Goal: Task Accomplishment & Management: Use online tool/utility

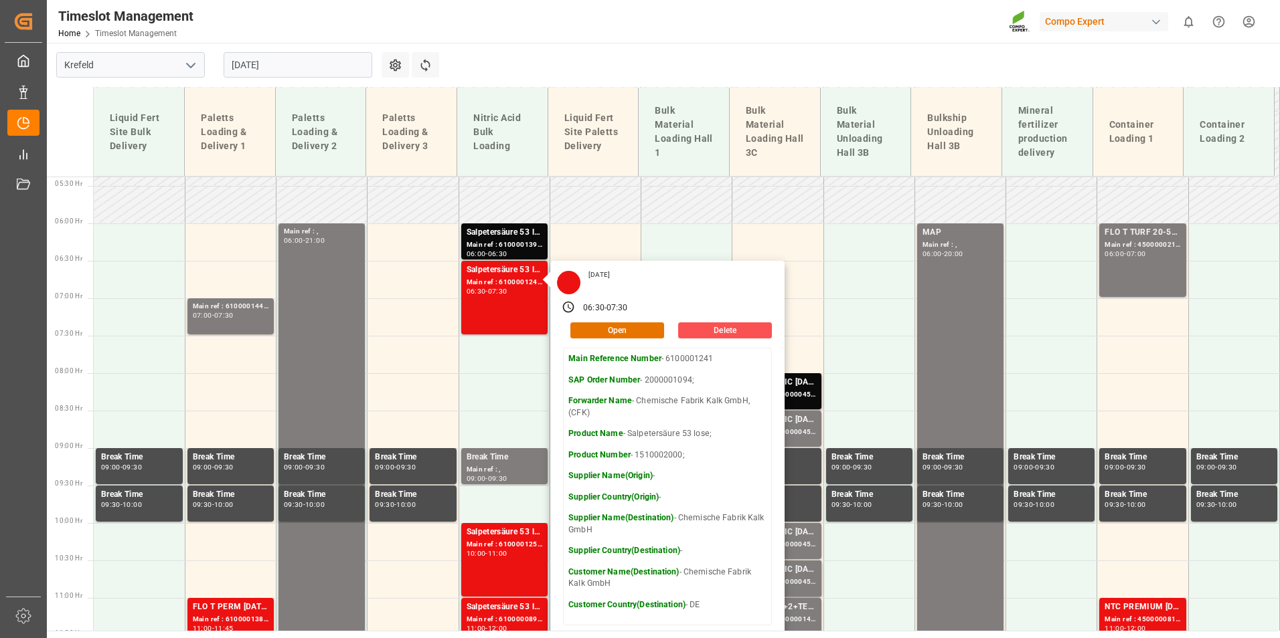
scroll to position [406, 0]
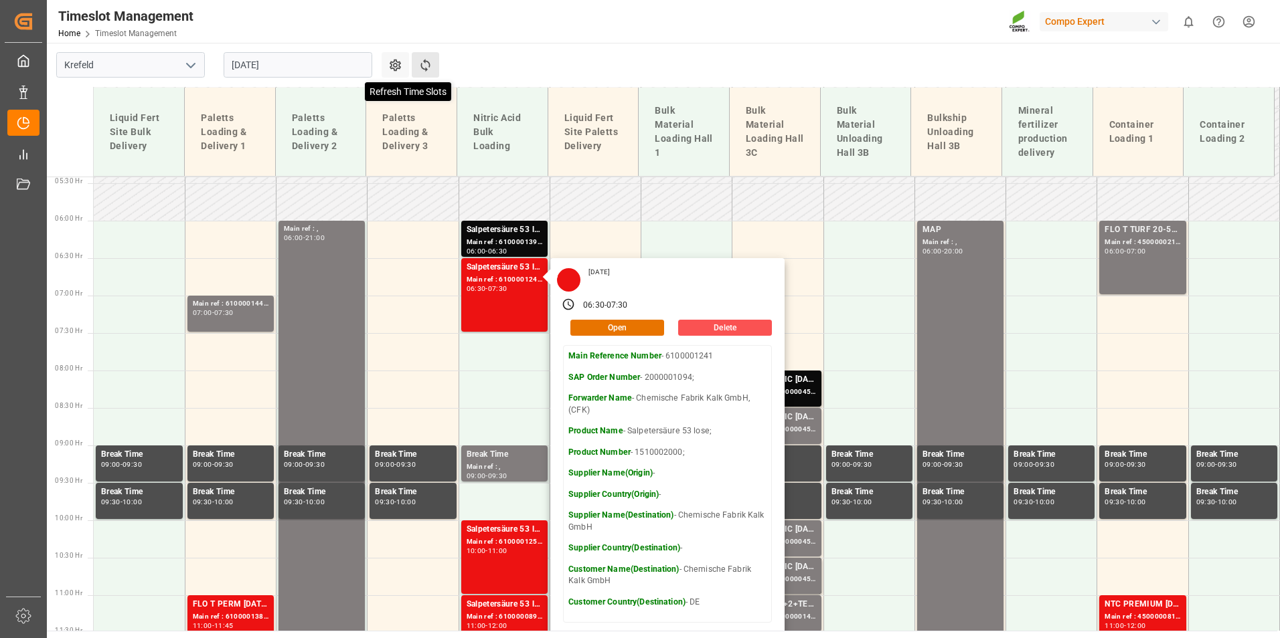
click at [430, 66] on icon at bounding box center [425, 65] width 14 height 14
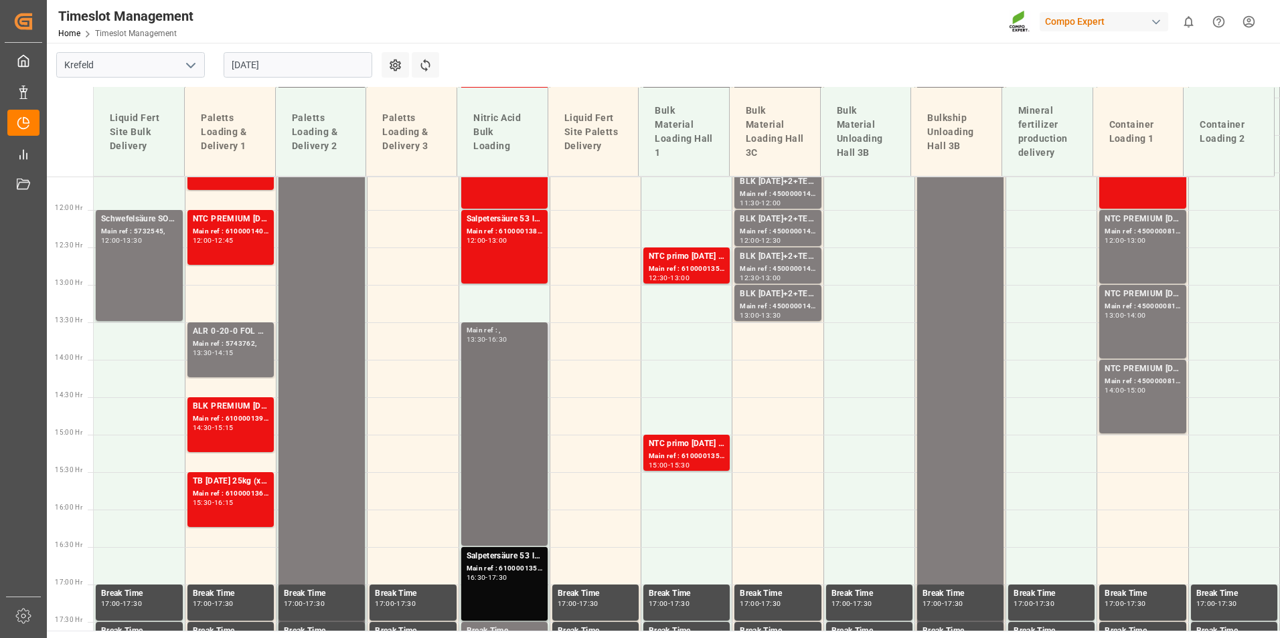
scroll to position [949, 0]
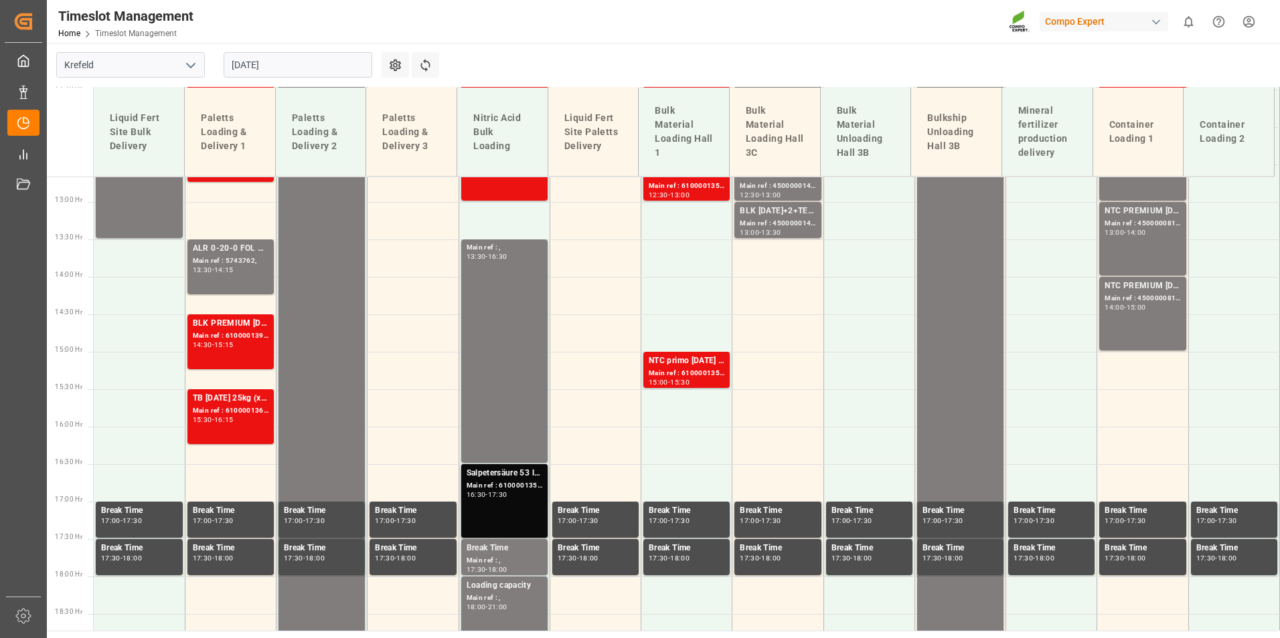
click at [500, 498] on div "16:30 - 17:30" at bounding box center [504, 495] width 76 height 7
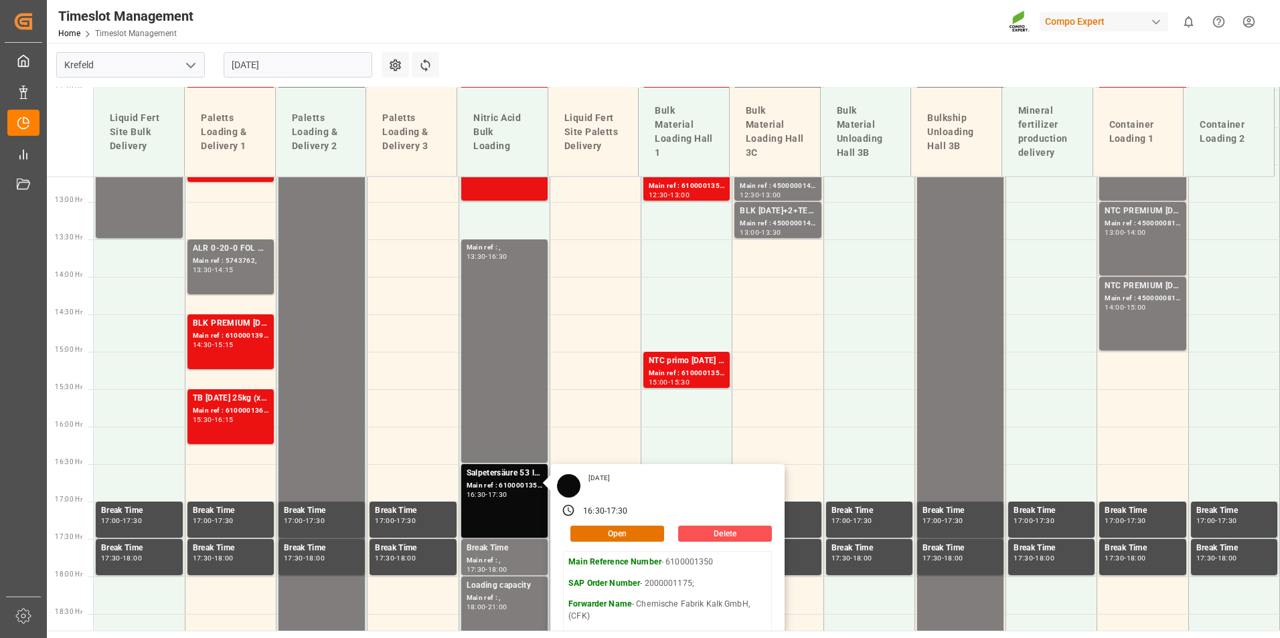
click at [287, 68] on input "[DATE]" at bounding box center [298, 64] width 149 height 25
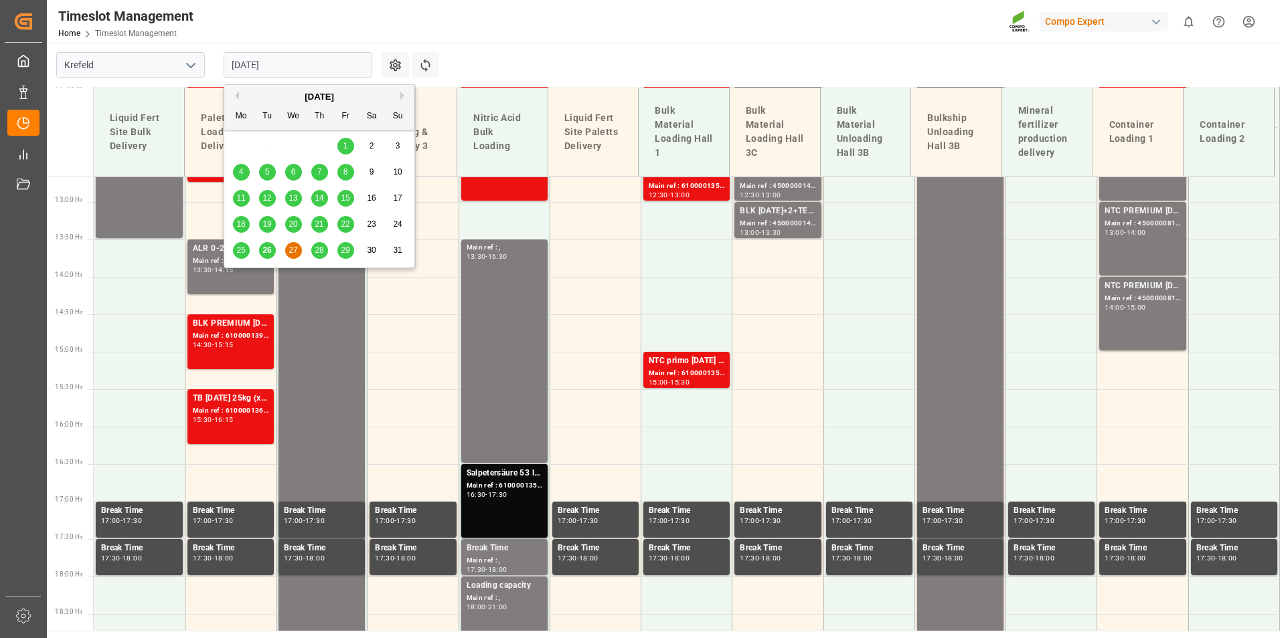
click at [317, 256] on div "28" at bounding box center [319, 251] width 17 height 16
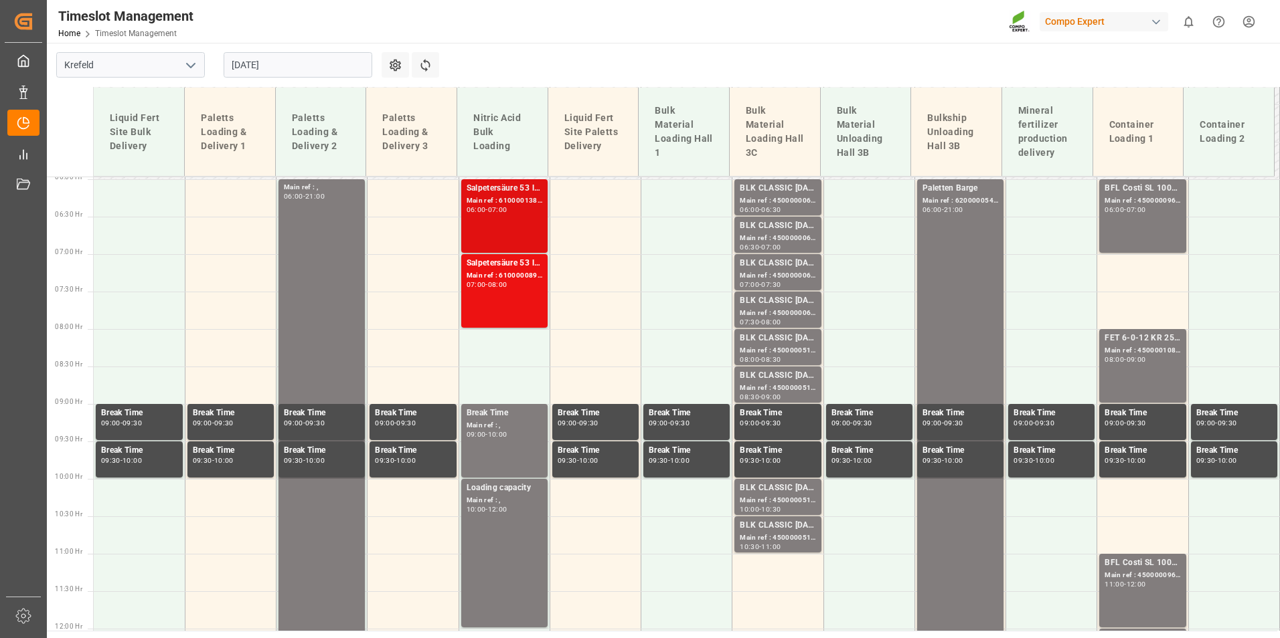
scroll to position [478, 0]
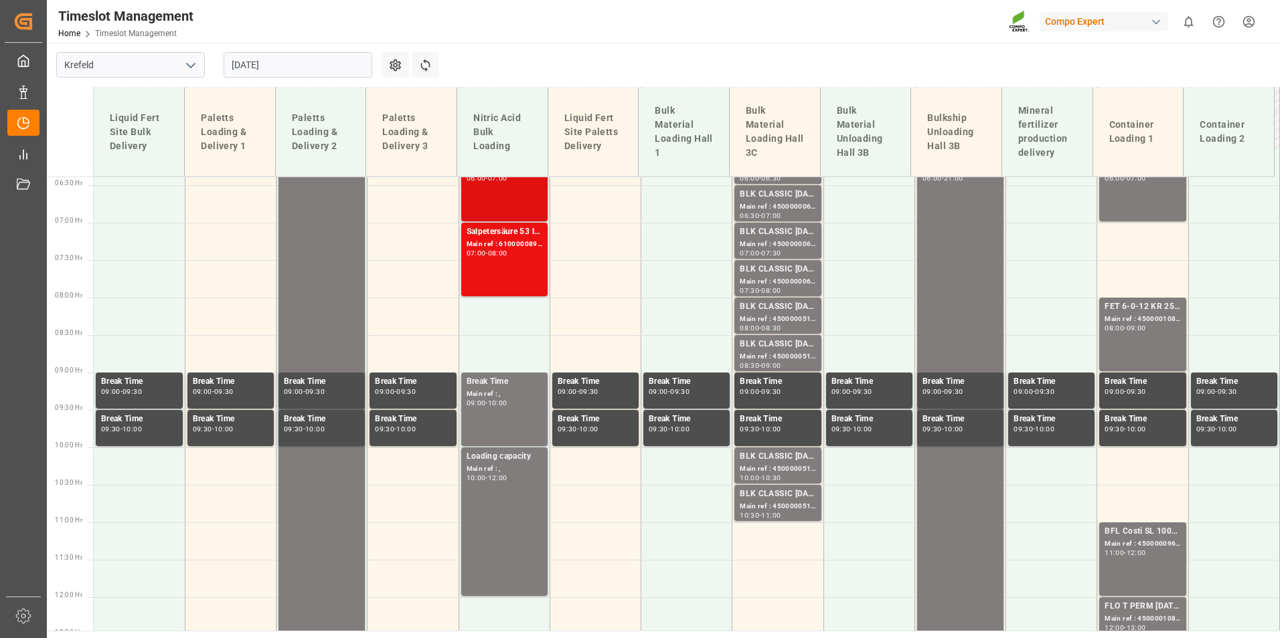
click at [530, 262] on div "Salpetersäure 53 lose; Main ref : 6100000892, 2000000902; 07:00 - 08:00" at bounding box center [504, 260] width 76 height 68
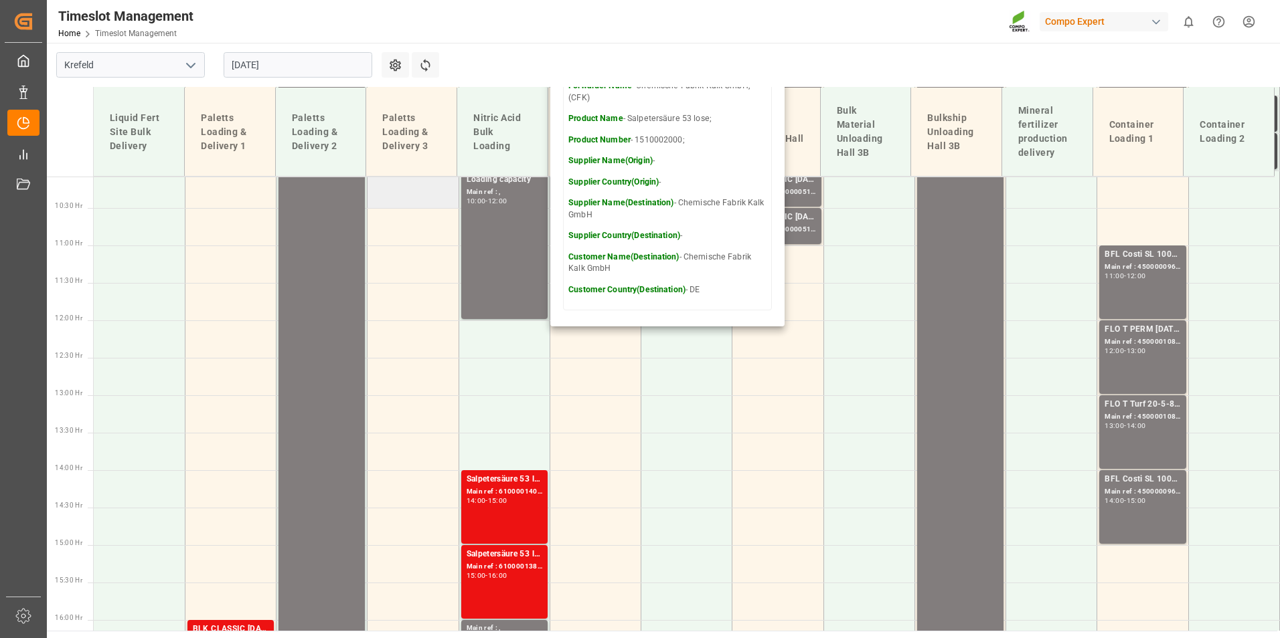
scroll to position [746, 0]
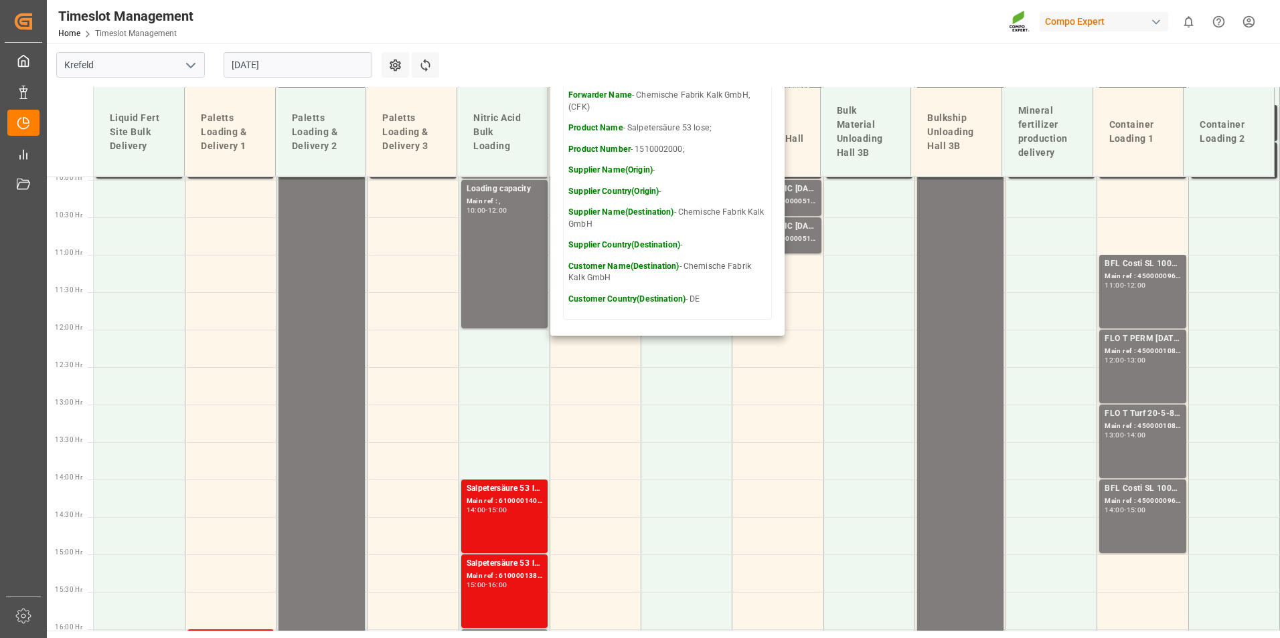
click at [299, 65] on input "[DATE]" at bounding box center [298, 64] width 149 height 25
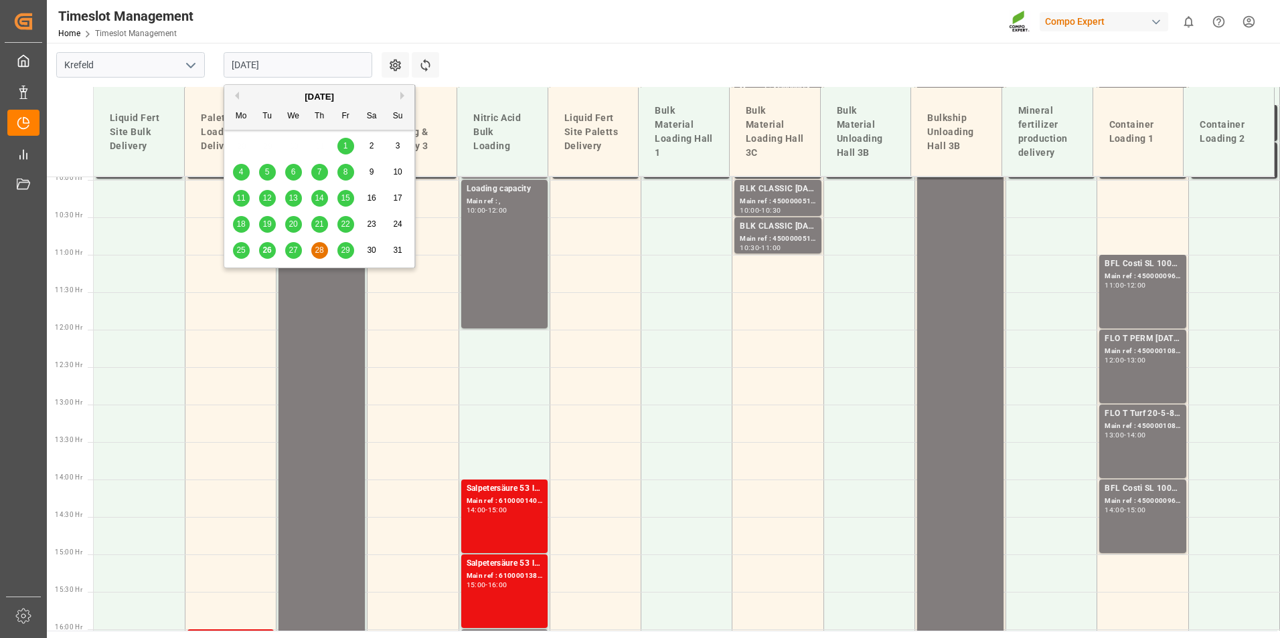
click at [296, 245] on div "27" at bounding box center [293, 251] width 17 height 16
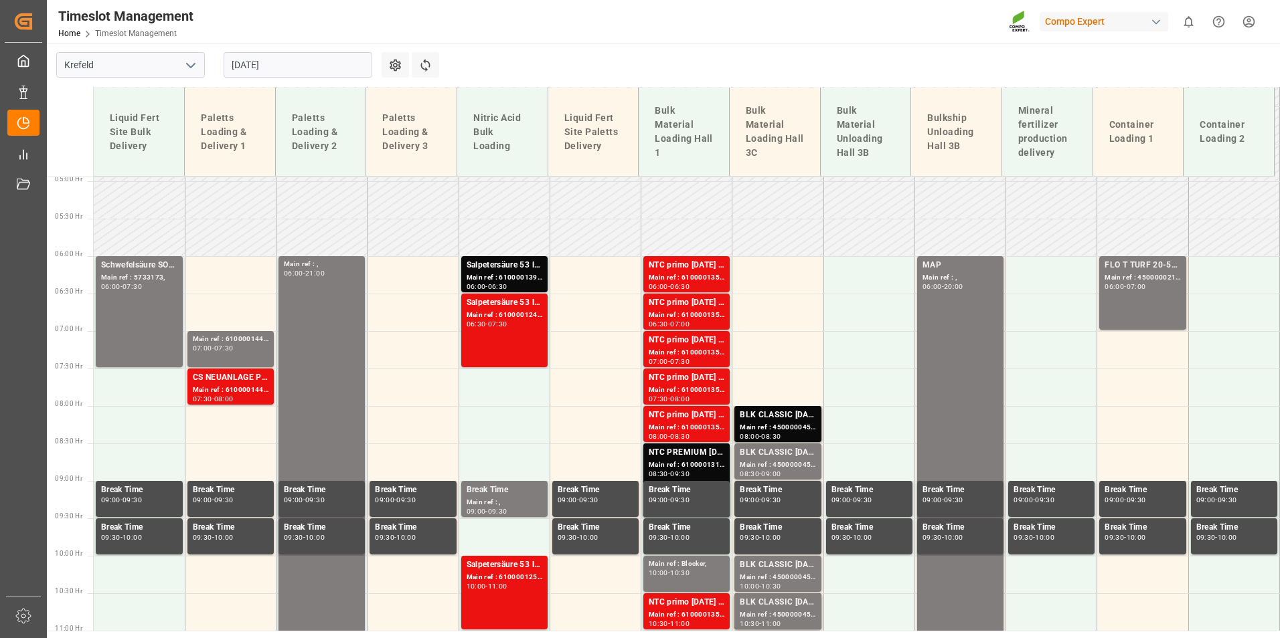
scroll to position [347, 0]
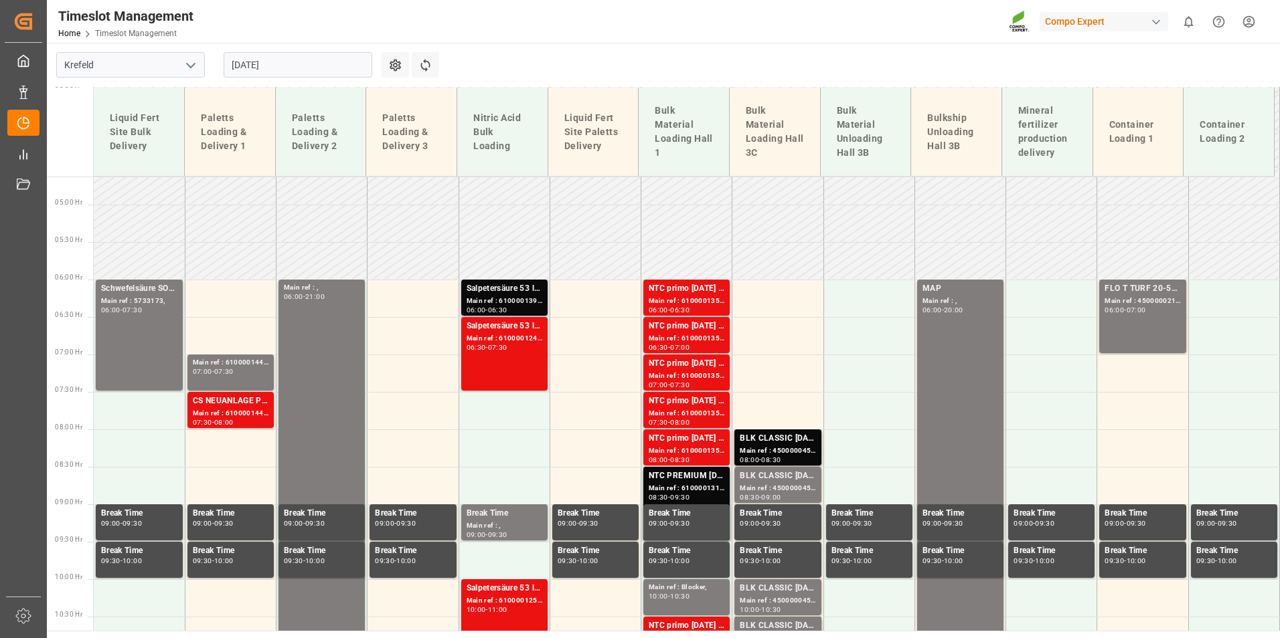
click at [487, 307] on div "-" at bounding box center [486, 310] width 2 height 6
click at [494, 356] on div "Salpetersäure 53 lose; Main ref : 6100001241, 2000001094; 06:30 - 07:30" at bounding box center [504, 354] width 76 height 68
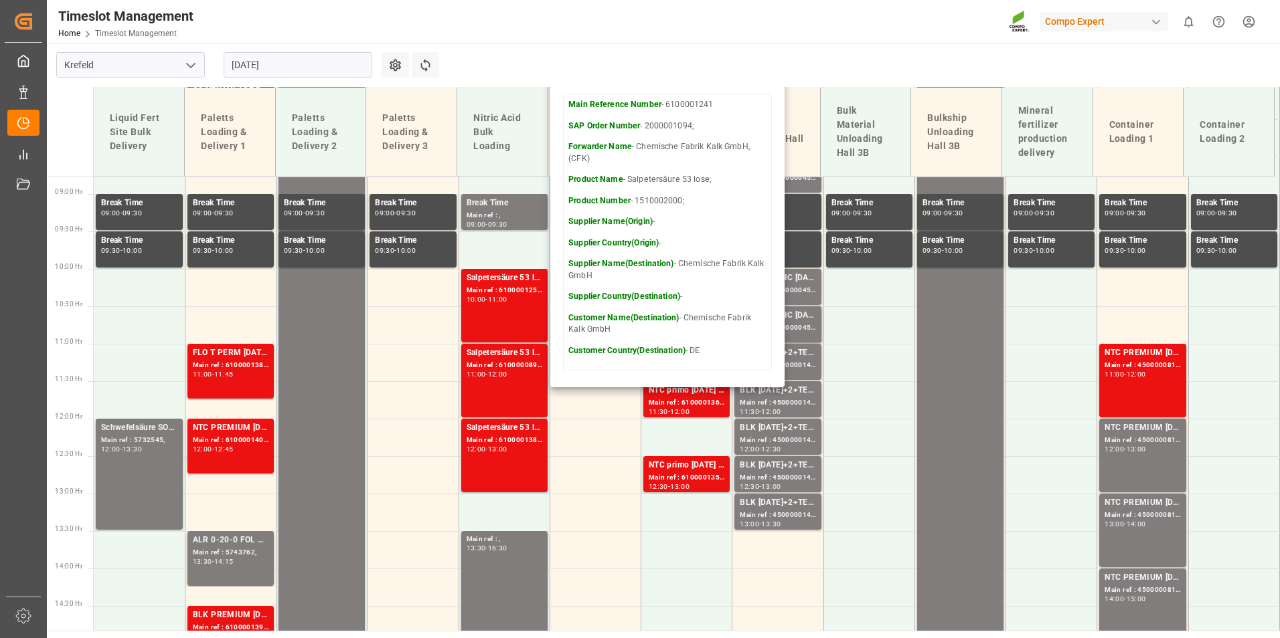
scroll to position [681, 0]
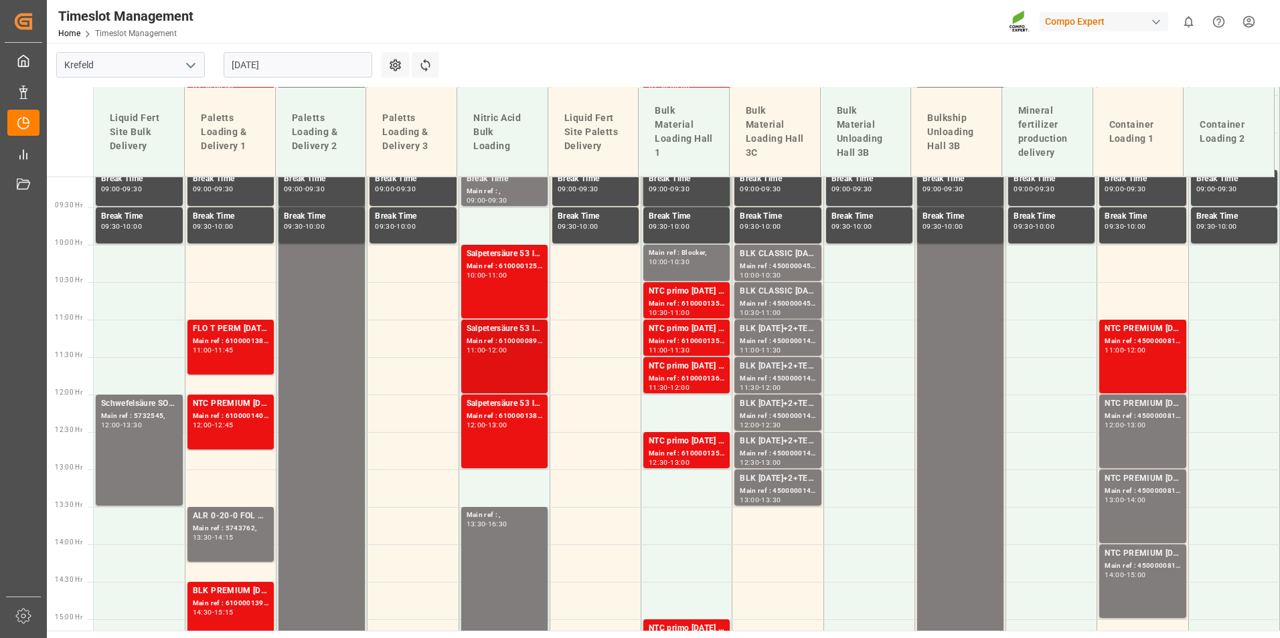
click at [505, 353] on div "12:00" at bounding box center [497, 350] width 19 height 6
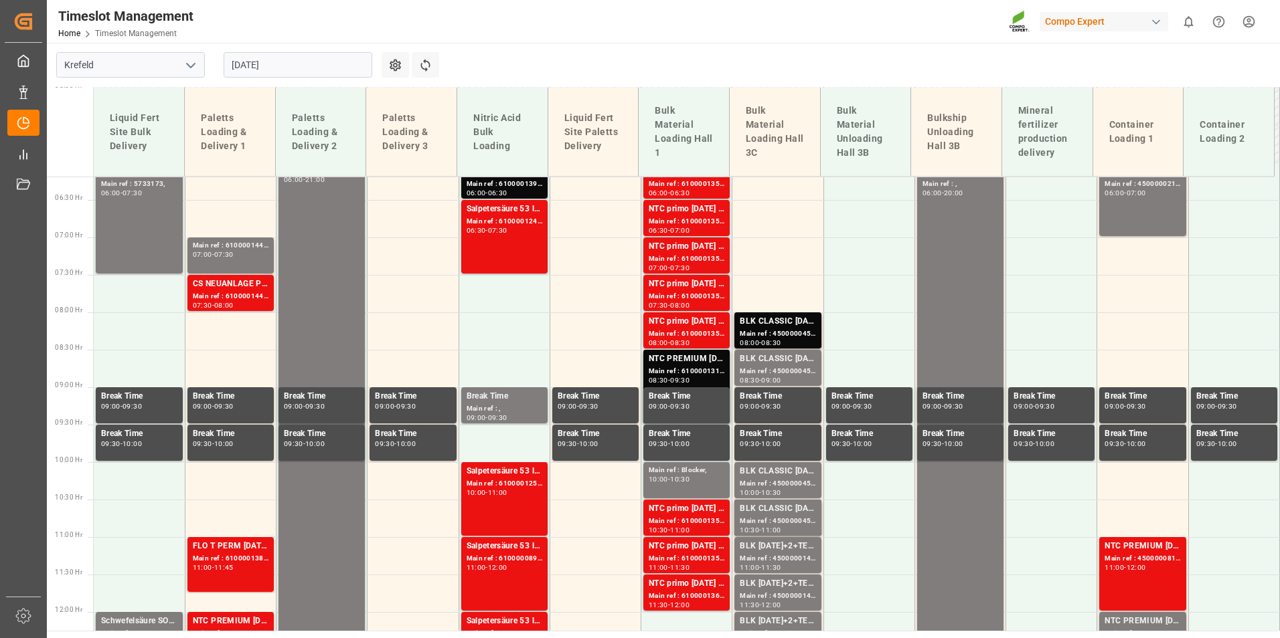
scroll to position [414, 0]
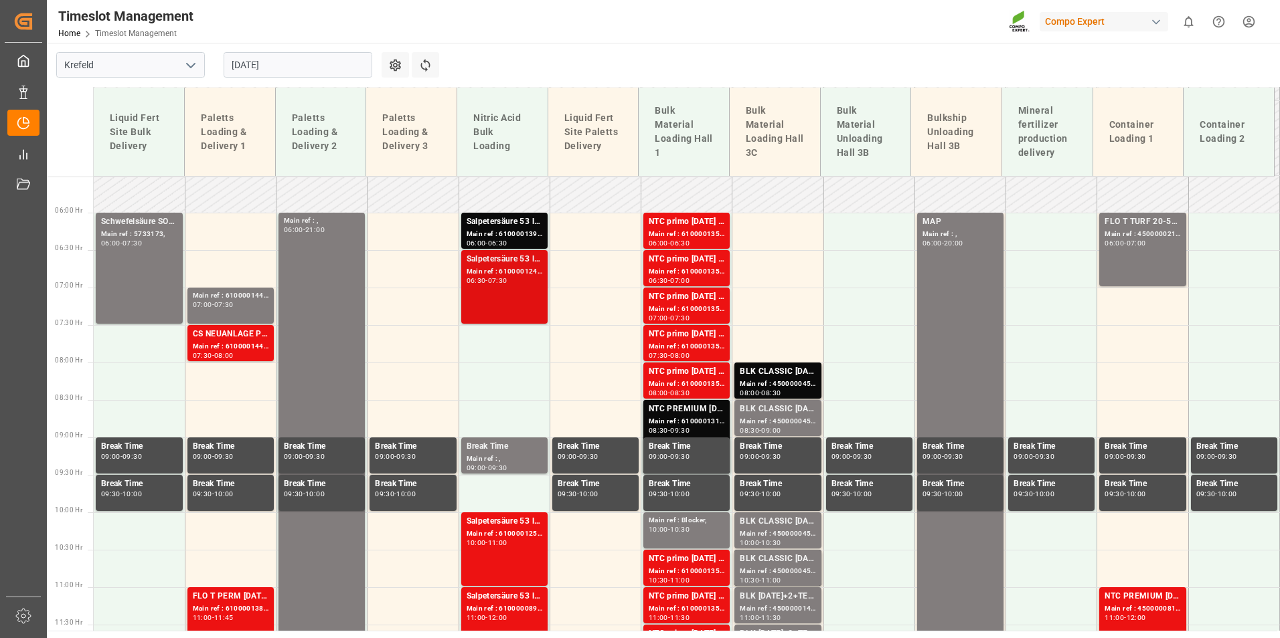
click at [487, 280] on div "-" at bounding box center [486, 281] width 2 height 6
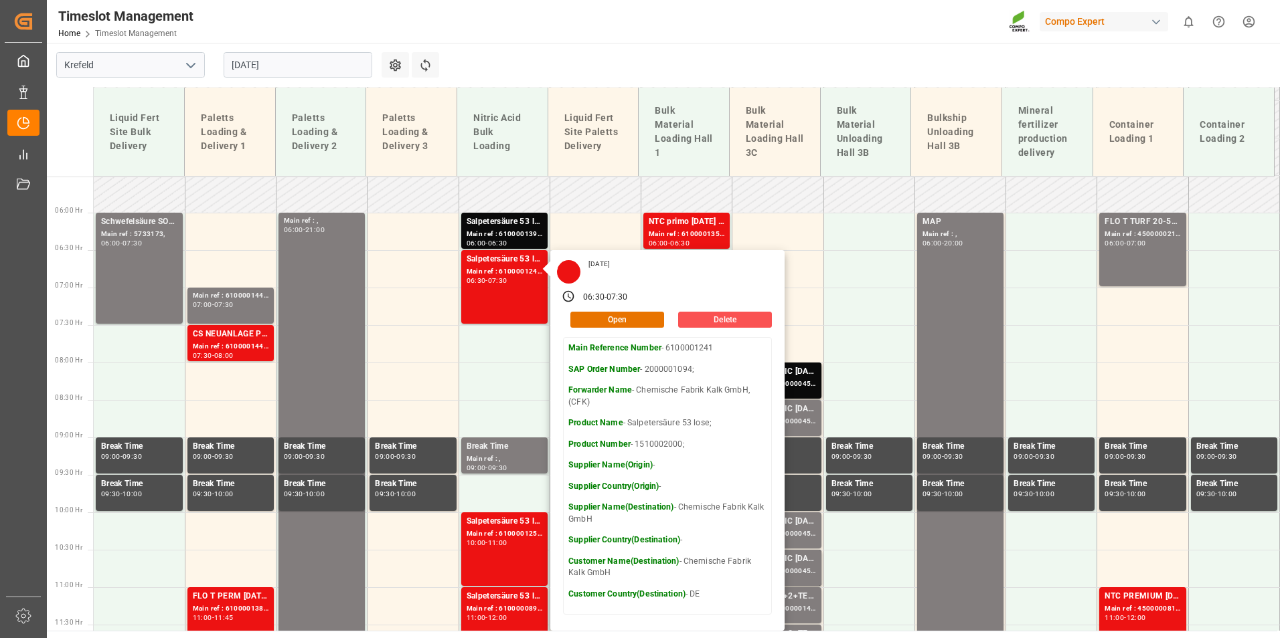
click at [765, 60] on main "[GEOGRAPHIC_DATA] [DATE] Settings Refresh Time Slots Liquid Fert Site Bulk Deli…" at bounding box center [662, 337] width 1230 height 588
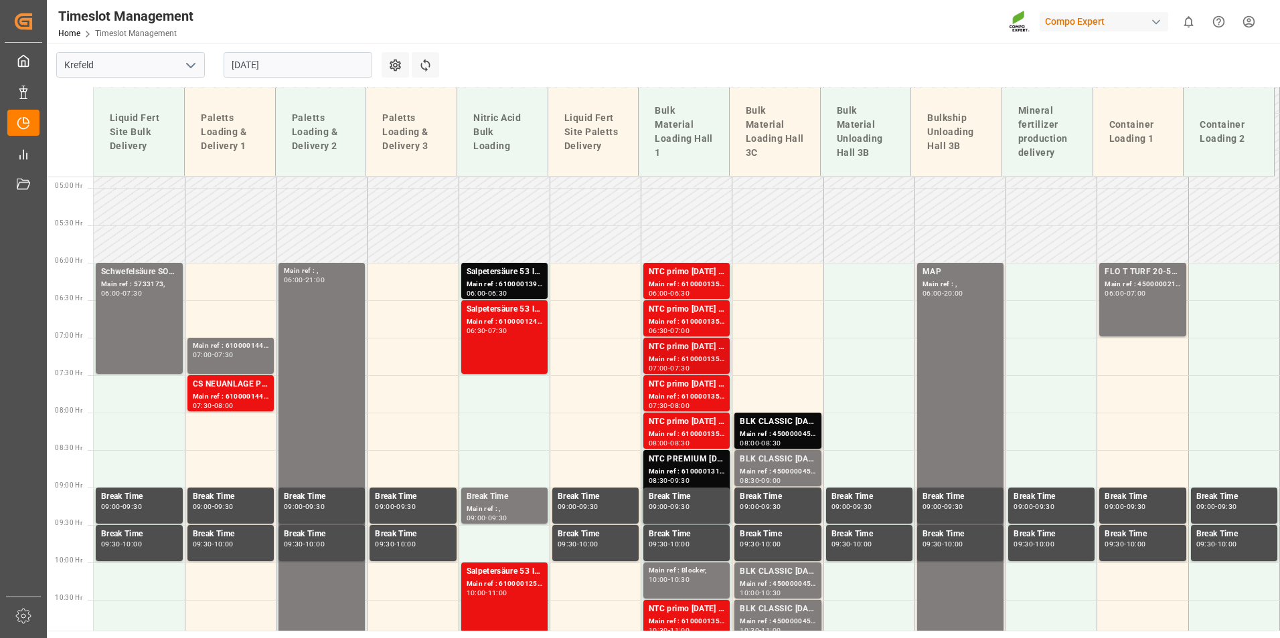
scroll to position [347, 0]
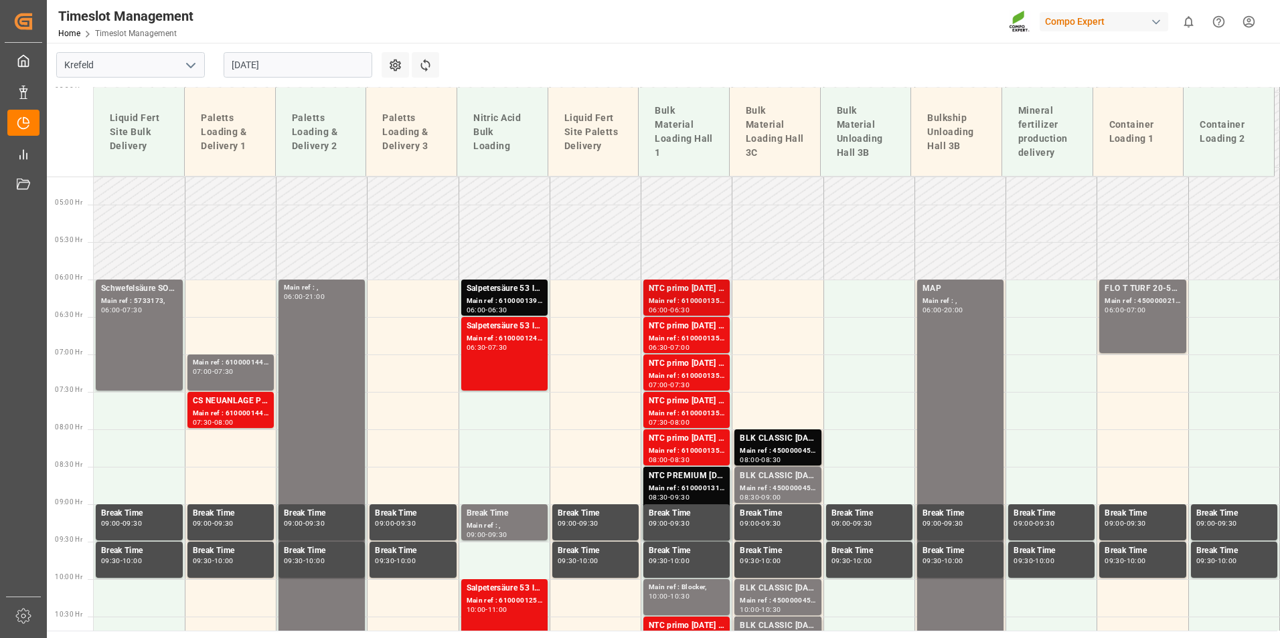
click at [682, 291] on div "NTC primo [DATE] BULK;" at bounding box center [686, 288] width 76 height 13
click at [687, 323] on div "NTC primo [DATE] BULK;" at bounding box center [686, 326] width 76 height 13
click at [684, 366] on div "NTC primo [DATE] BULK;" at bounding box center [686, 363] width 76 height 13
click at [680, 413] on div "Main ref : 6100001351, 2000000517;" at bounding box center [686, 413] width 76 height 11
click at [685, 448] on div "Main ref : 6100001358, 2000000517;" at bounding box center [686, 451] width 76 height 11
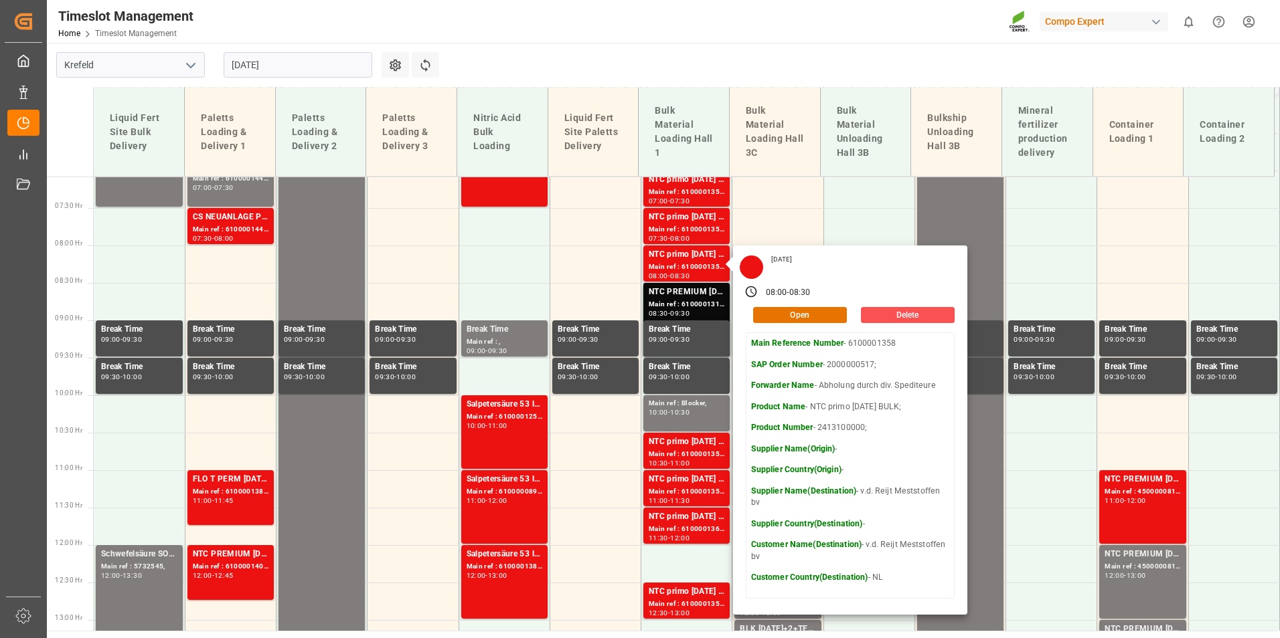
scroll to position [614, 0]
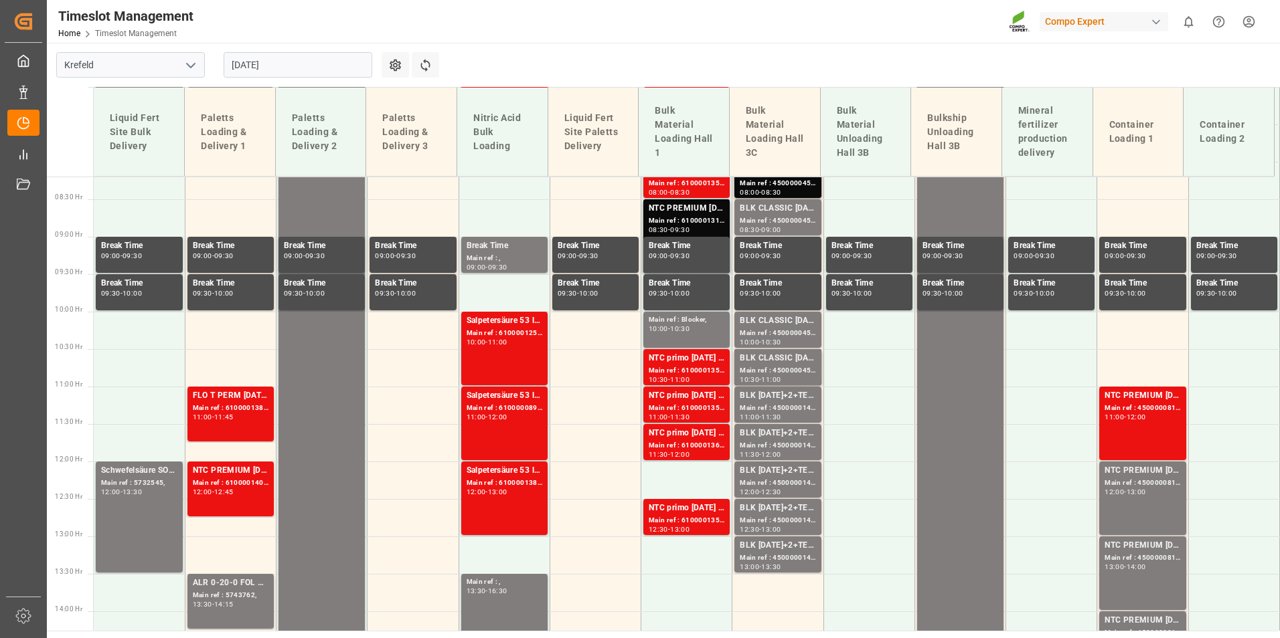
click at [675, 365] on div "Main ref : 6100001355, 2000000517;" at bounding box center [686, 370] width 76 height 11
click at [685, 396] on div "NTC primo [DATE] BULK;" at bounding box center [686, 395] width 76 height 13
click at [692, 437] on div "NTC primo [DATE] BULK;" at bounding box center [686, 433] width 76 height 13
click at [695, 517] on div "Main ref : 6100001357, 2000000517;" at bounding box center [686, 520] width 76 height 11
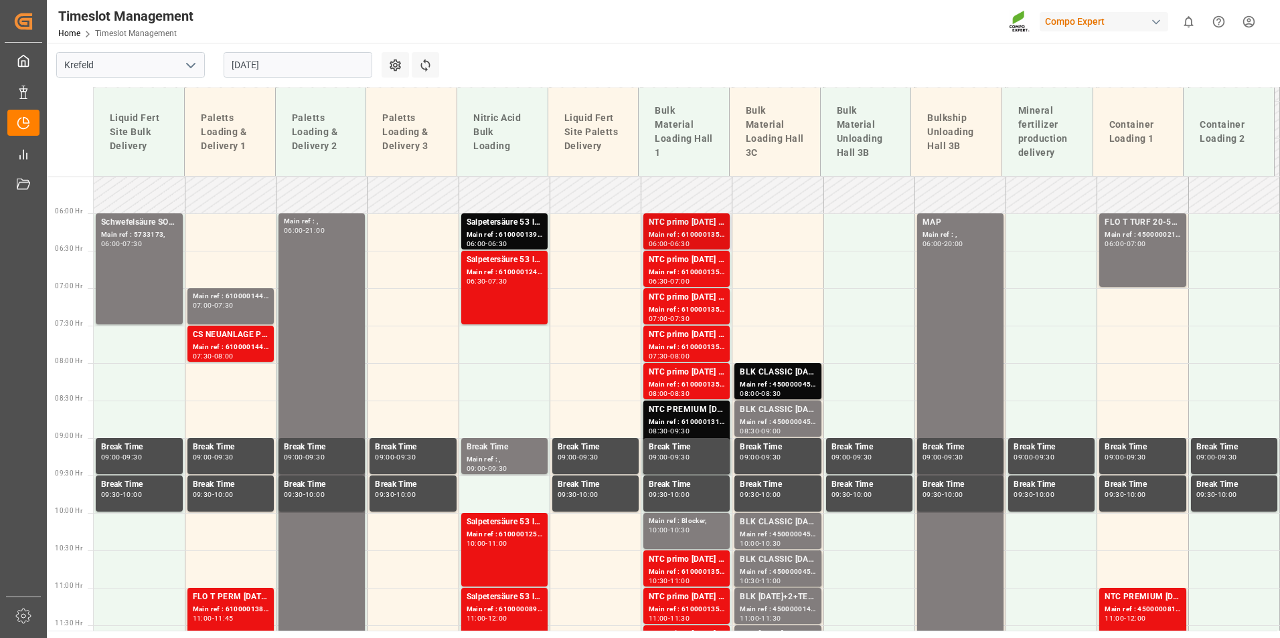
scroll to position [414, 0]
click at [706, 229] on div "Main ref : 6100001354, 2000000517;" at bounding box center [686, 234] width 76 height 11
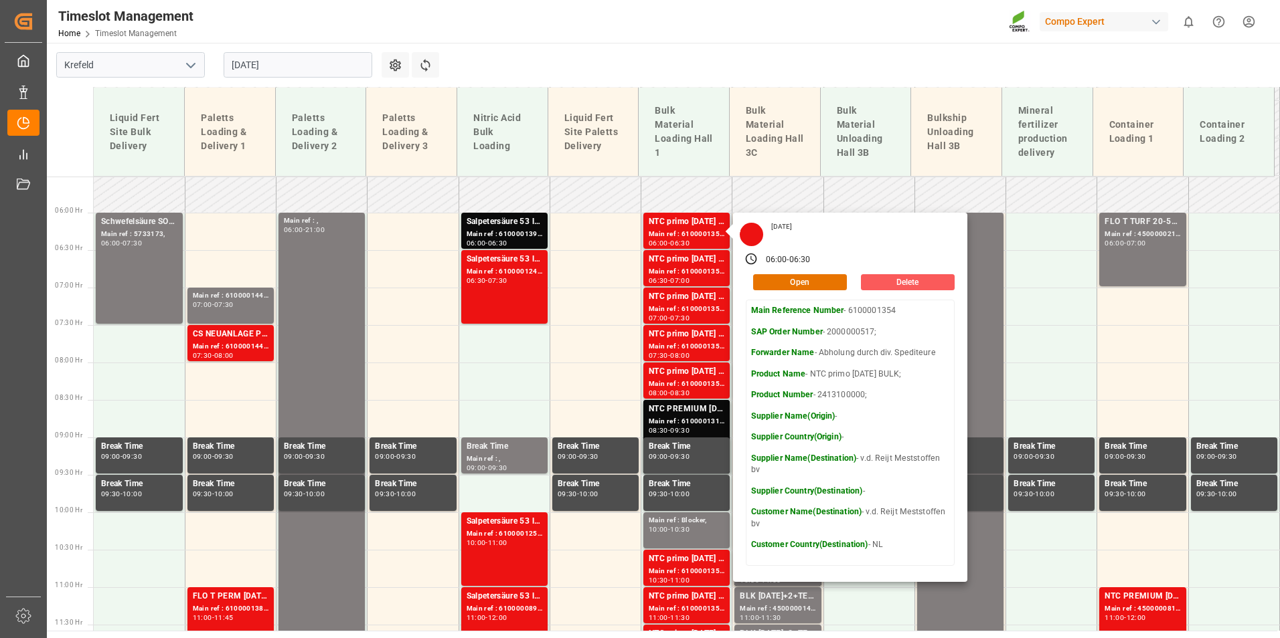
click at [905, 278] on button "Delete" at bounding box center [908, 282] width 94 height 16
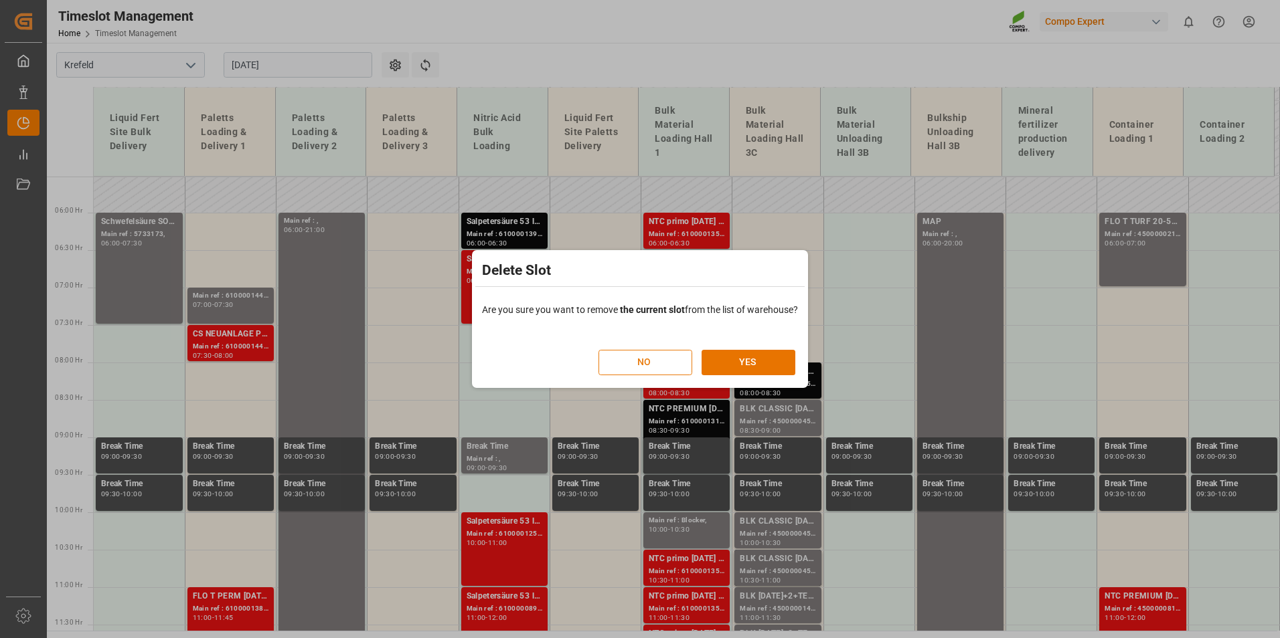
click at [675, 365] on button "NO" at bounding box center [645, 362] width 94 height 25
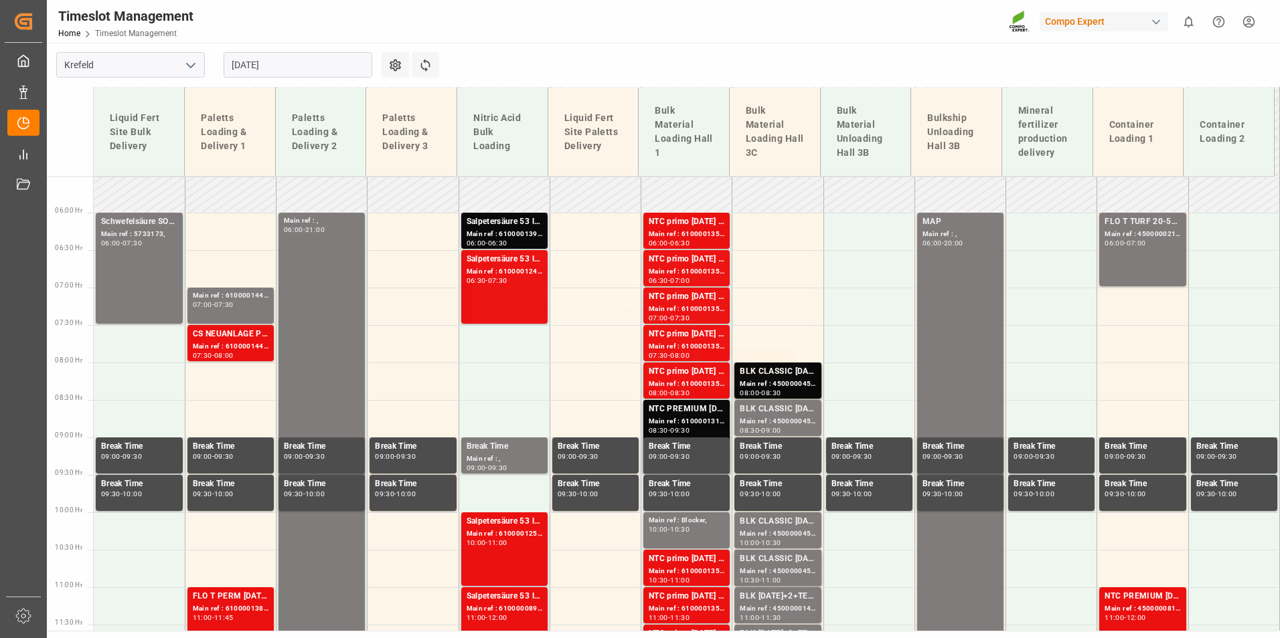
click at [681, 238] on div "Delete Slot Are you sure you want to remove the current slot from the list of w…" at bounding box center [640, 319] width 1280 height 638
click at [681, 238] on div "Main ref : 6100001354, 2000000517;" at bounding box center [686, 234] width 76 height 11
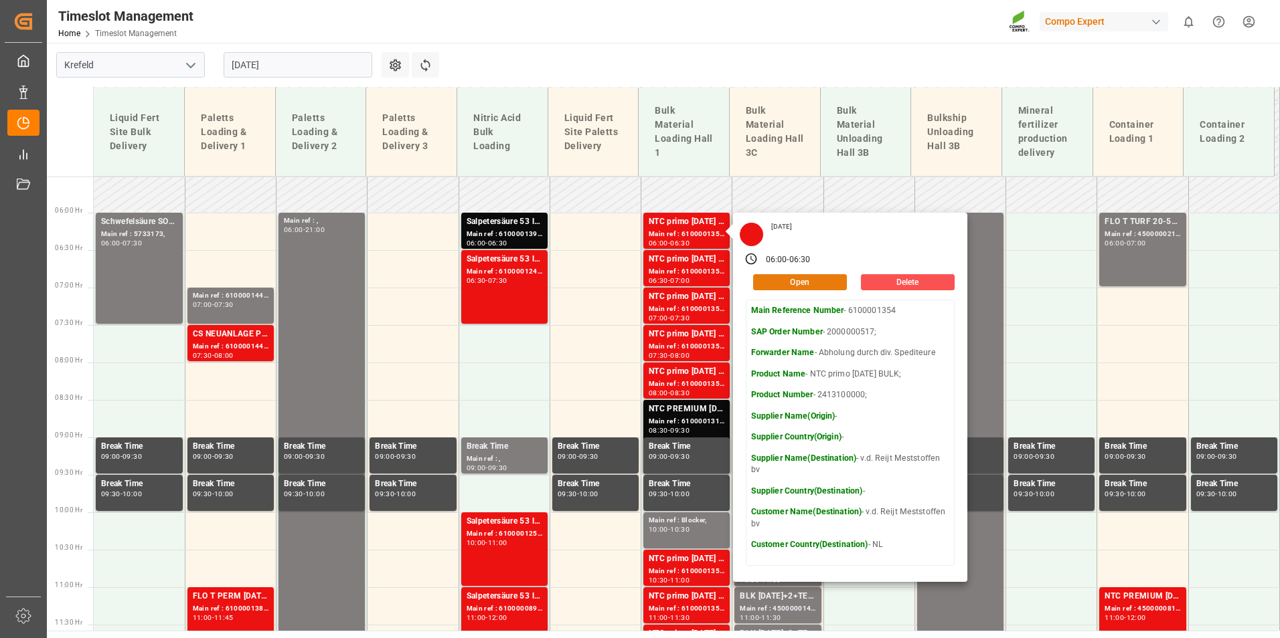
click at [806, 282] on button "Open" at bounding box center [800, 282] width 94 height 16
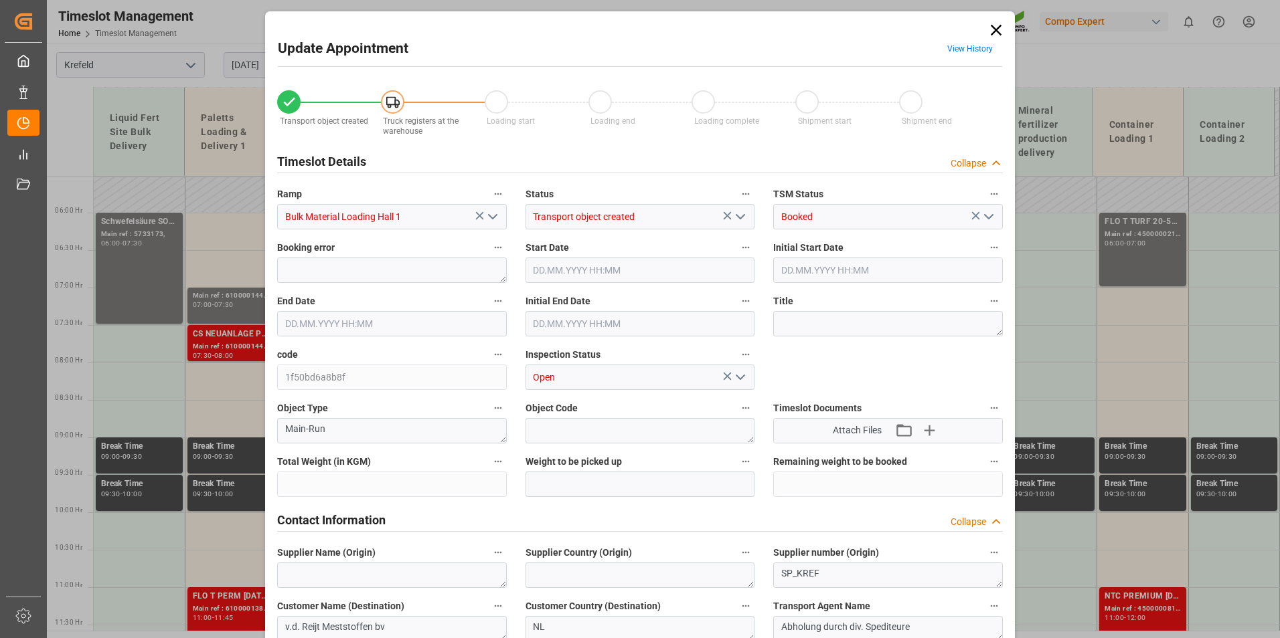
type input "24000"
type input "0"
type input "[DATE] 06:00"
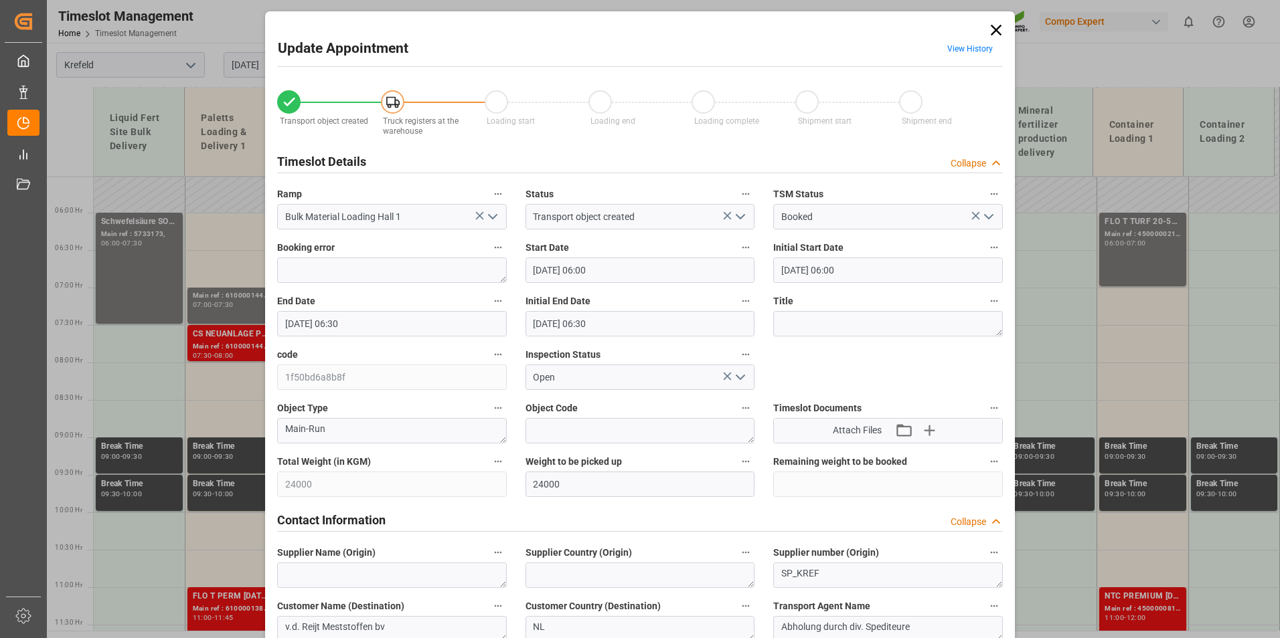
type input "[DATE] 06:30"
type input "[DATE] 09:06"
type input "[DATE] 13:15"
click at [973, 54] on span "View History" at bounding box center [970, 51] width 64 height 26
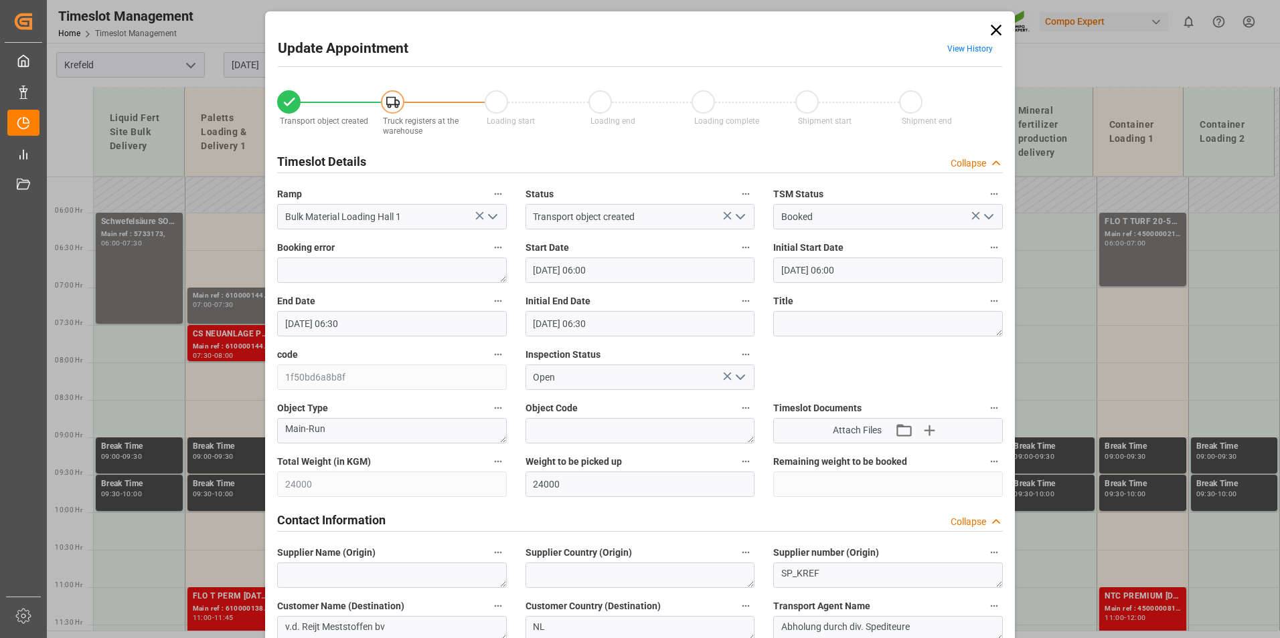
click at [972, 52] on link "View History" at bounding box center [970, 48] width 46 height 9
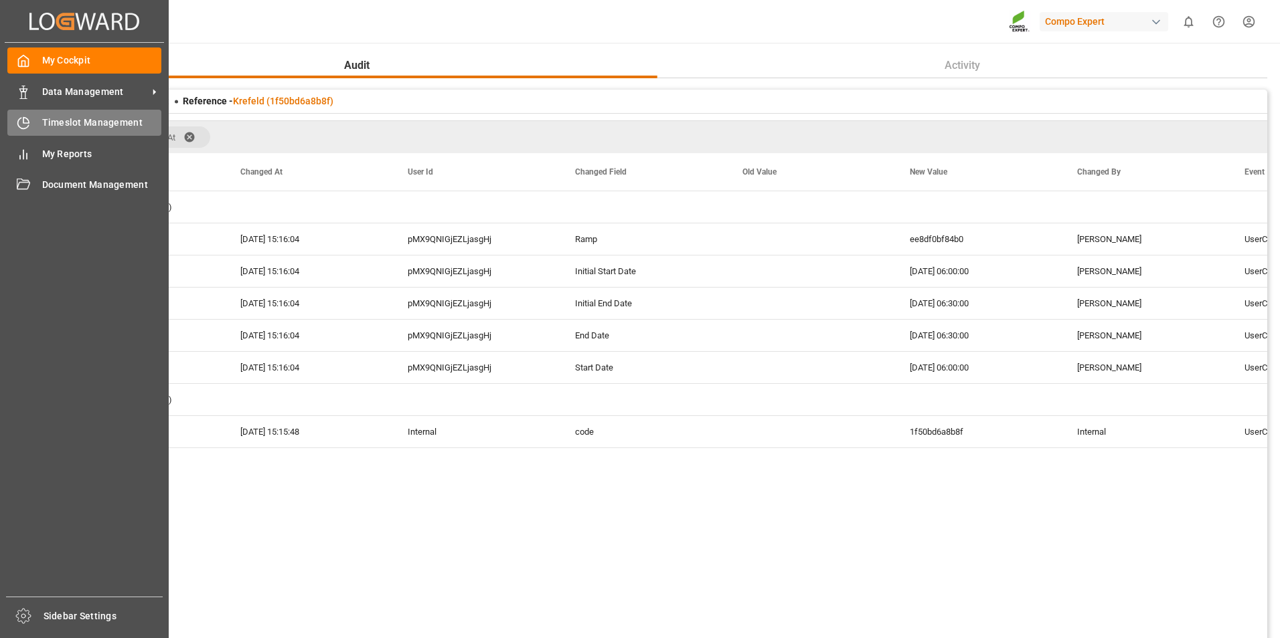
click at [15, 121] on div at bounding box center [18, 123] width 23 height 14
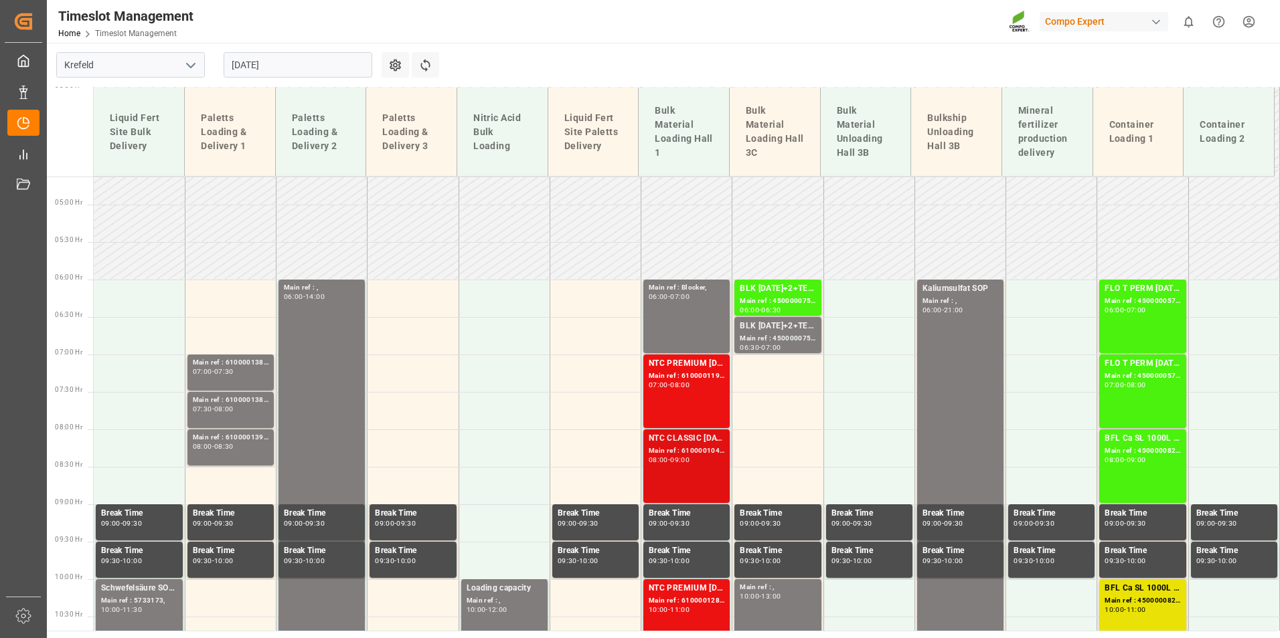
scroll to position [213, 0]
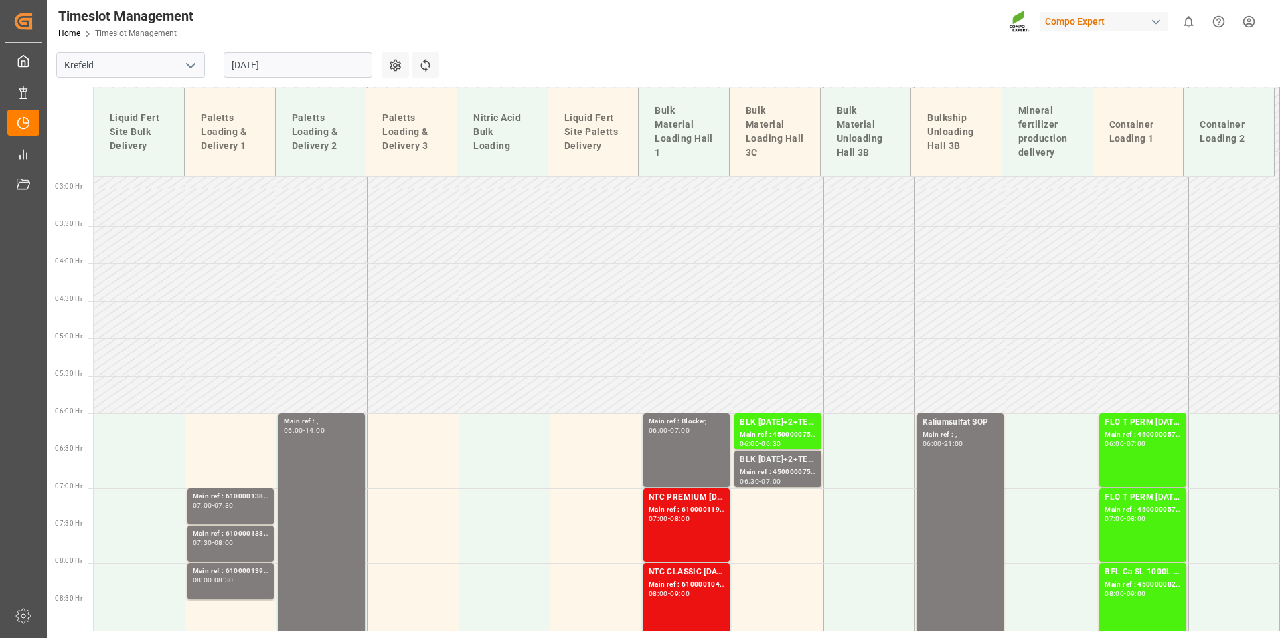
click at [313, 68] on input "[DATE]" at bounding box center [298, 64] width 149 height 25
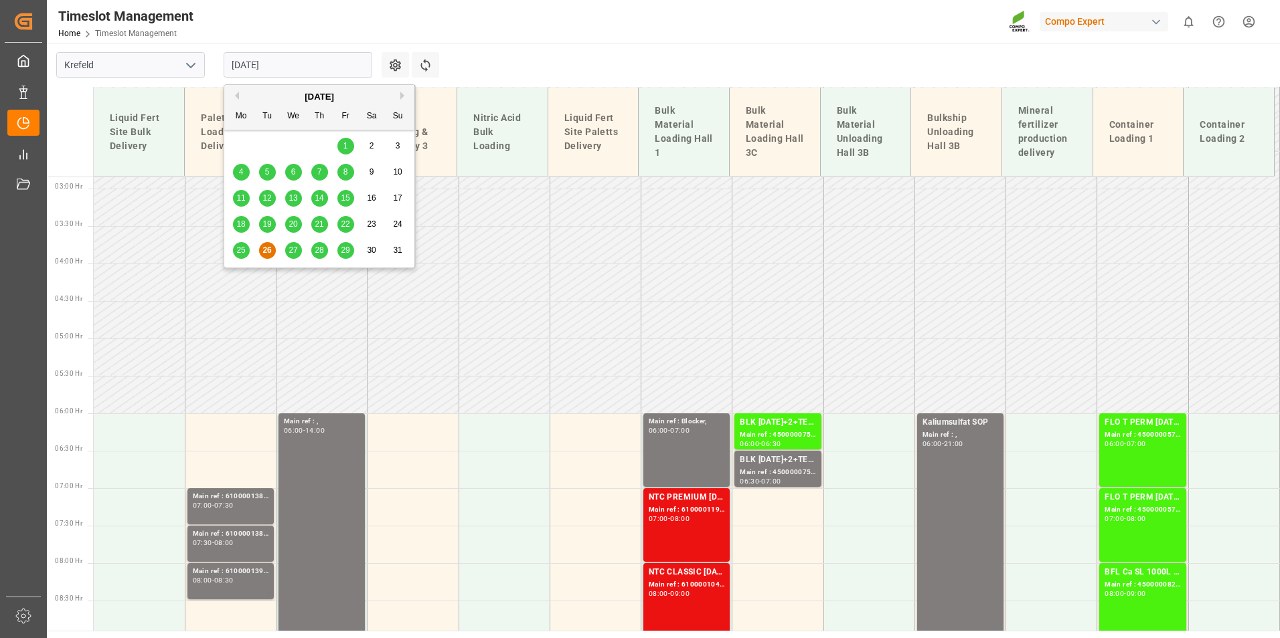
click at [298, 249] on div "27" at bounding box center [293, 251] width 17 height 16
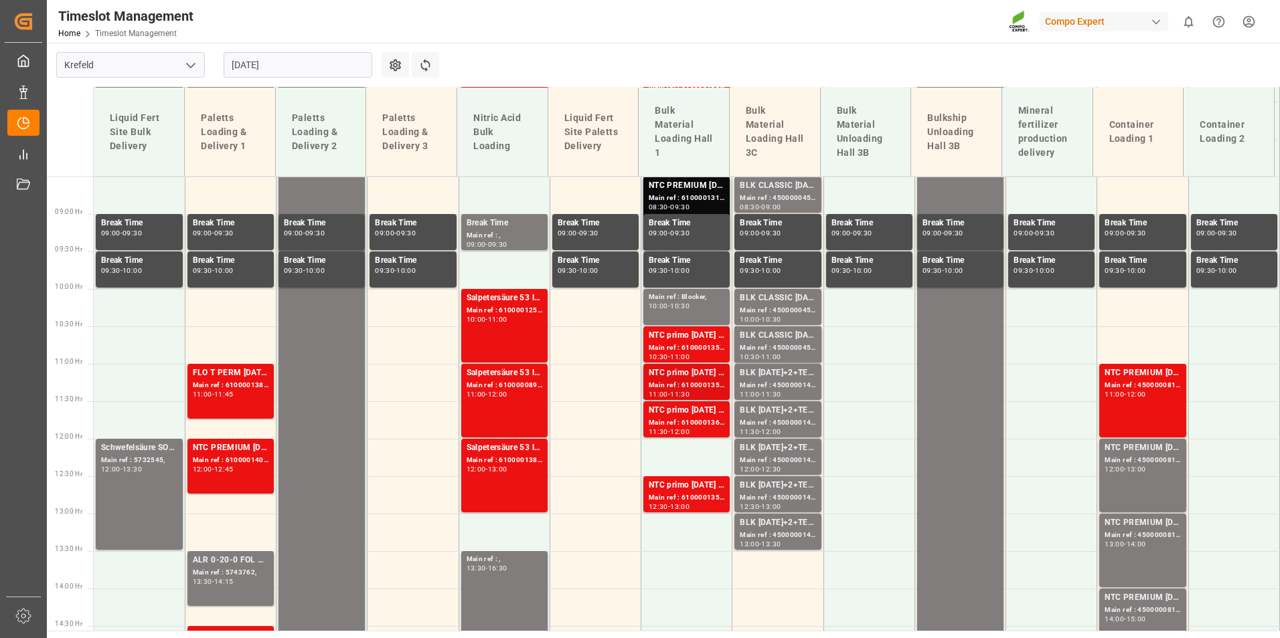
scroll to position [541, 0]
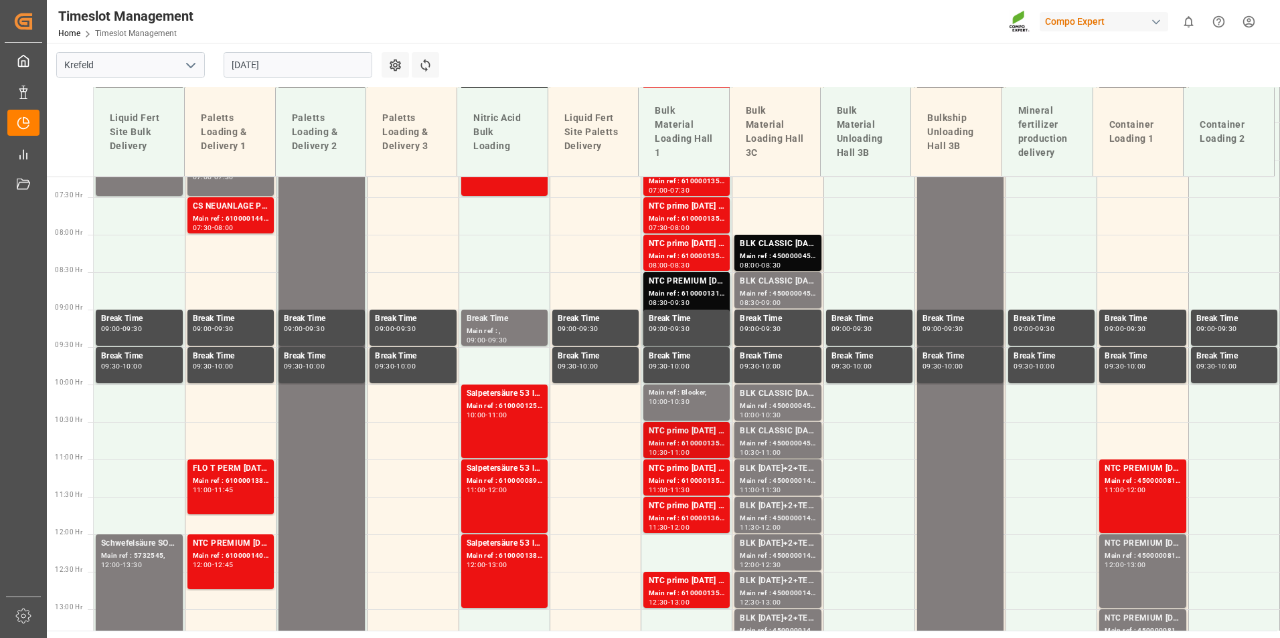
click at [700, 434] on div "NTC primo [DATE] BULK;" at bounding box center [686, 431] width 76 height 13
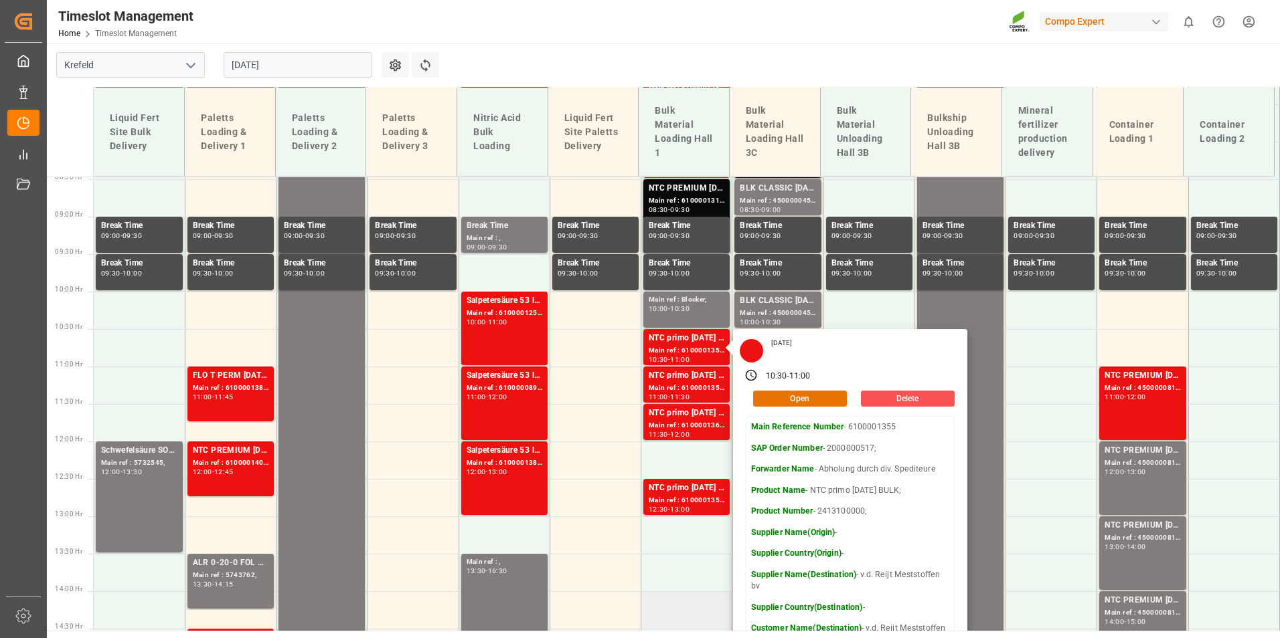
scroll to position [474, 0]
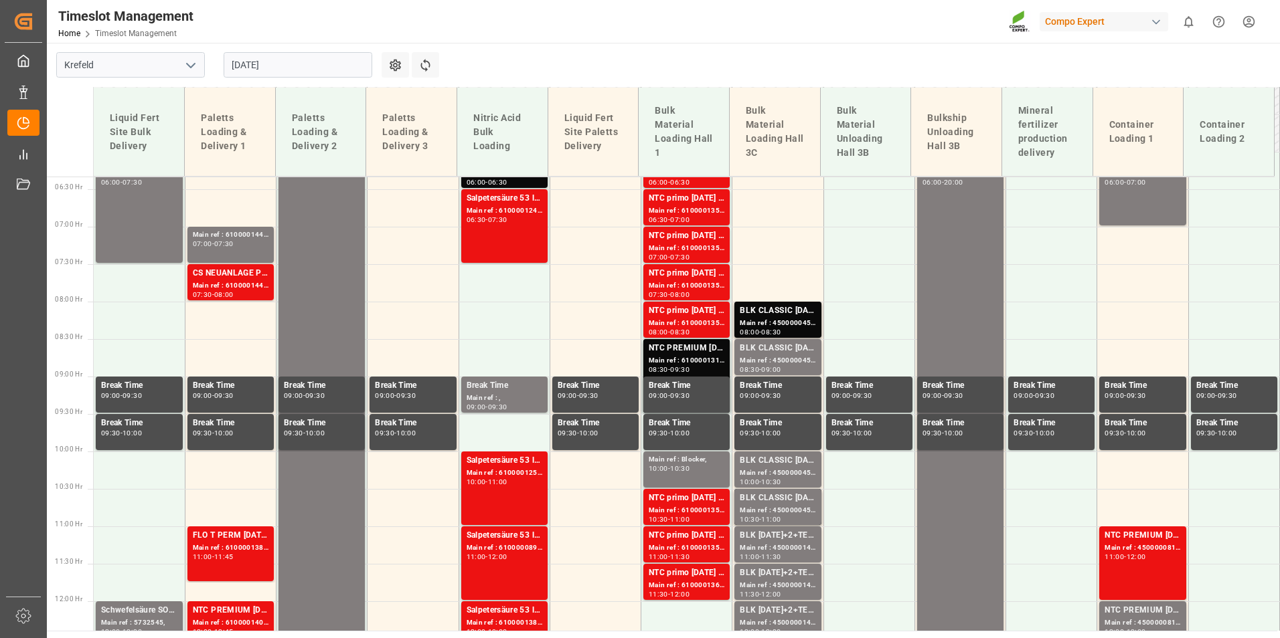
click at [523, 242] on div "Salpetersäure 53 lose; Main ref : 6100001241, 2000001094; 06:30 - 07:30" at bounding box center [504, 226] width 76 height 68
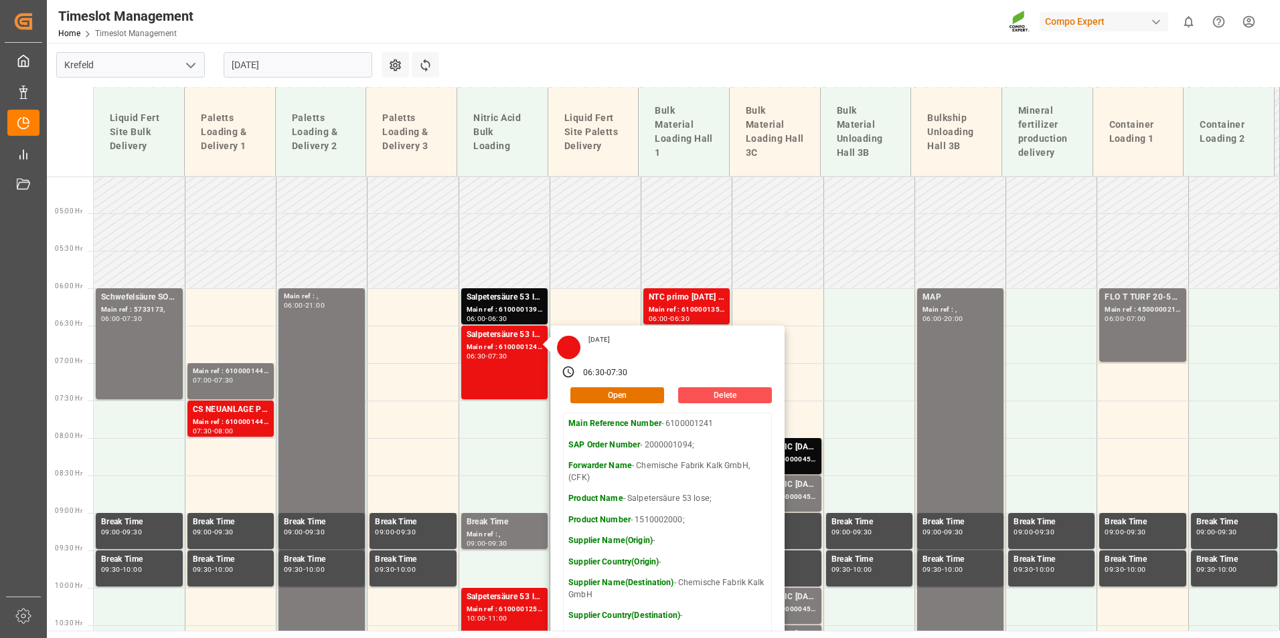
scroll to position [408, 0]
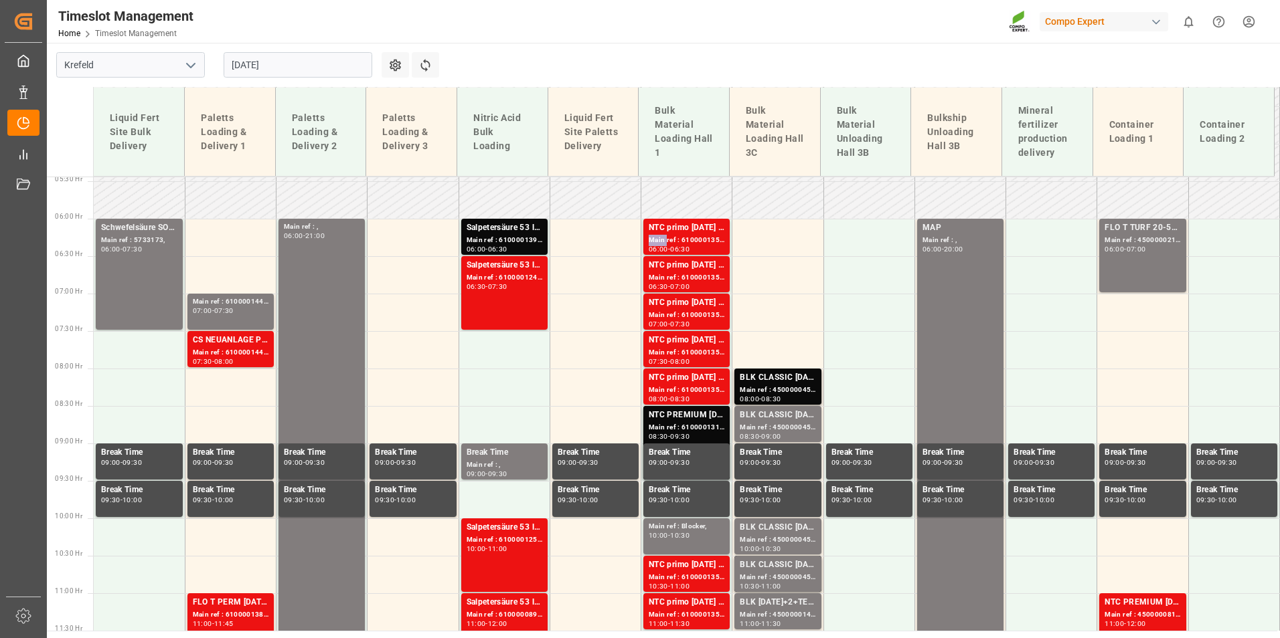
click at [648, 237] on div "Main ref : 6100001354, 2000000517;" at bounding box center [686, 240] width 76 height 11
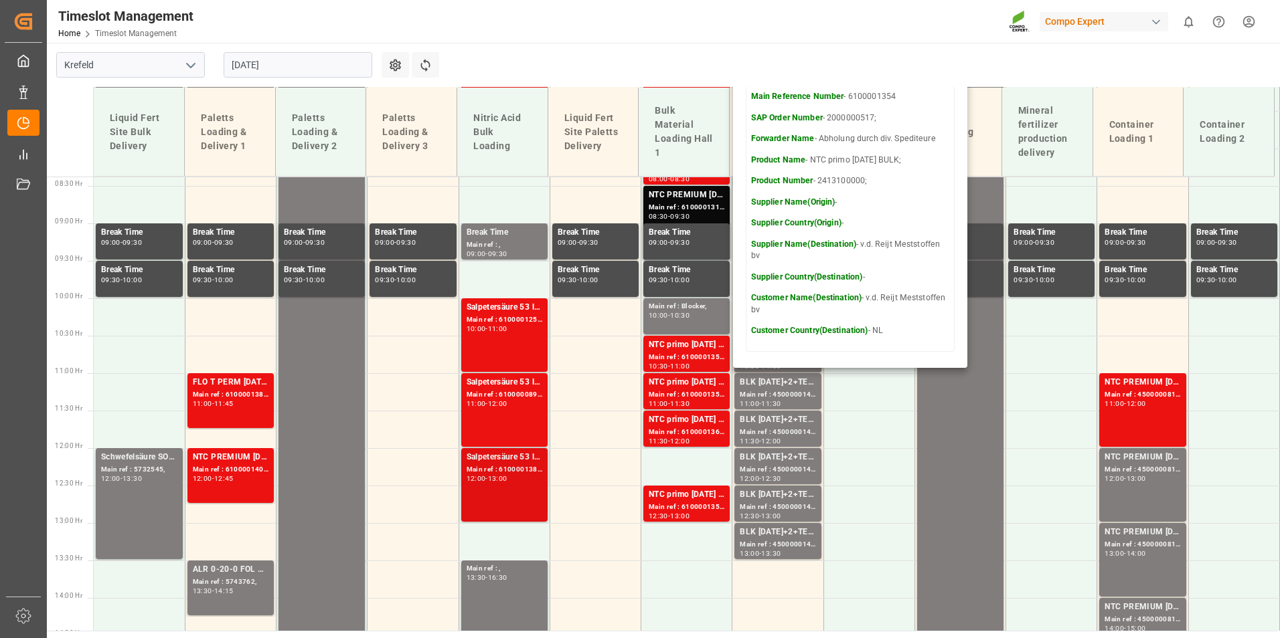
scroll to position [675, 0]
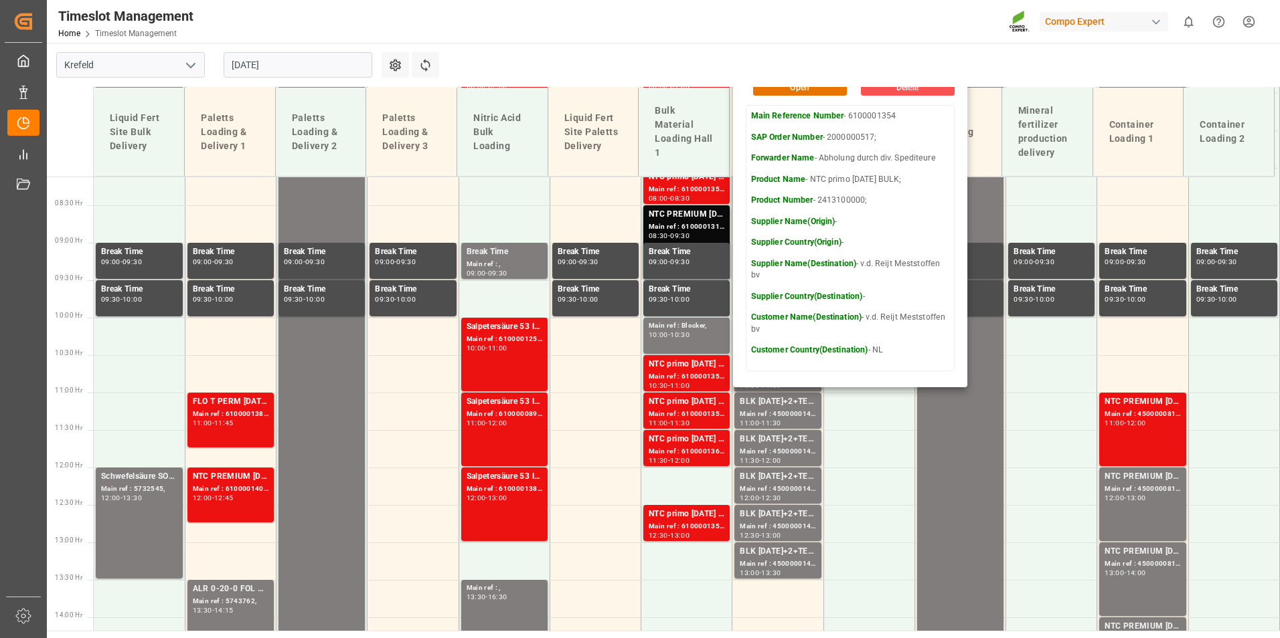
click at [723, 50] on main "[GEOGRAPHIC_DATA] [DATE] Settings Refresh Time Slots Liquid Fert Site Bulk Deli…" at bounding box center [662, 337] width 1230 height 588
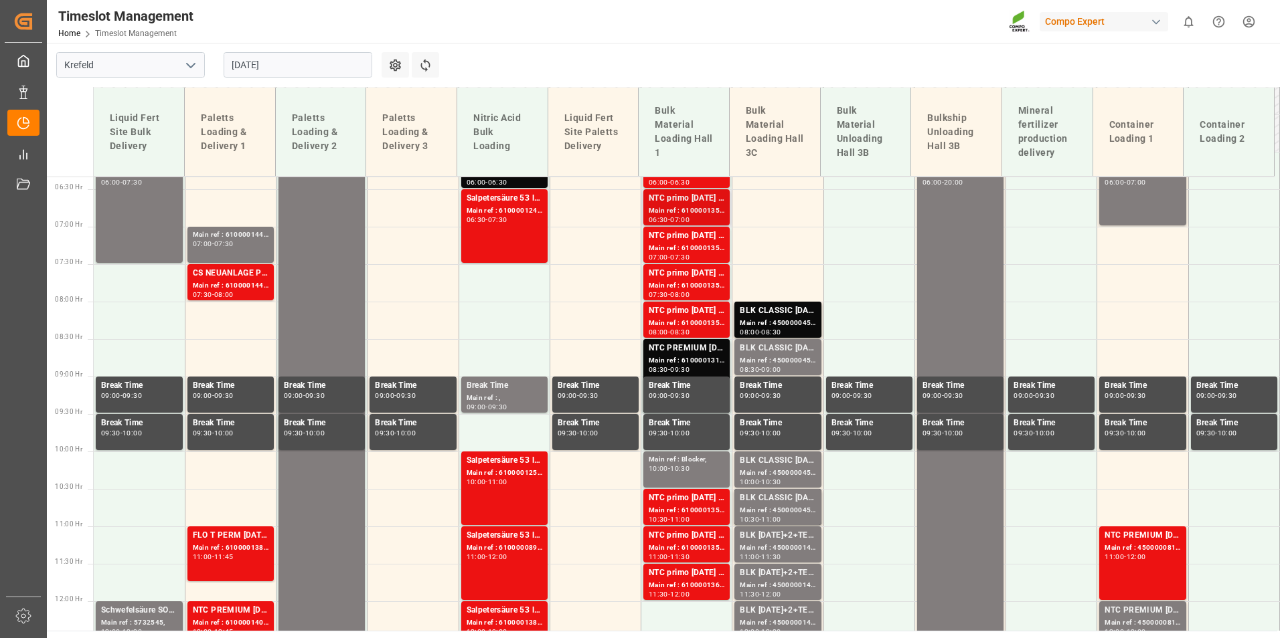
scroll to position [408, 0]
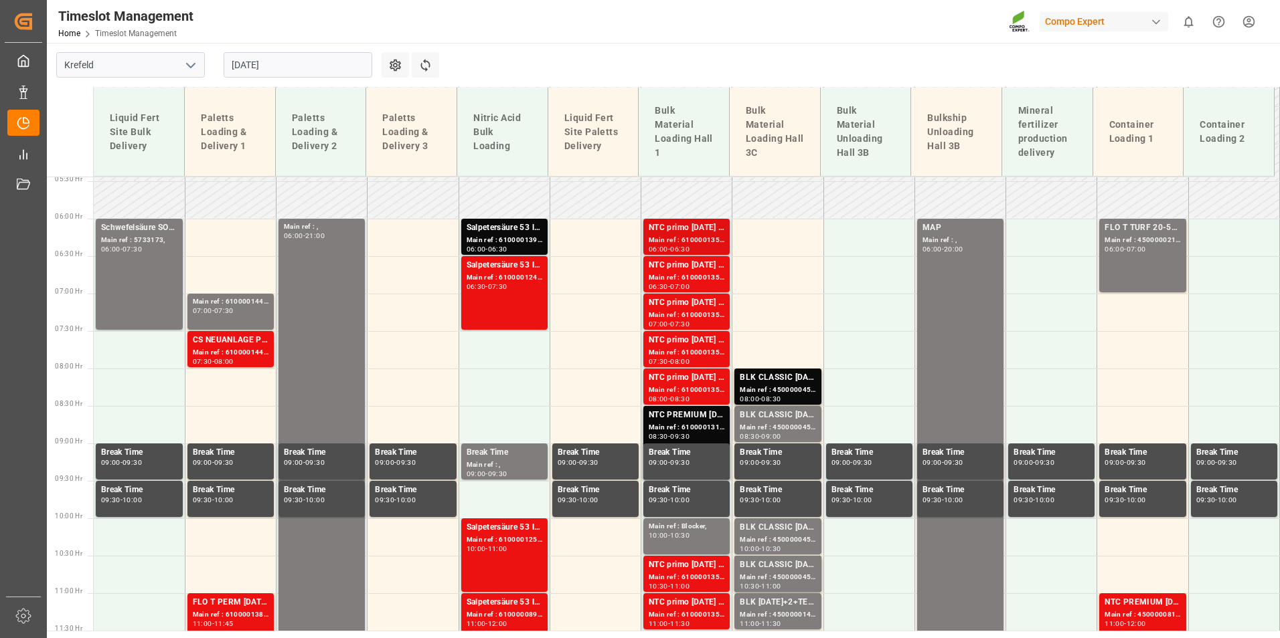
click at [681, 238] on div "Main ref : 6100001354, 2000000517;" at bounding box center [686, 240] width 76 height 11
click at [683, 301] on div "NTC primo [DATE] BULK;" at bounding box center [686, 302] width 76 height 13
click at [687, 373] on div "NTC primo [DATE] BULK;" at bounding box center [686, 377] width 76 height 13
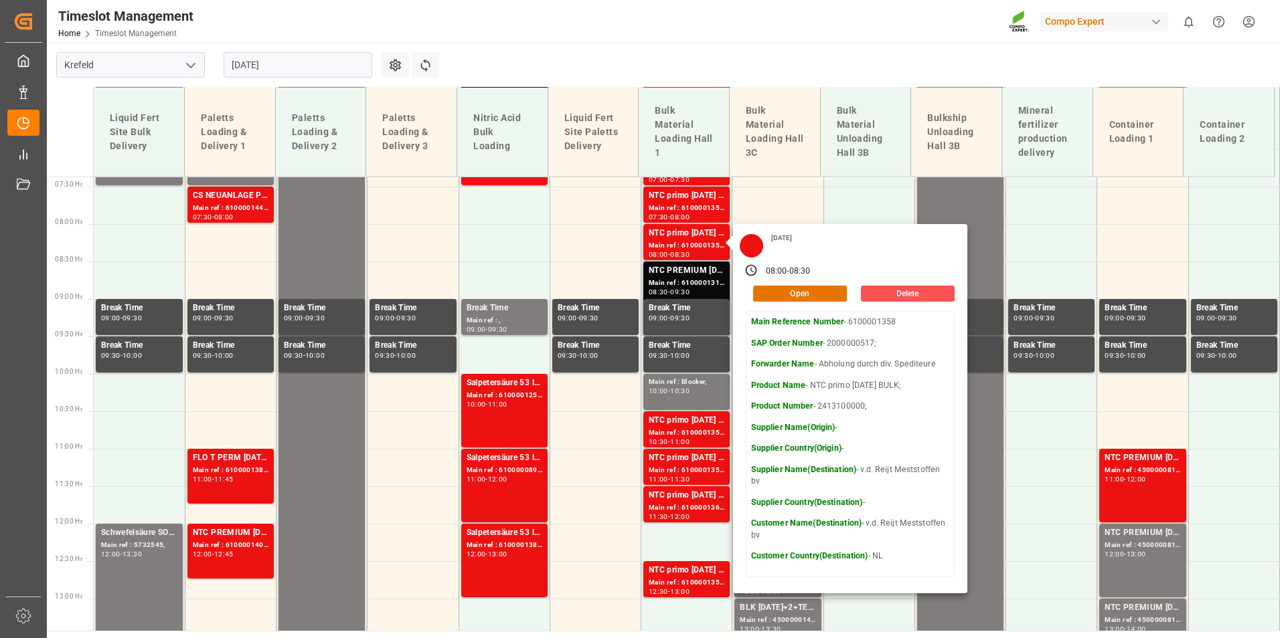
scroll to position [742, 0]
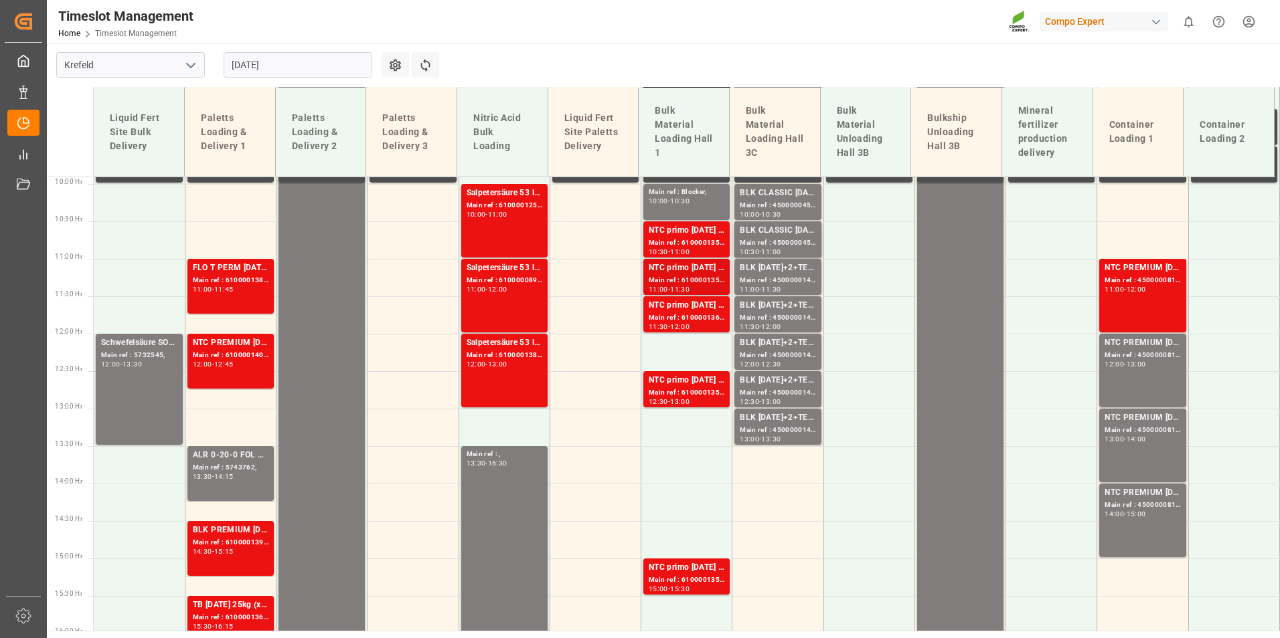
click at [696, 268] on div "NTC primo [DATE] BULK;" at bounding box center [686, 268] width 76 height 13
click at [706, 389] on div "Main ref : 6100001357, 2000000517;" at bounding box center [686, 392] width 76 height 11
click at [697, 577] on div "Main ref : 6100001353, 2000000517;" at bounding box center [686, 580] width 76 height 11
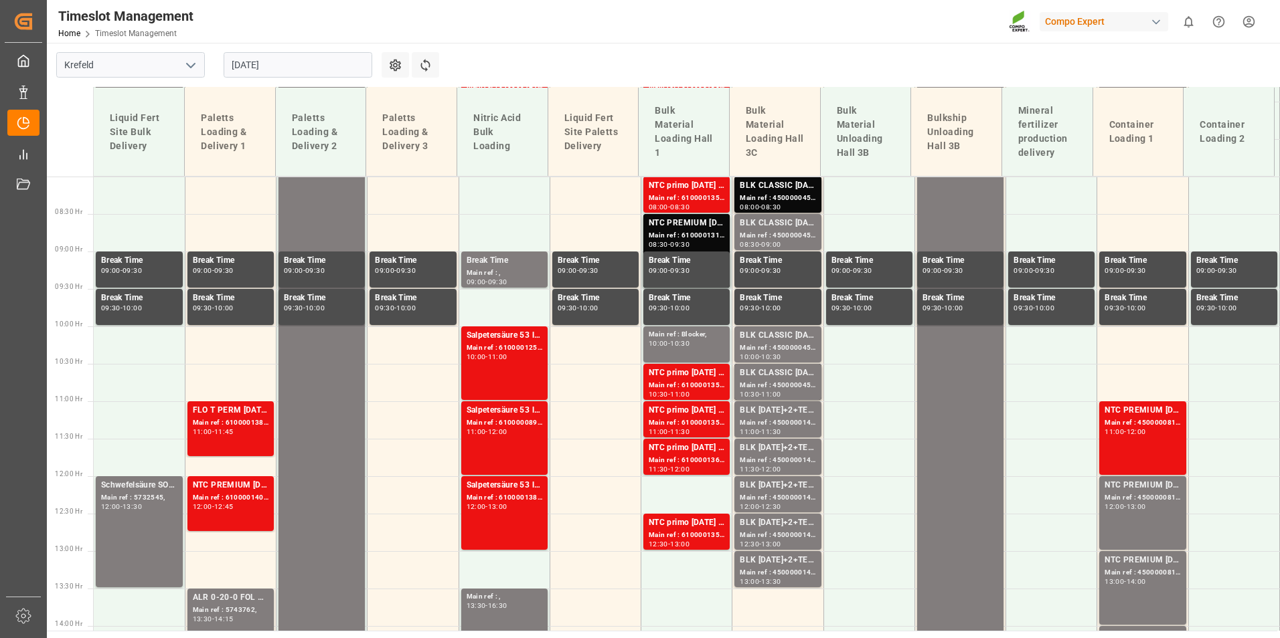
scroll to position [408, 0]
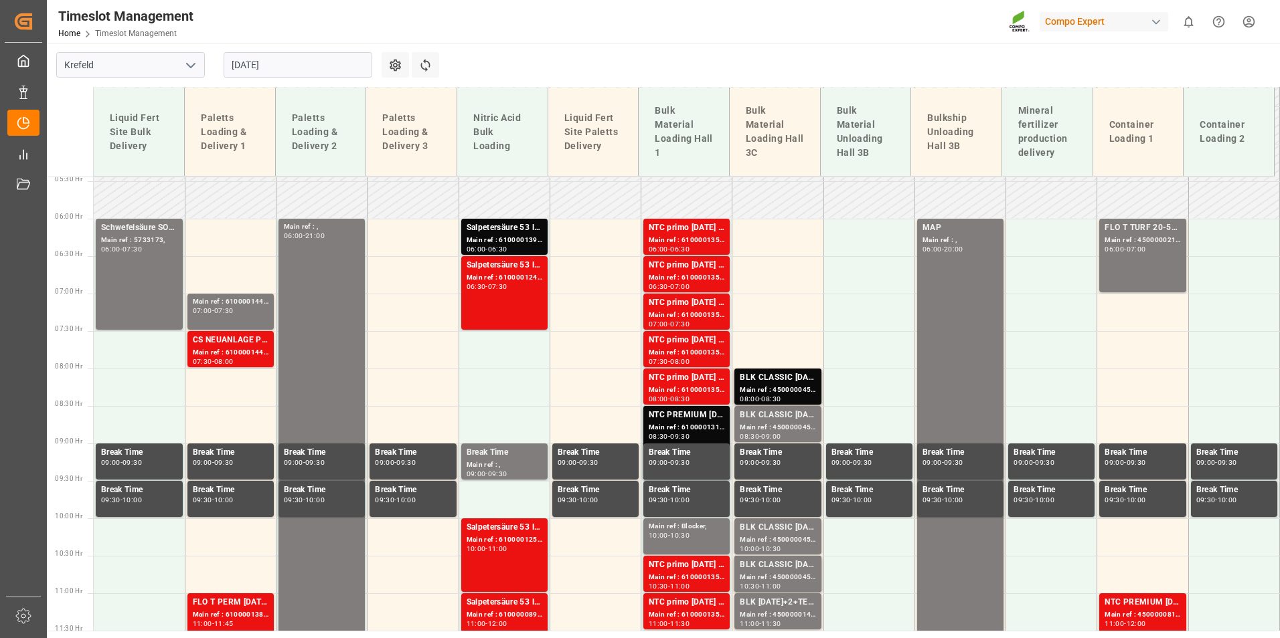
click at [673, 235] on div "Main ref : 6100001354, 2000000517;" at bounding box center [686, 240] width 76 height 11
click at [688, 264] on div "NTC primo [DATE] BULK;" at bounding box center [686, 265] width 76 height 13
click at [699, 297] on div "NTC primo [DATE] BULK;" at bounding box center [686, 302] width 76 height 13
click at [703, 346] on div "NTC primo [DATE] BULK;" at bounding box center [686, 340] width 76 height 13
click at [709, 372] on div "NTC primo [DATE] BULK;" at bounding box center [686, 377] width 76 height 13
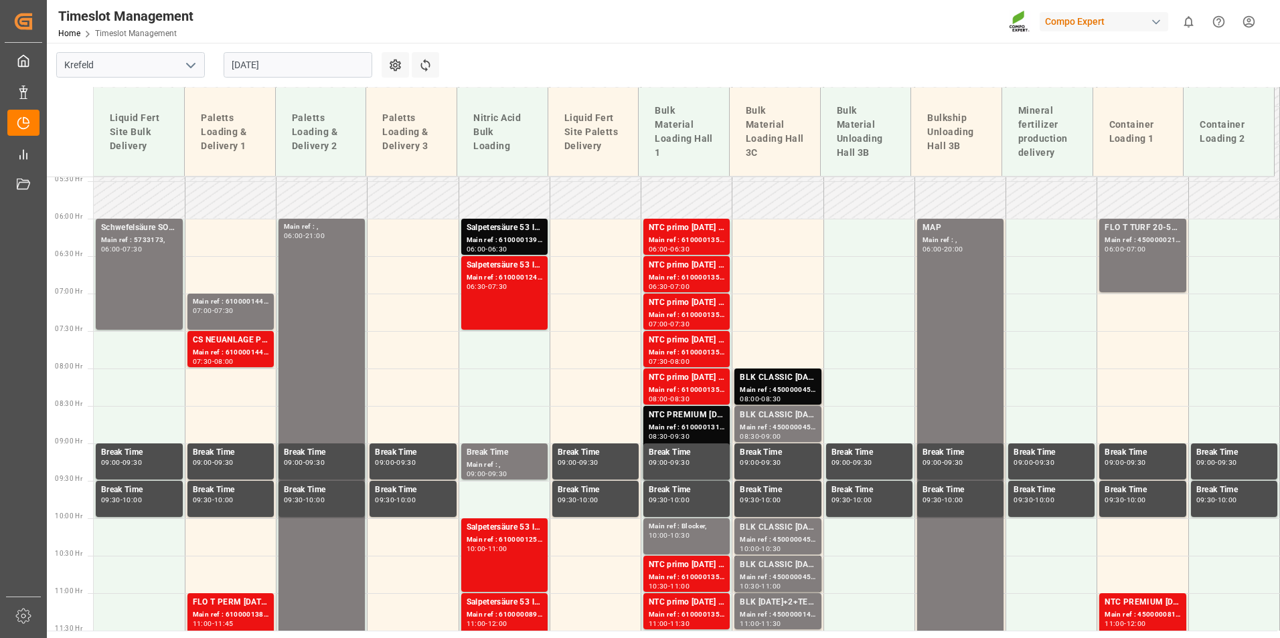
click at [697, 232] on div "NTC primo [DATE] BULK;" at bounding box center [686, 228] width 76 height 13
click at [689, 284] on div "07:00" at bounding box center [679, 287] width 19 height 6
click at [693, 301] on div "NTC primo [DATE] BULK;" at bounding box center [686, 302] width 76 height 13
click at [699, 341] on div "NTC primo [DATE] BULK;" at bounding box center [686, 340] width 76 height 13
click at [679, 394] on div "Main ref : 6100001358, 2000000517;" at bounding box center [686, 390] width 76 height 11
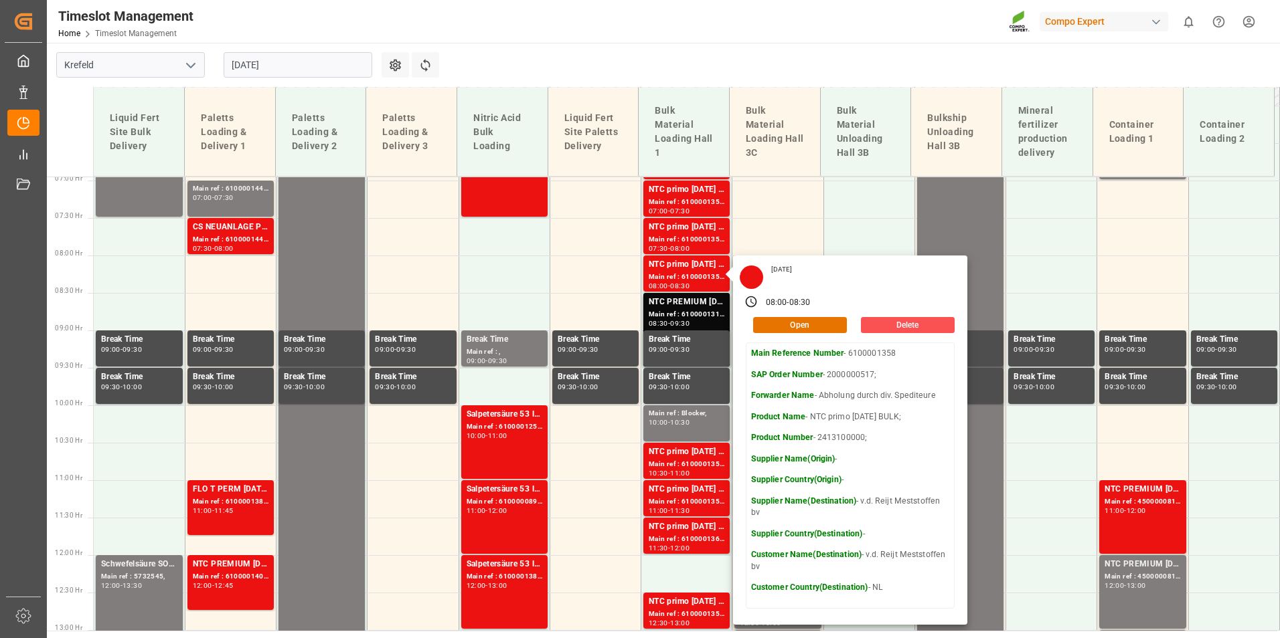
scroll to position [541, 0]
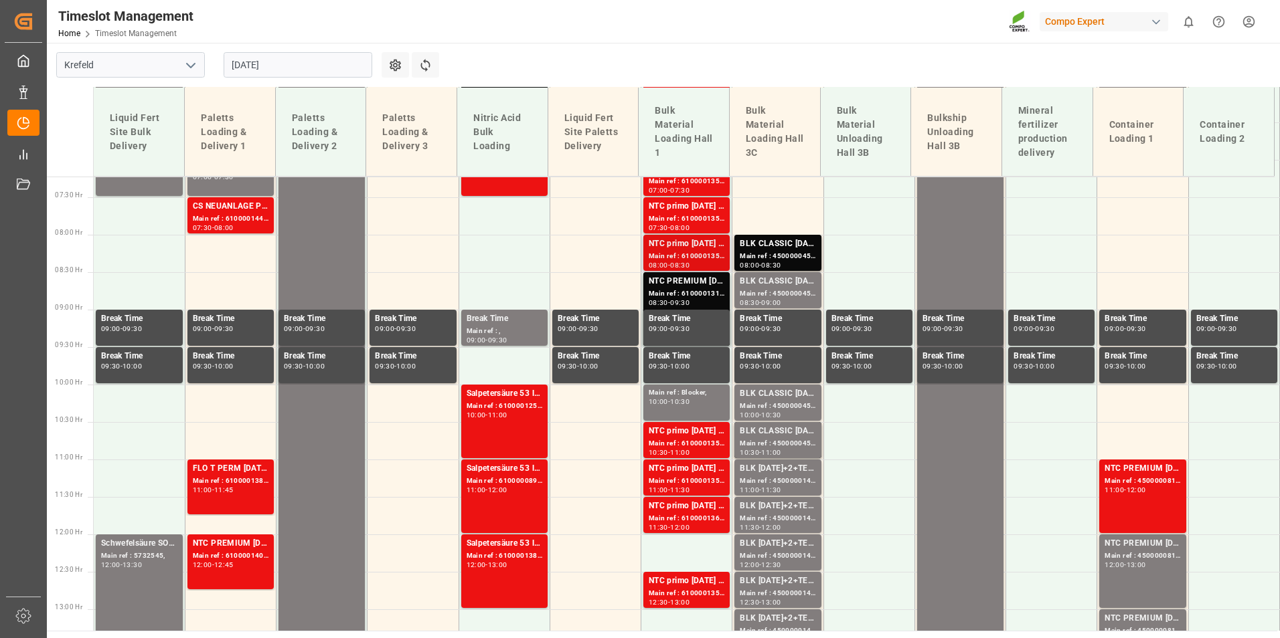
click at [658, 261] on div "Main ref : 6100001358, 2000000517;" at bounding box center [686, 256] width 76 height 11
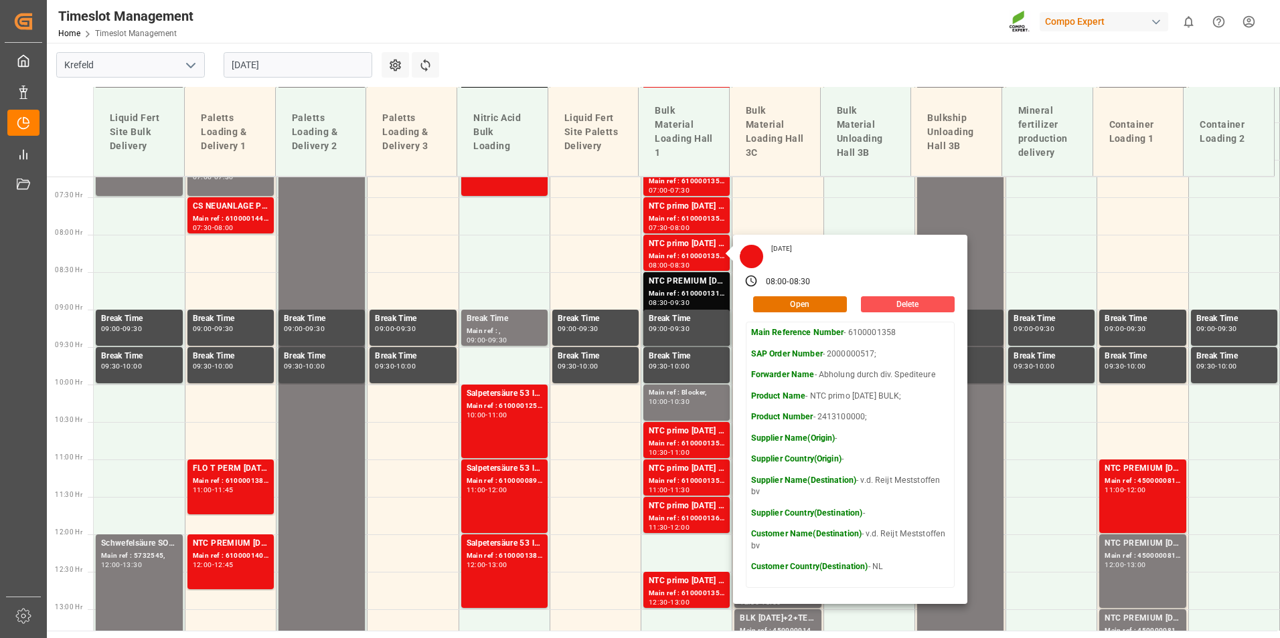
click at [472, 43] on main "[GEOGRAPHIC_DATA] [DATE] Settings Refresh Time Slots Liquid Fert Site Bulk Deli…" at bounding box center [662, 337] width 1230 height 588
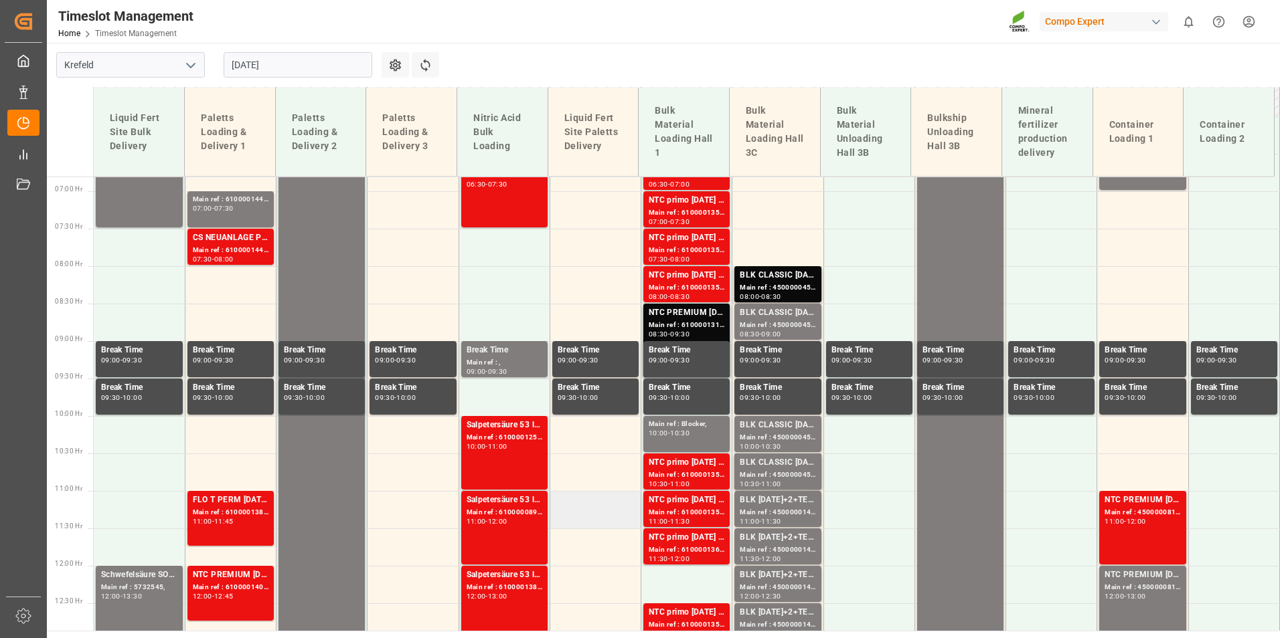
scroll to position [408, 0]
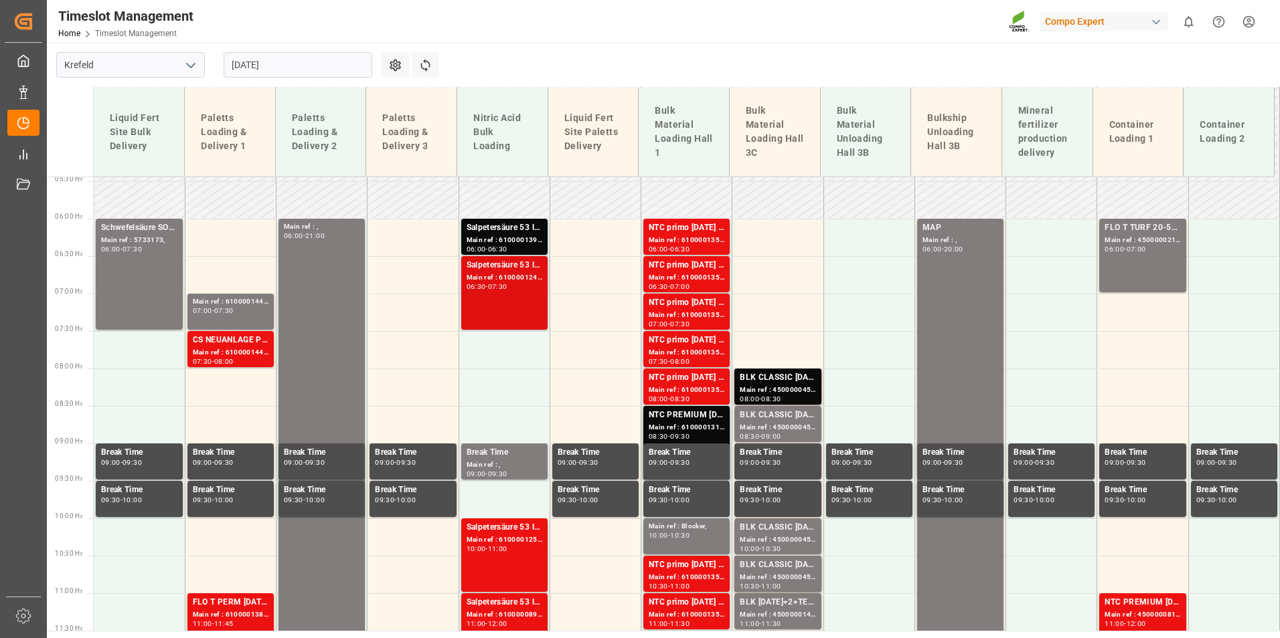
click at [534, 278] on div "Main ref : 6100001241, 2000001094;" at bounding box center [504, 277] width 76 height 11
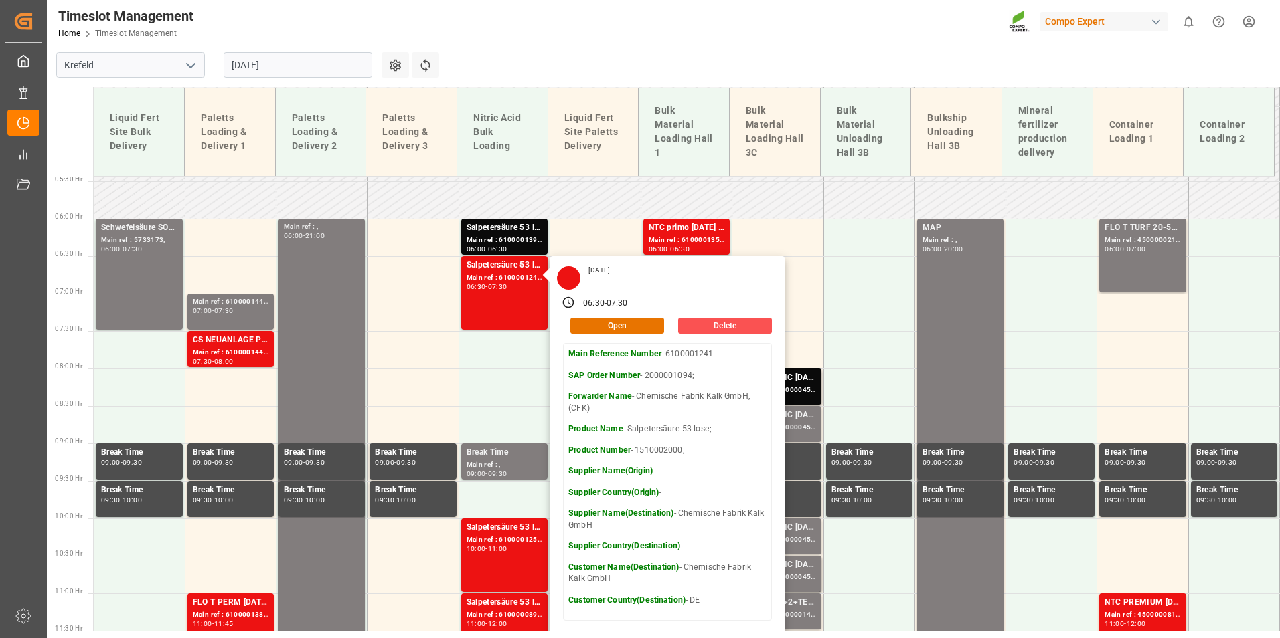
click at [624, 70] on main "[GEOGRAPHIC_DATA] [DATE] Settings Refresh Time Slots Liquid Fert Site Bulk Deli…" at bounding box center [662, 337] width 1230 height 588
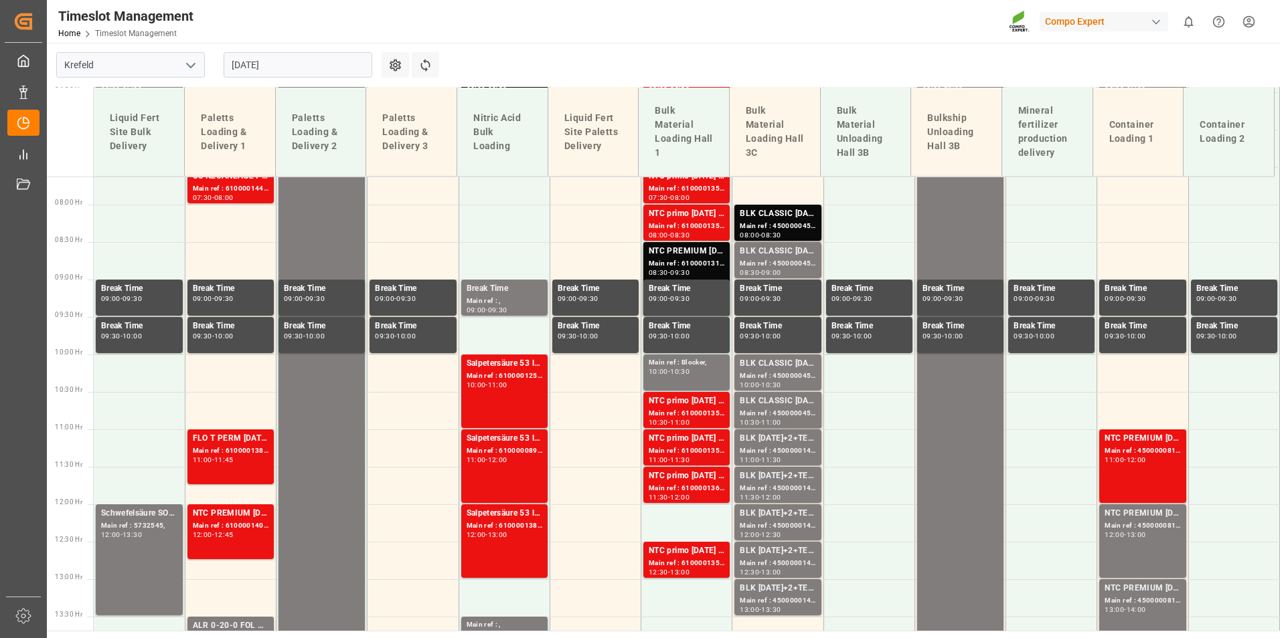
scroll to position [675, 0]
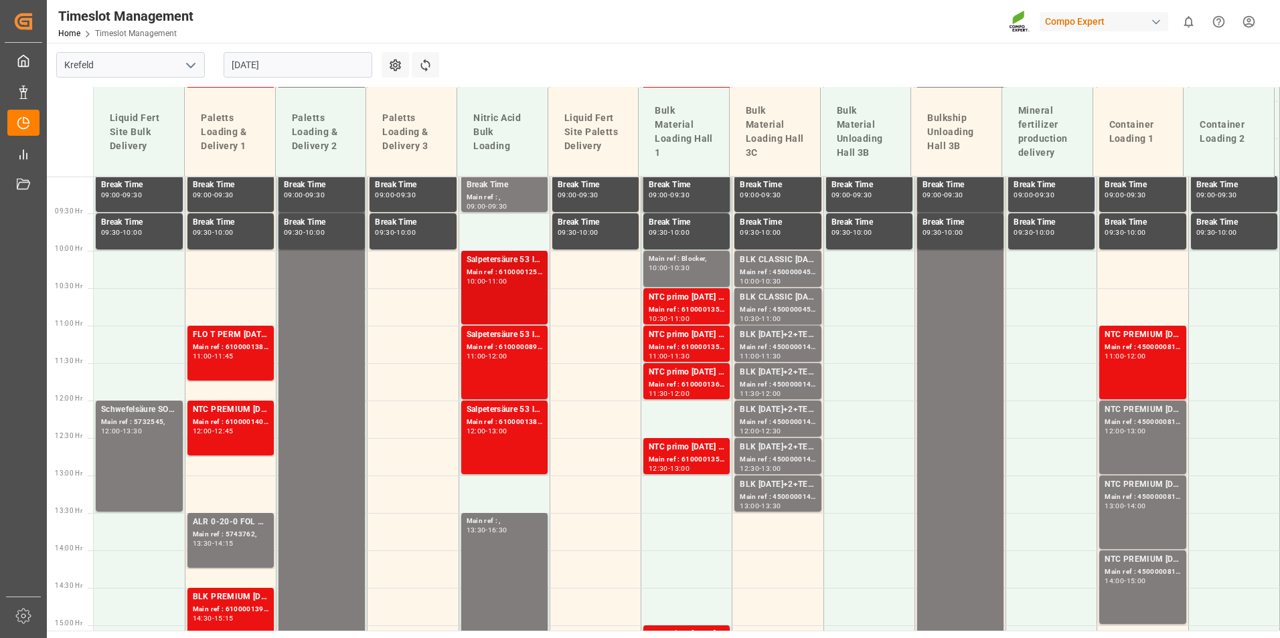
click at [508, 264] on div "Salpetersäure 53 lose;" at bounding box center [504, 260] width 76 height 13
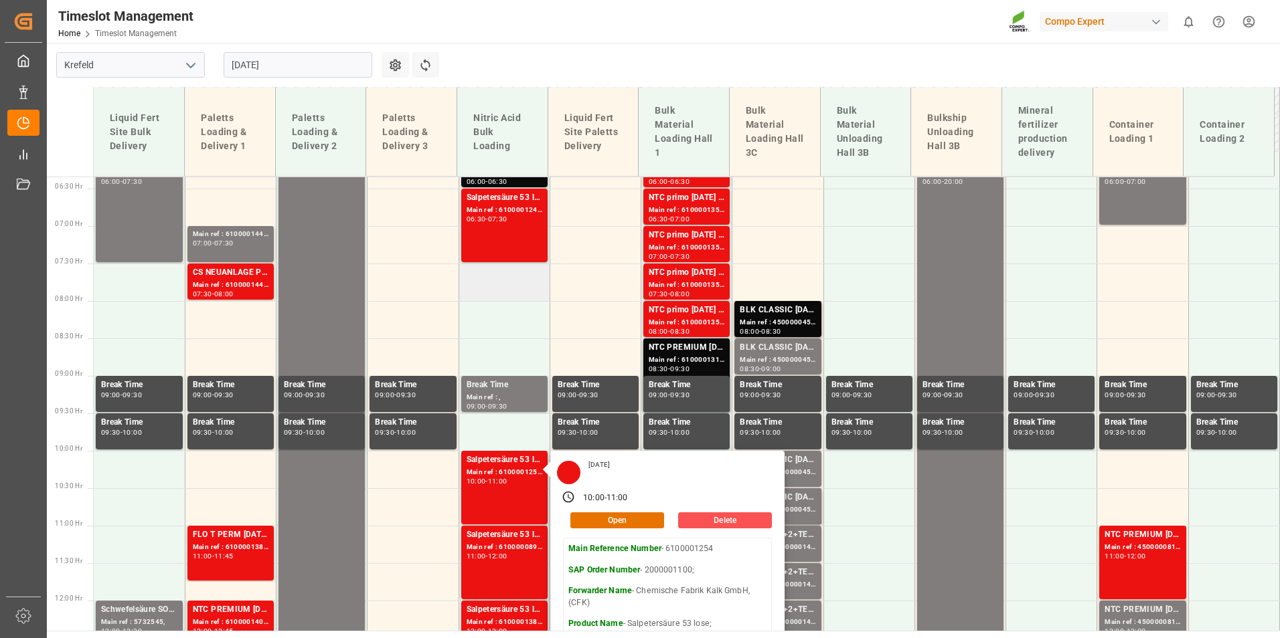
scroll to position [474, 0]
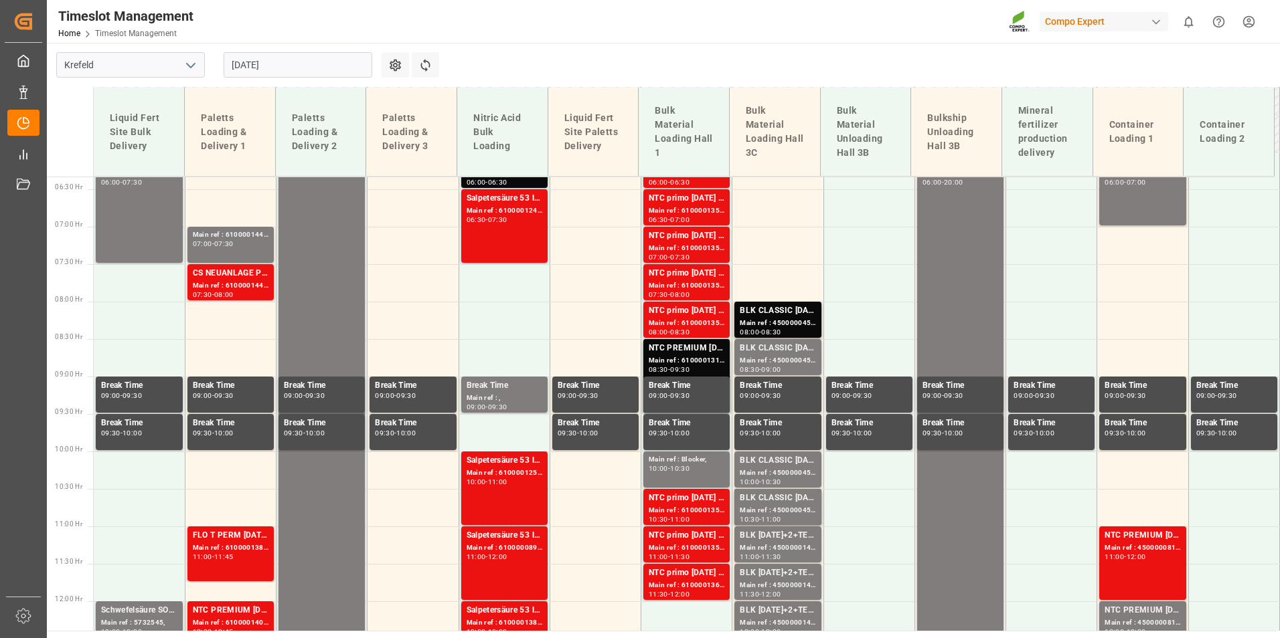
click at [491, 241] on div "Salpetersäure 53 lose; Main ref : 6100001241, 2000001094; 06:30 - 07:30" at bounding box center [504, 226] width 76 height 68
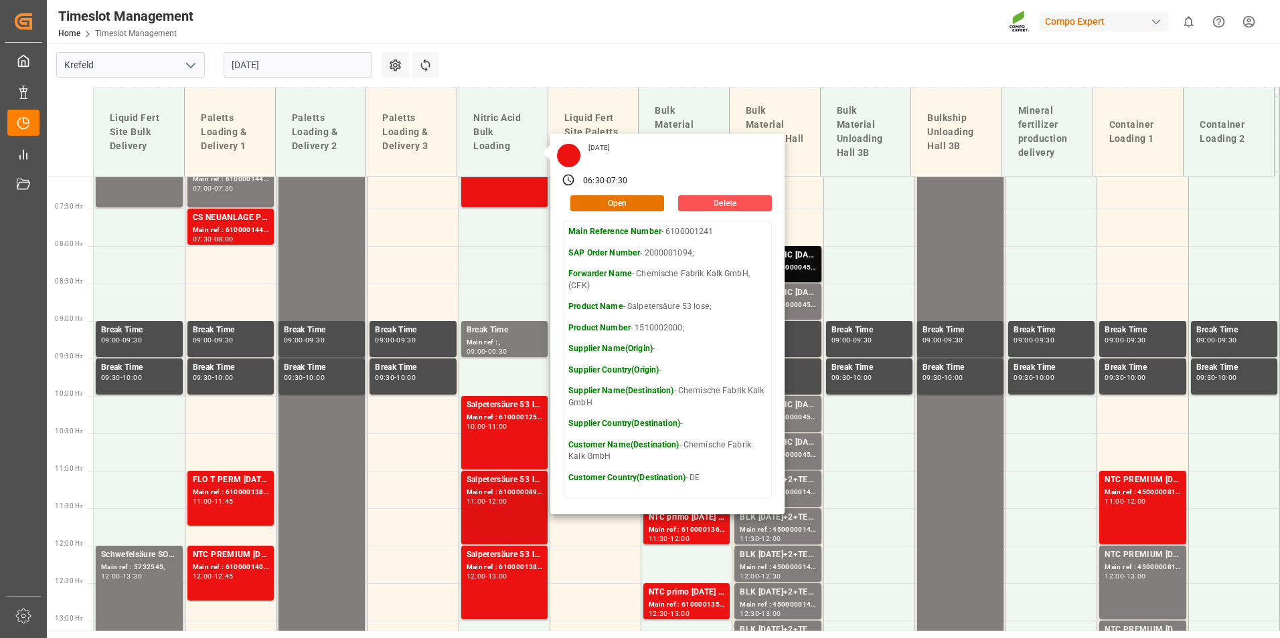
scroll to position [608, 0]
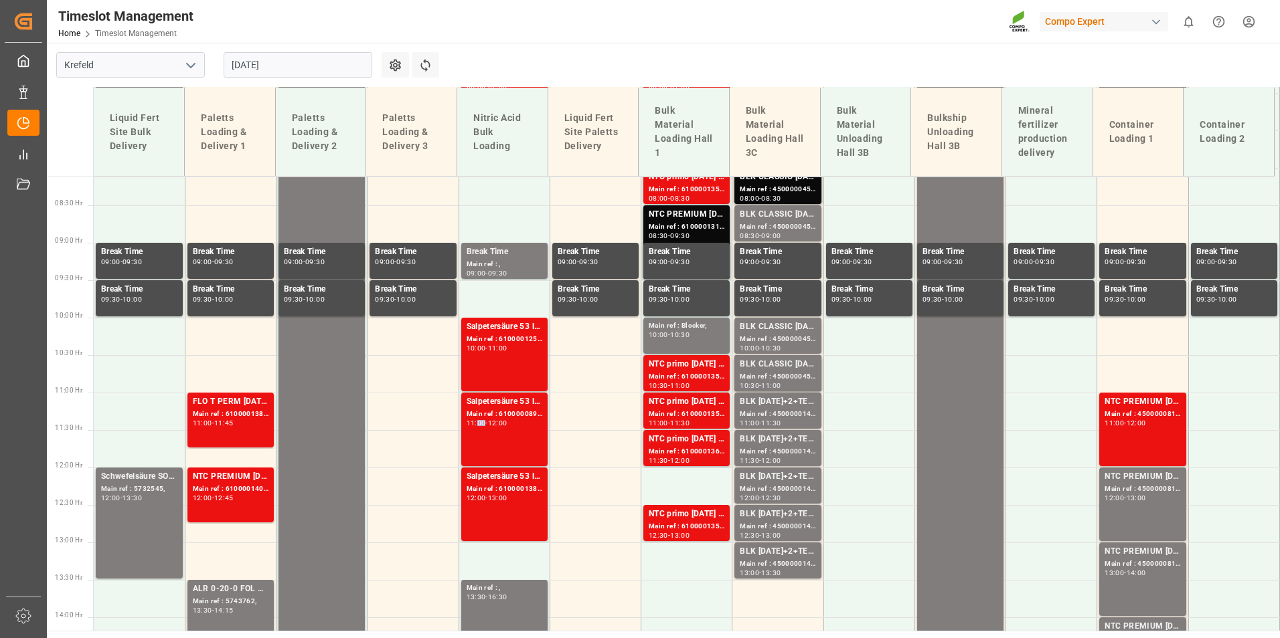
click at [466, 448] on div "Salpetersäure 53 lose; Main ref : 6100000892, 2000000902; 11:00 - 12:00" at bounding box center [504, 430] width 76 height 68
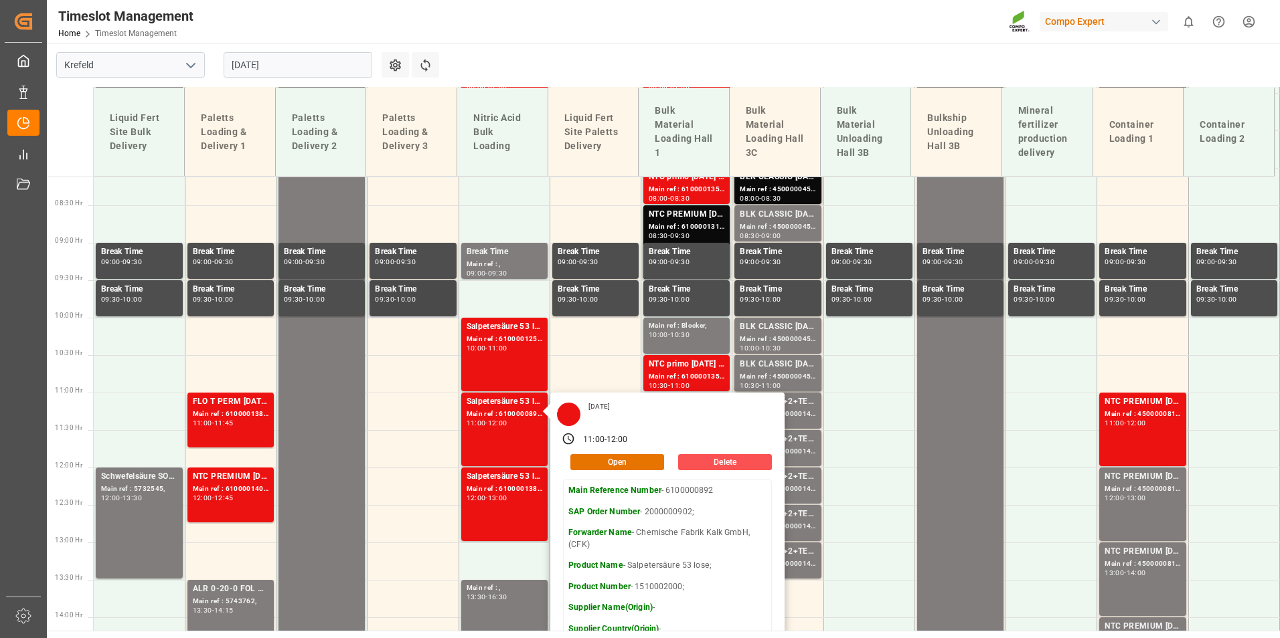
scroll to position [675, 0]
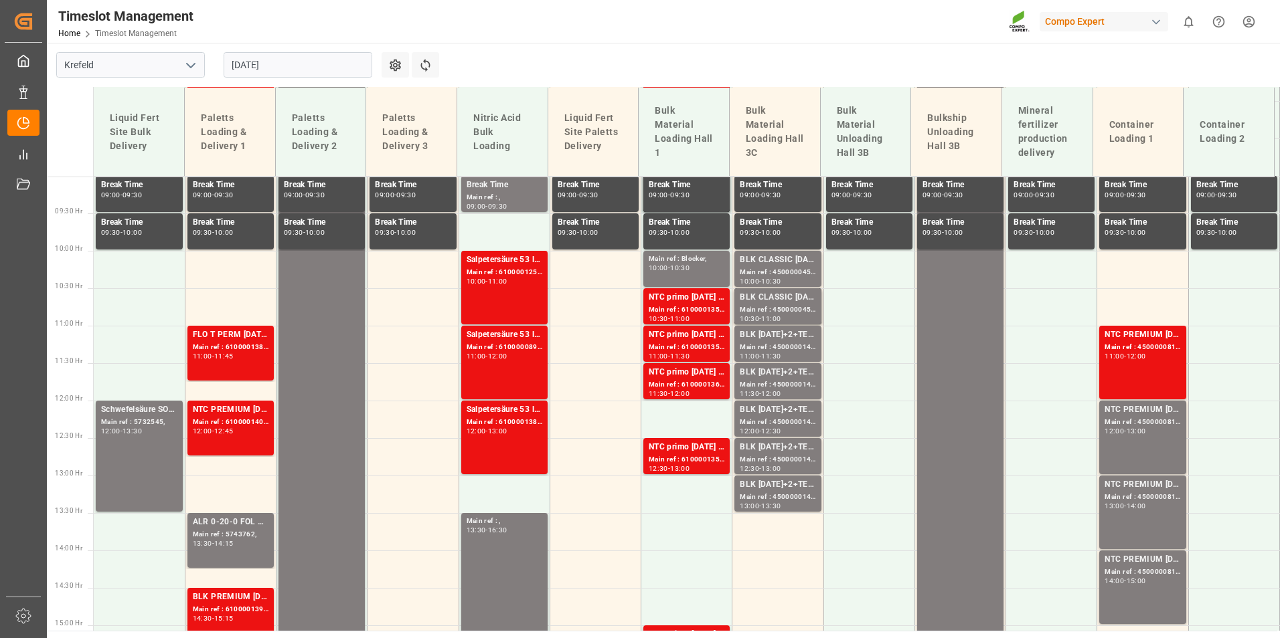
click at [513, 440] on div "Salpetersäure 53 lose; Main ref : 6100001389, 2000001205; 12:00 - 13:00" at bounding box center [504, 438] width 76 height 68
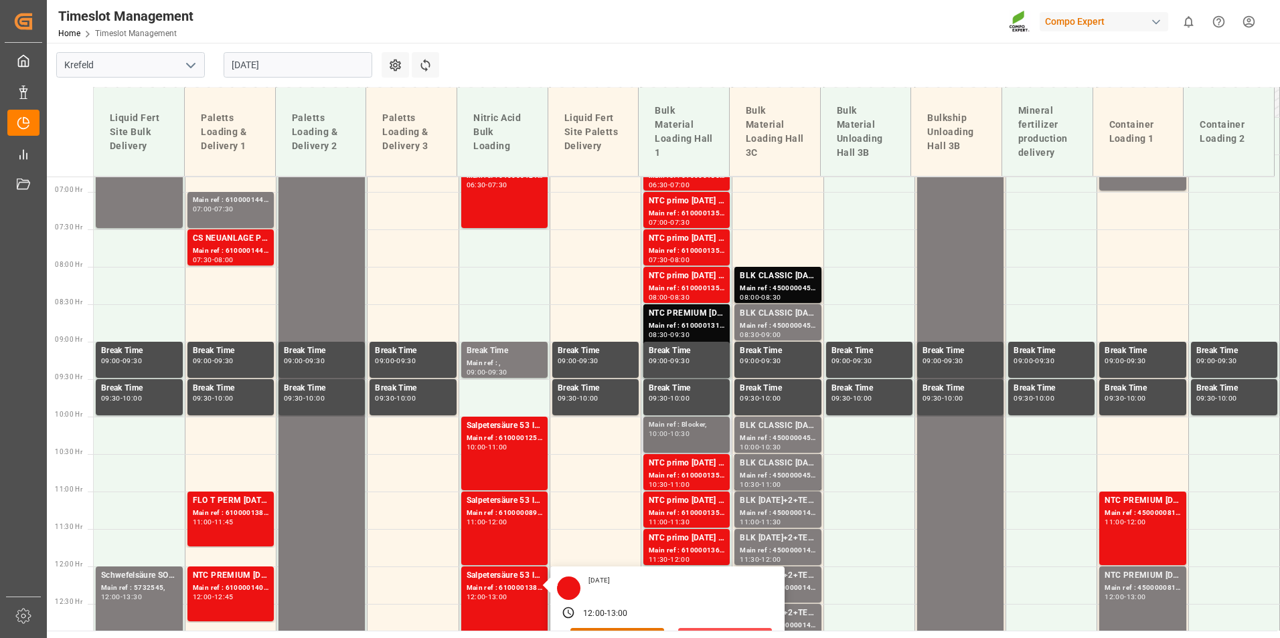
scroll to position [341, 0]
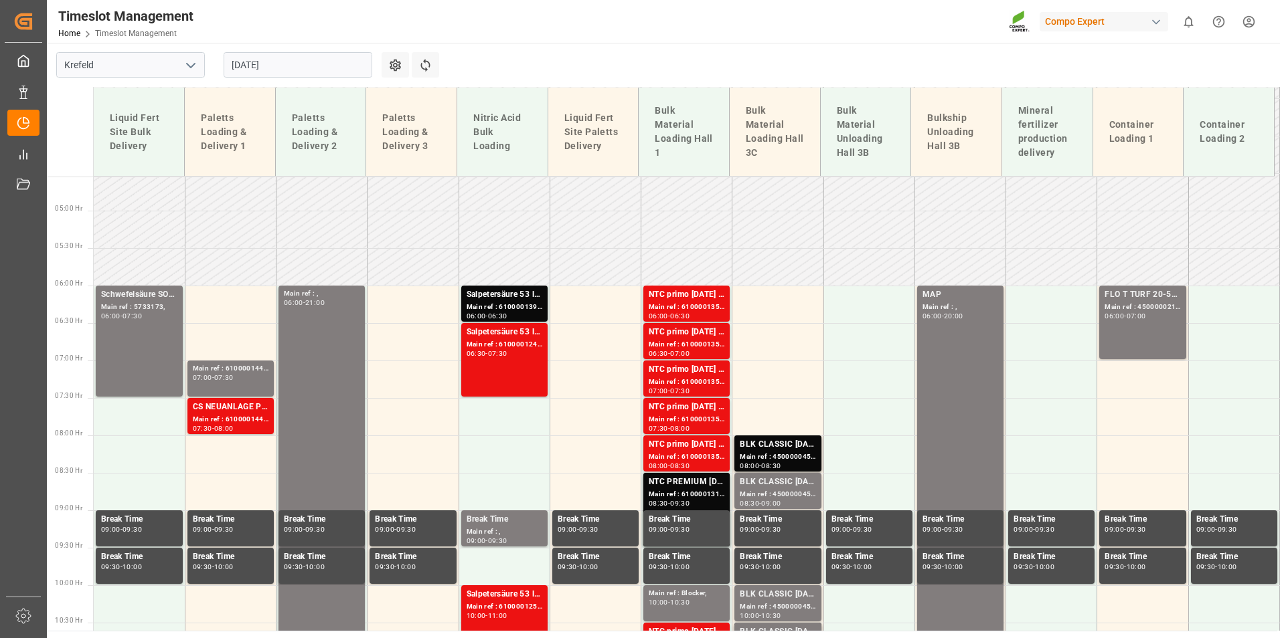
click at [652, 300] on div "NTC primo [DATE] BULK;" at bounding box center [686, 294] width 76 height 13
click at [704, 339] on div "Main ref : 6100001356, 2000000517;" at bounding box center [686, 344] width 76 height 11
click at [703, 367] on div "NTC primo [DATE] BULK;" at bounding box center [686, 369] width 76 height 13
click at [692, 418] on div "Main ref : 6100001351, 2000000517;" at bounding box center [686, 419] width 76 height 11
click at [697, 444] on div "NTC primo [DATE] BULK;" at bounding box center [686, 444] width 76 height 13
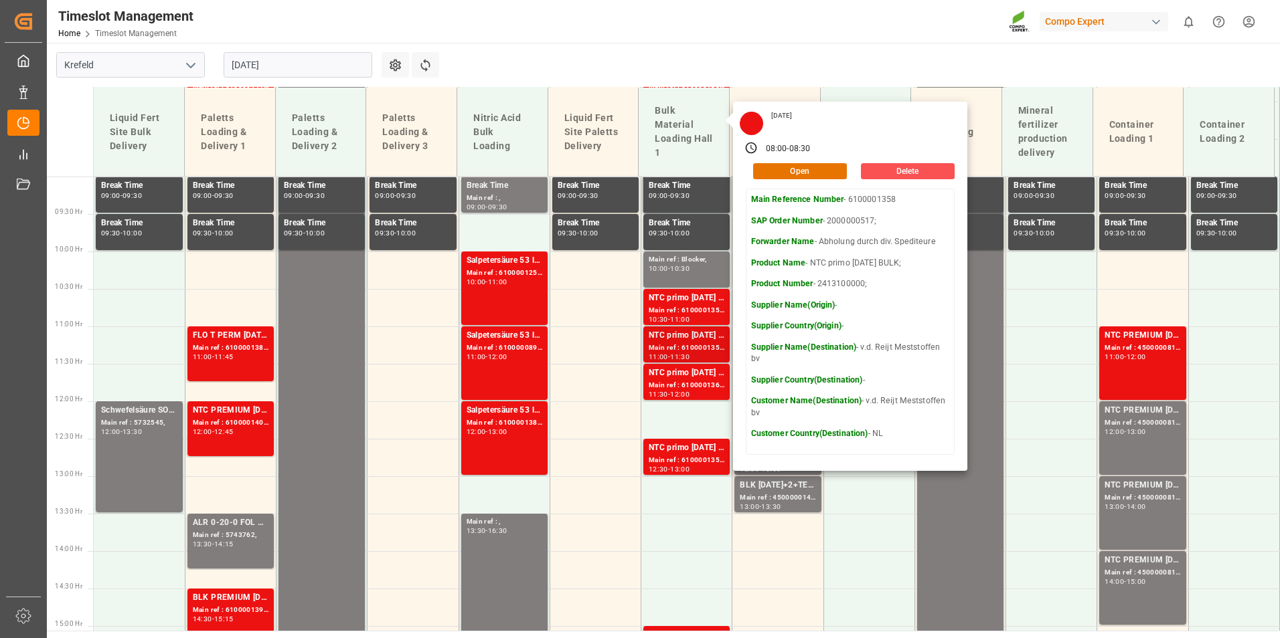
scroll to position [675, 0]
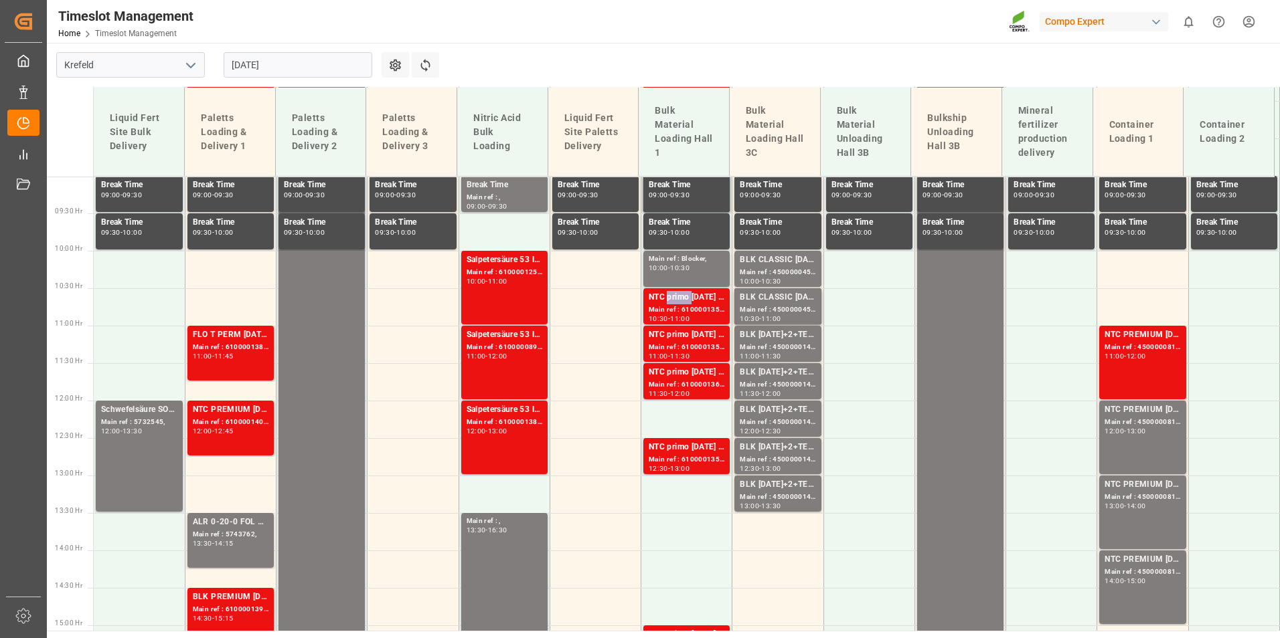
click at [684, 299] on div "NTC primo [DATE] BULK;" at bounding box center [686, 297] width 76 height 13
click at [691, 337] on div "NTC primo [DATE] BULK;" at bounding box center [686, 335] width 76 height 13
click at [690, 372] on div "NTC primo [DATE] BULK;" at bounding box center [686, 372] width 76 height 13
click at [695, 452] on div "NTC primo [DATE] BULK;" at bounding box center [686, 447] width 76 height 13
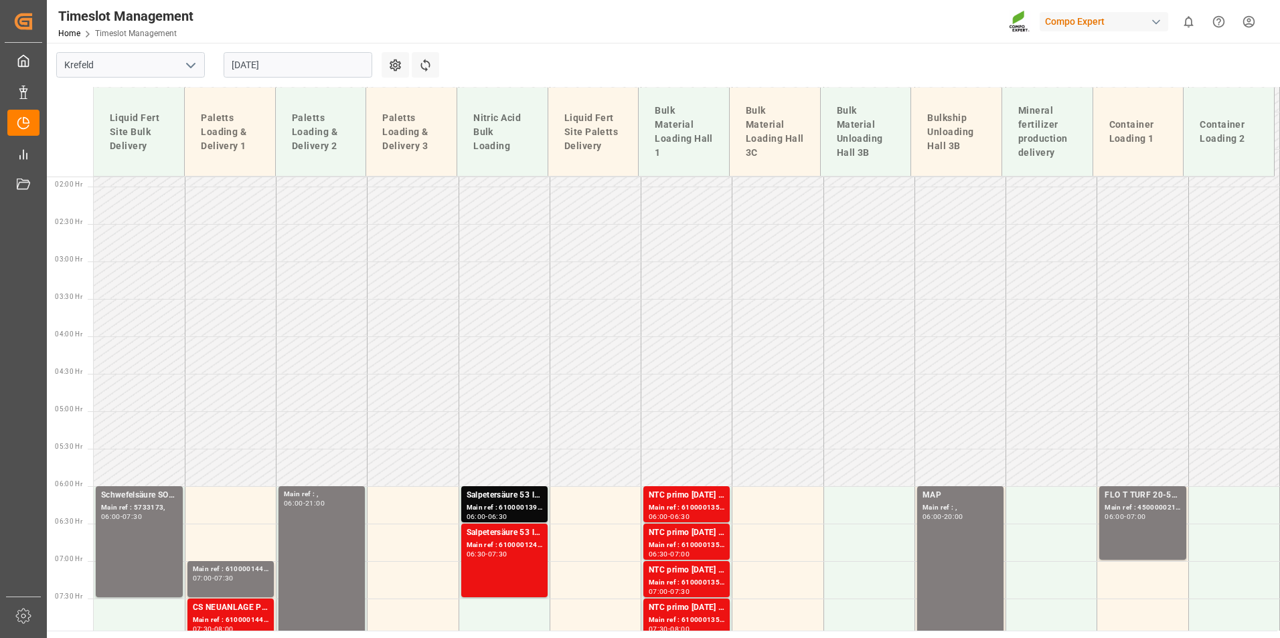
scroll to position [207, 0]
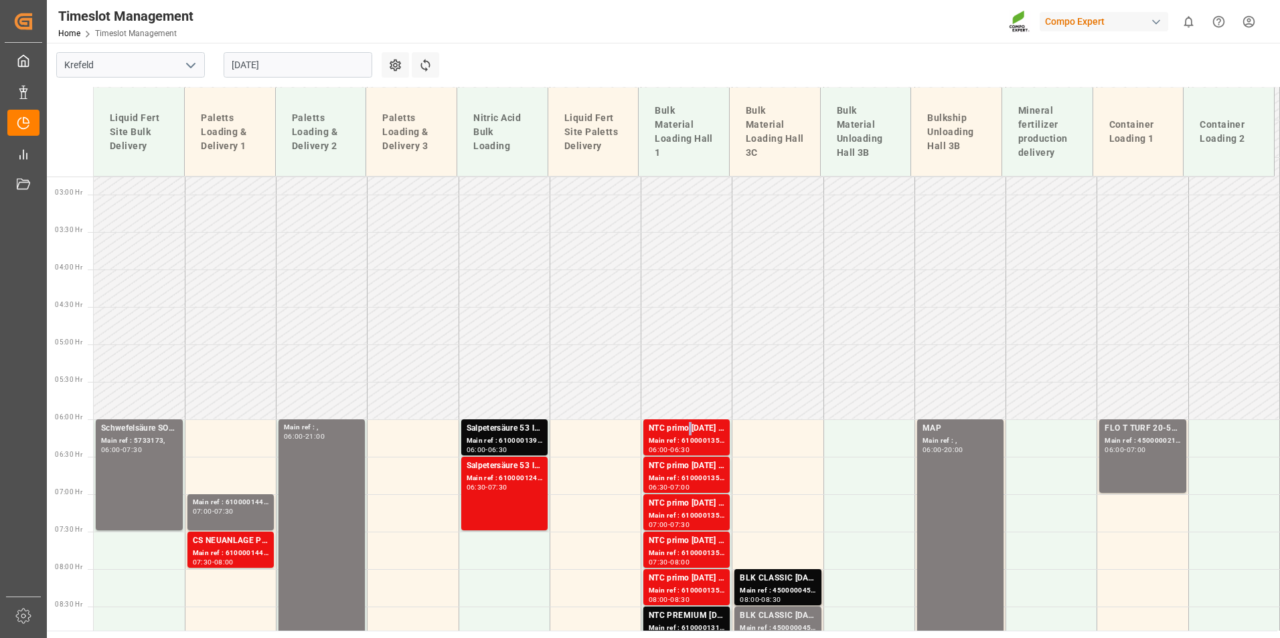
click at [687, 432] on div "NTC primo [DATE] BULK;" at bounding box center [686, 428] width 76 height 13
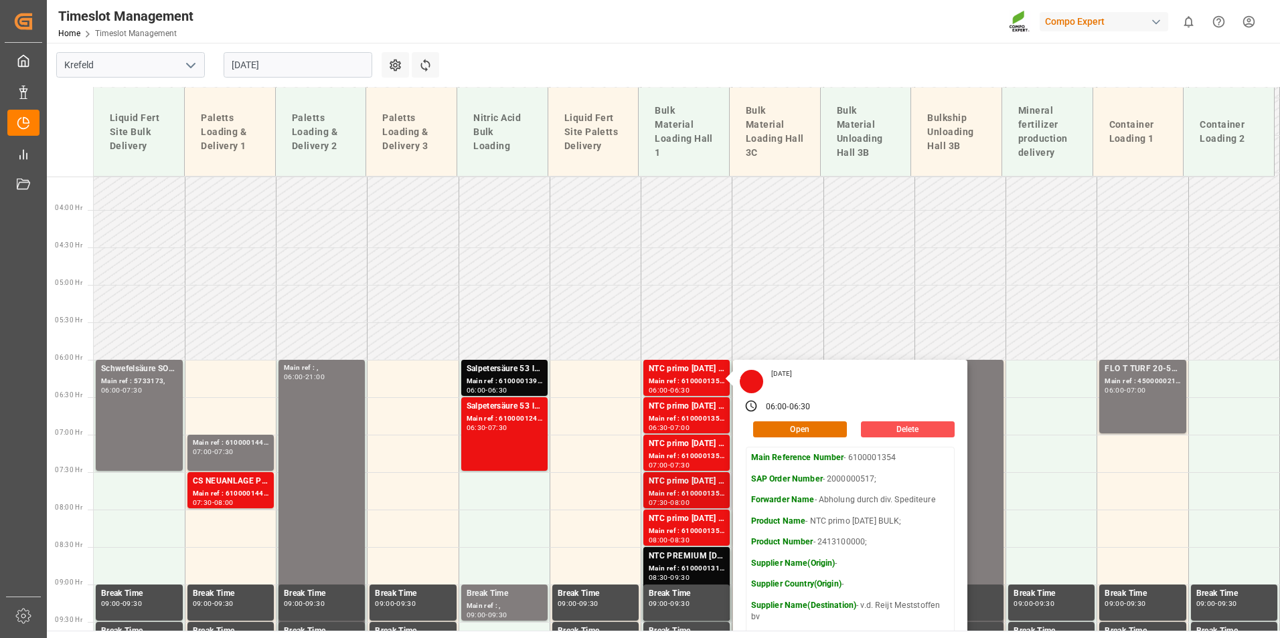
scroll to position [341, 0]
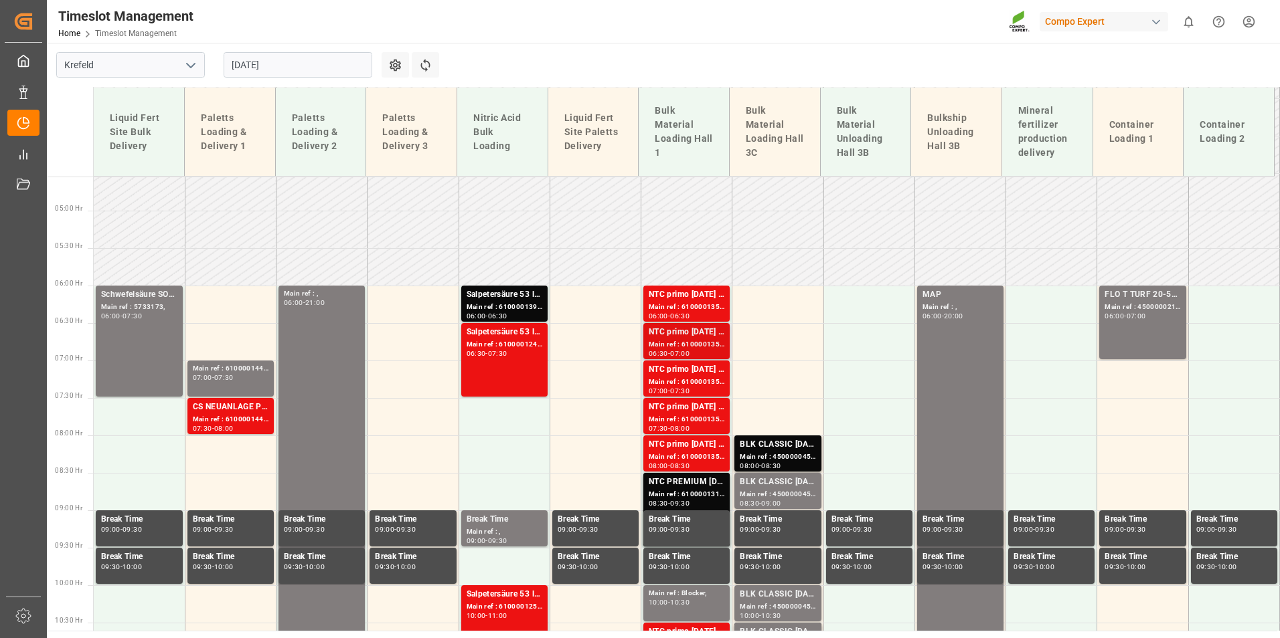
click at [682, 328] on div "NTC primo [DATE] BULK;" at bounding box center [686, 332] width 76 height 13
click at [693, 384] on div "Main ref : 6100001352, 2000000517;" at bounding box center [686, 382] width 76 height 11
click at [703, 412] on div "NTC primo [DATE] BULK;" at bounding box center [686, 407] width 76 height 13
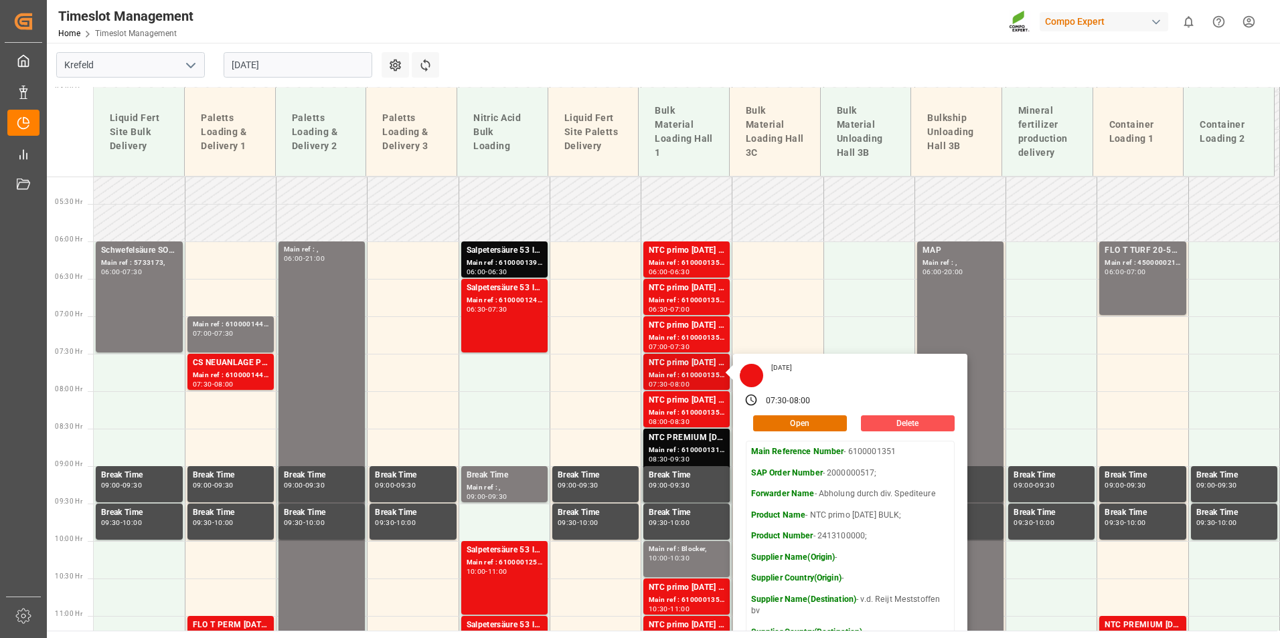
scroll to position [408, 0]
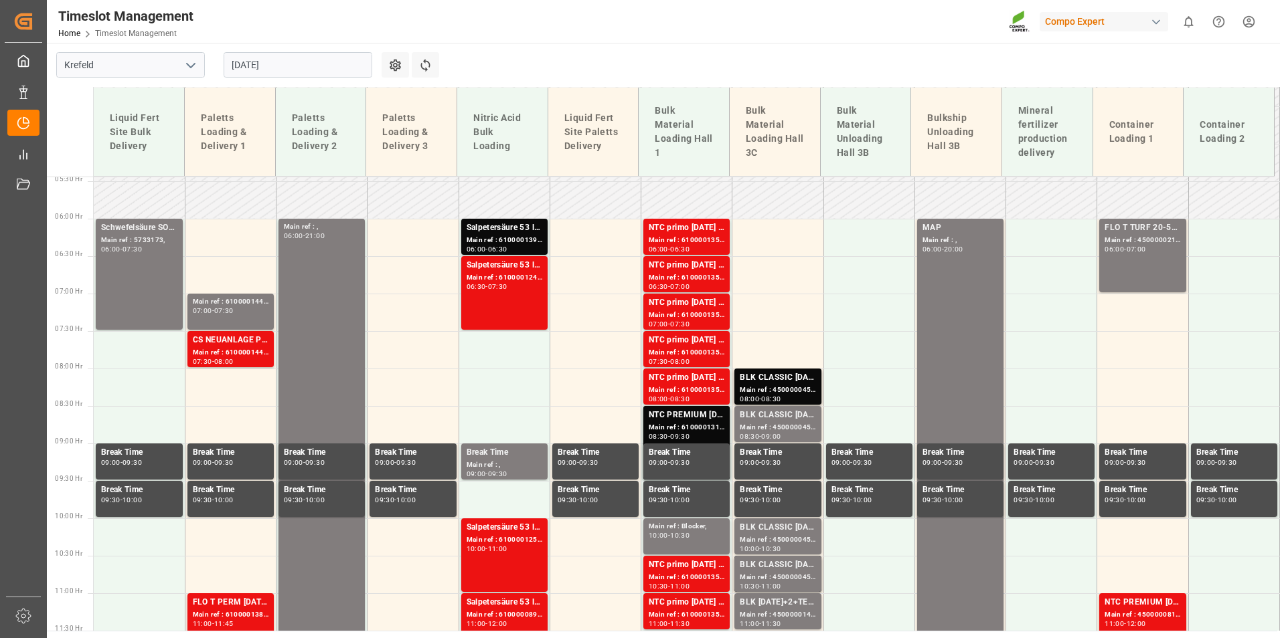
click at [687, 394] on div "Main ref : 6100001358, 2000000517;" at bounding box center [686, 390] width 76 height 11
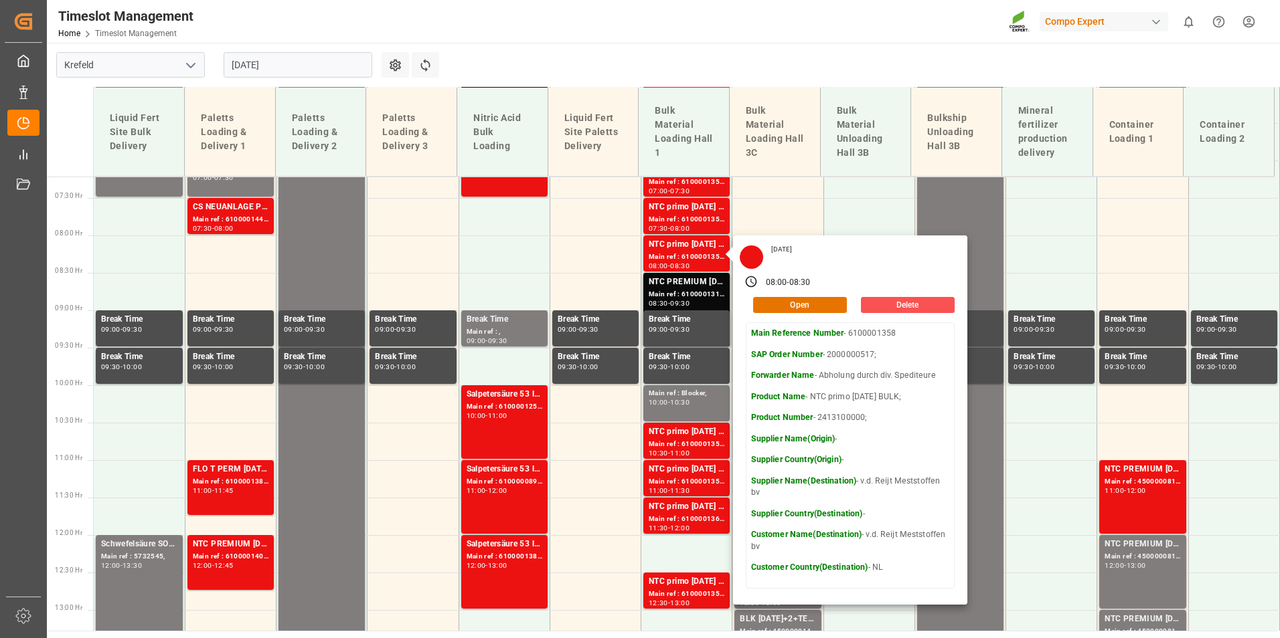
scroll to position [541, 0]
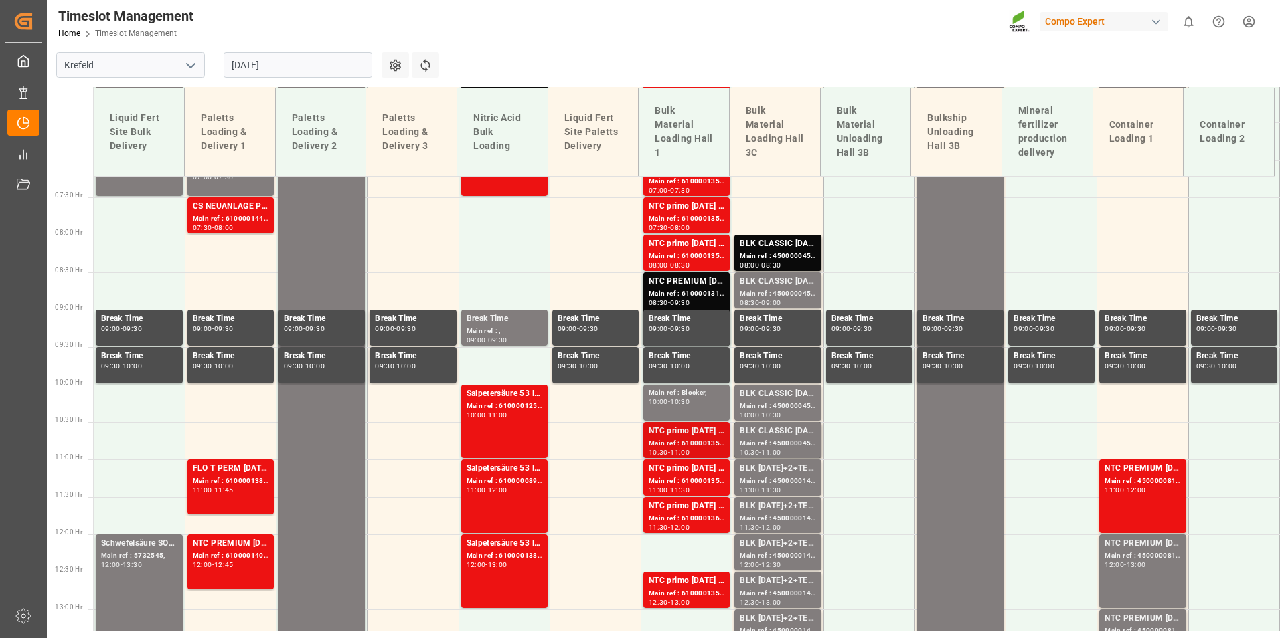
click at [695, 429] on div "NTC primo [DATE] BULK;" at bounding box center [686, 431] width 76 height 13
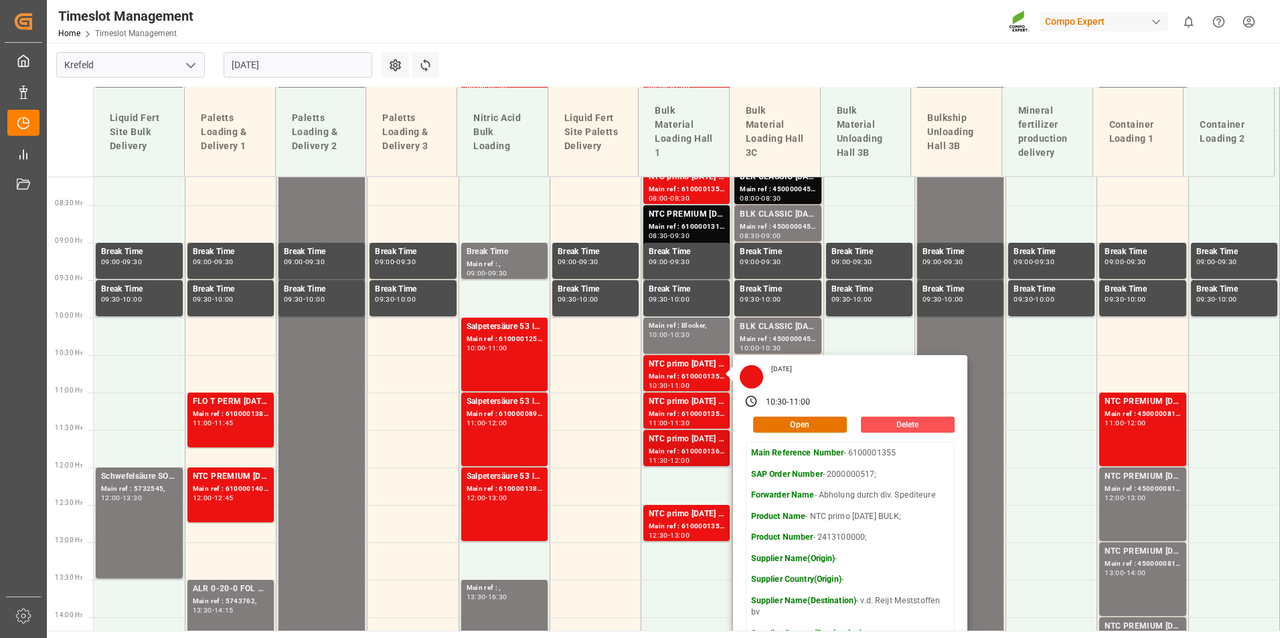
scroll to position [675, 0]
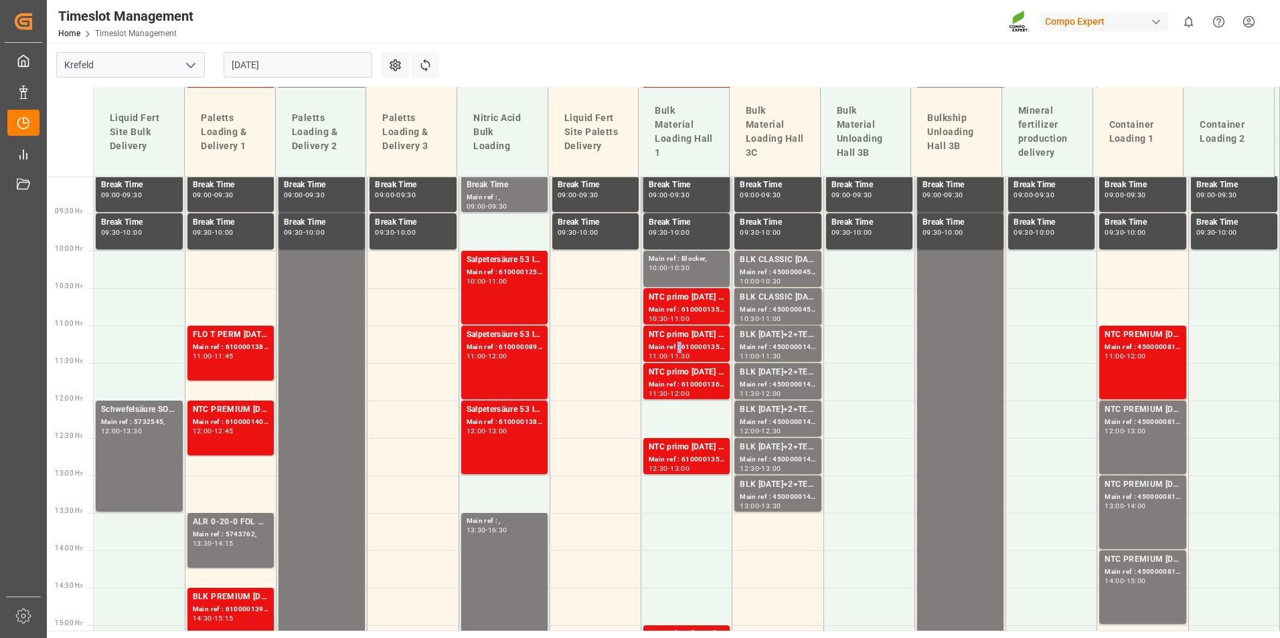
click at [675, 349] on div "Main ref : 6100001359, 2000000517;" at bounding box center [686, 347] width 76 height 11
click at [683, 383] on div "Main ref : 6100001360, 2000000517;" at bounding box center [686, 384] width 76 height 11
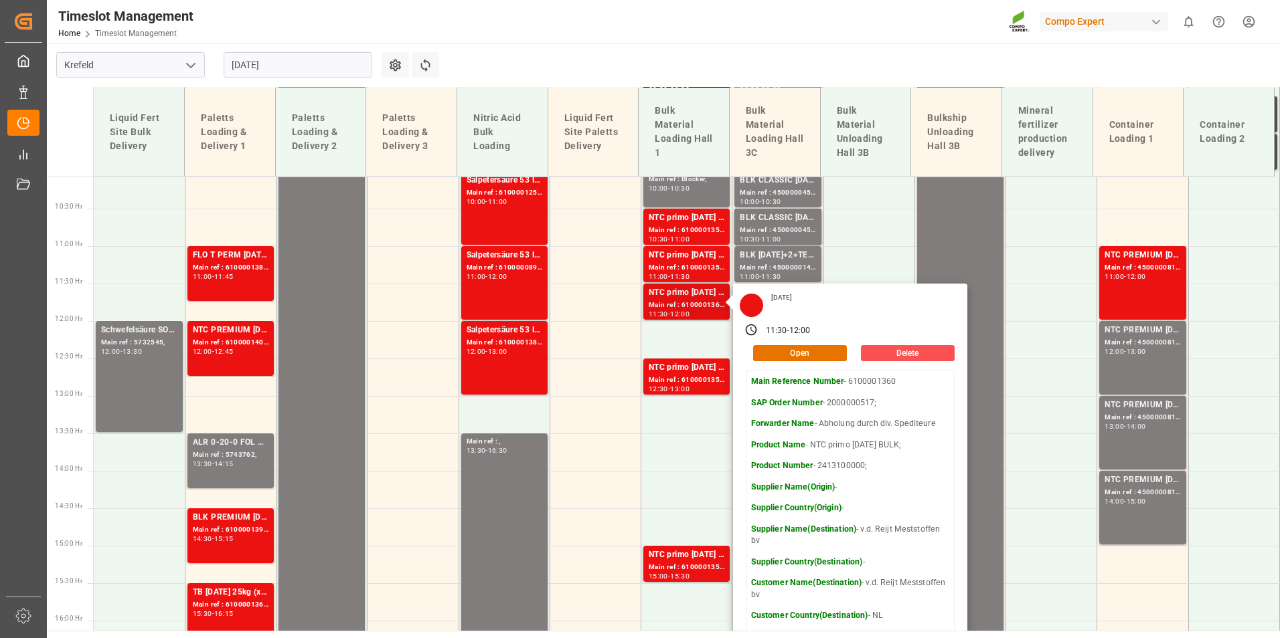
scroll to position [876, 0]
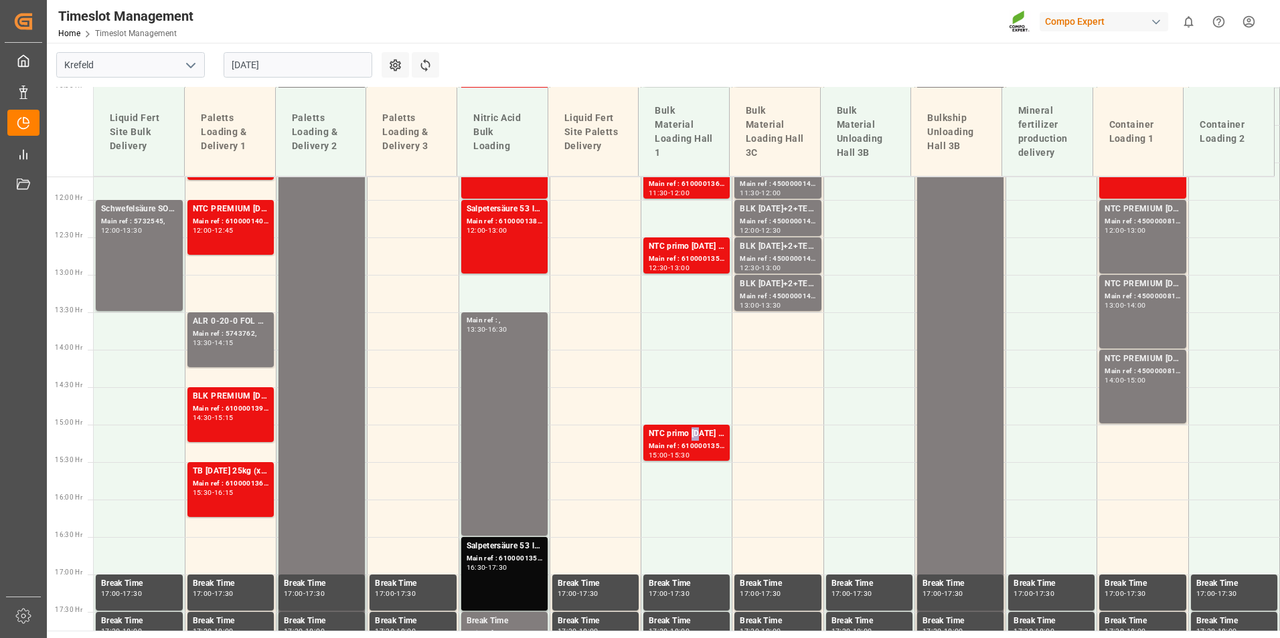
click at [695, 430] on div "NTC primo [DATE] BULK;" at bounding box center [686, 434] width 76 height 13
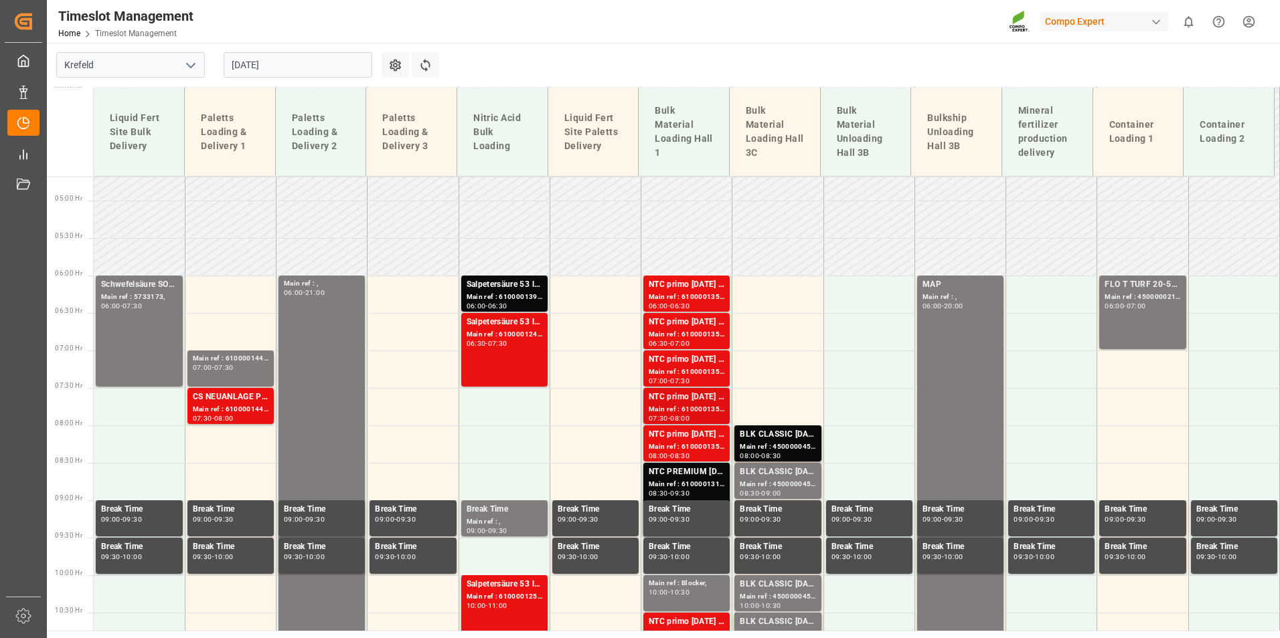
scroll to position [408, 0]
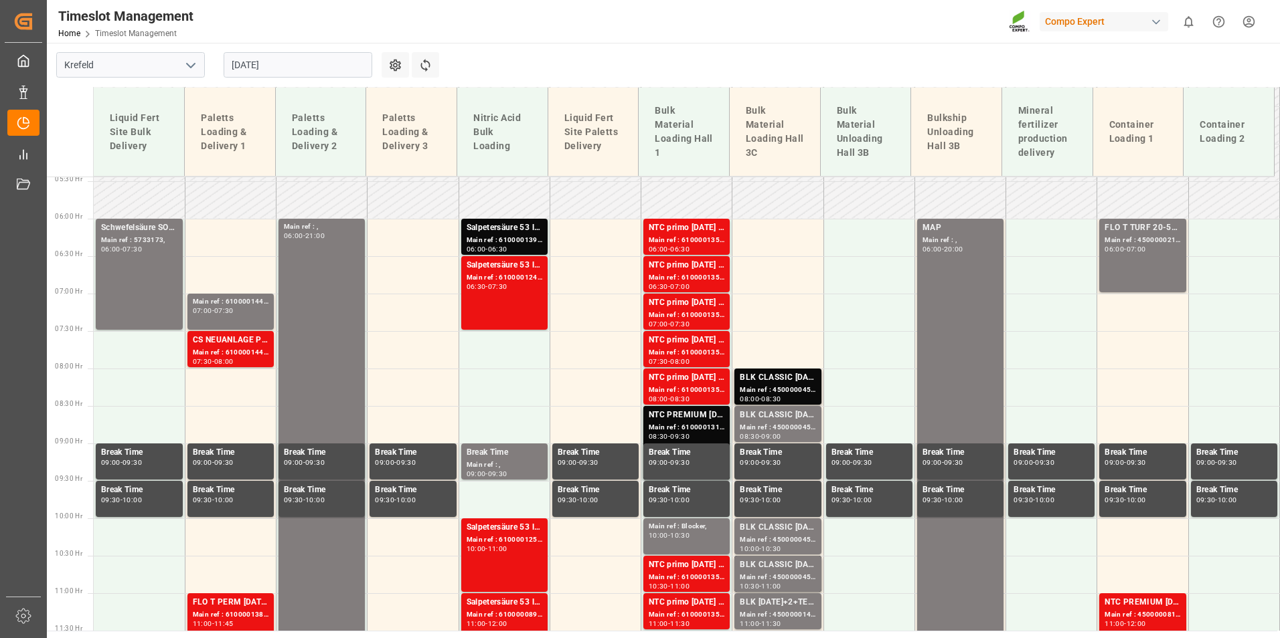
click at [707, 335] on div "NTC primo [DATE] BULK;" at bounding box center [686, 340] width 76 height 13
click at [709, 375] on div "NTC primo [DATE] BULK;" at bounding box center [686, 377] width 76 height 13
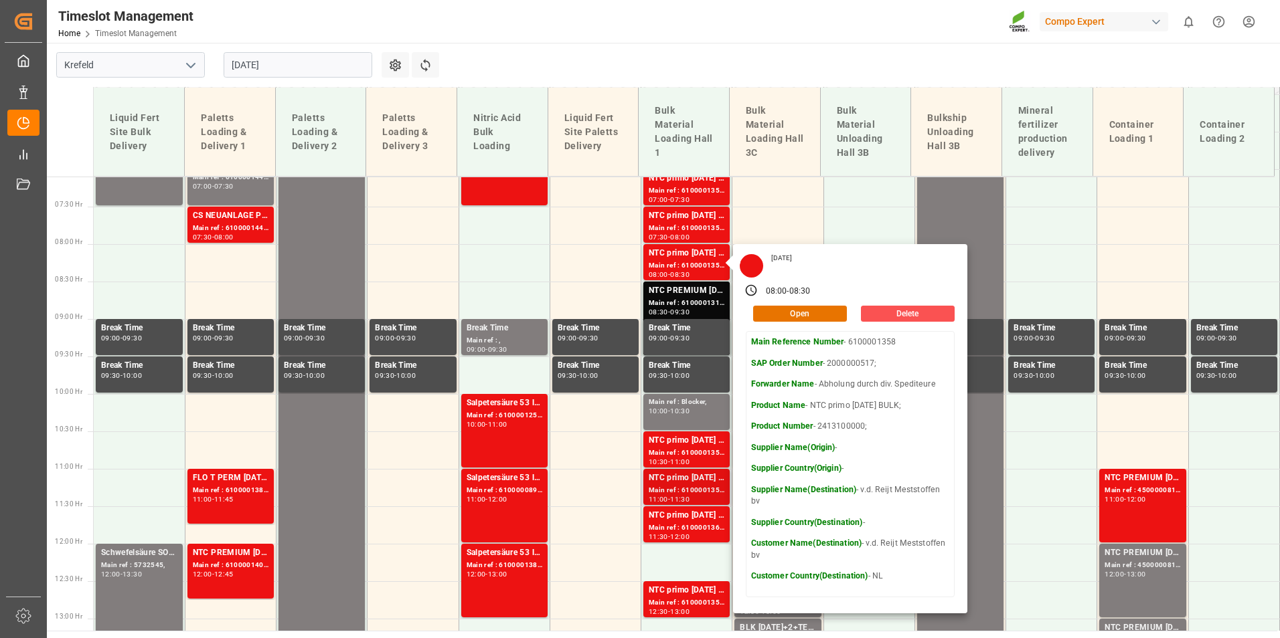
scroll to position [608, 0]
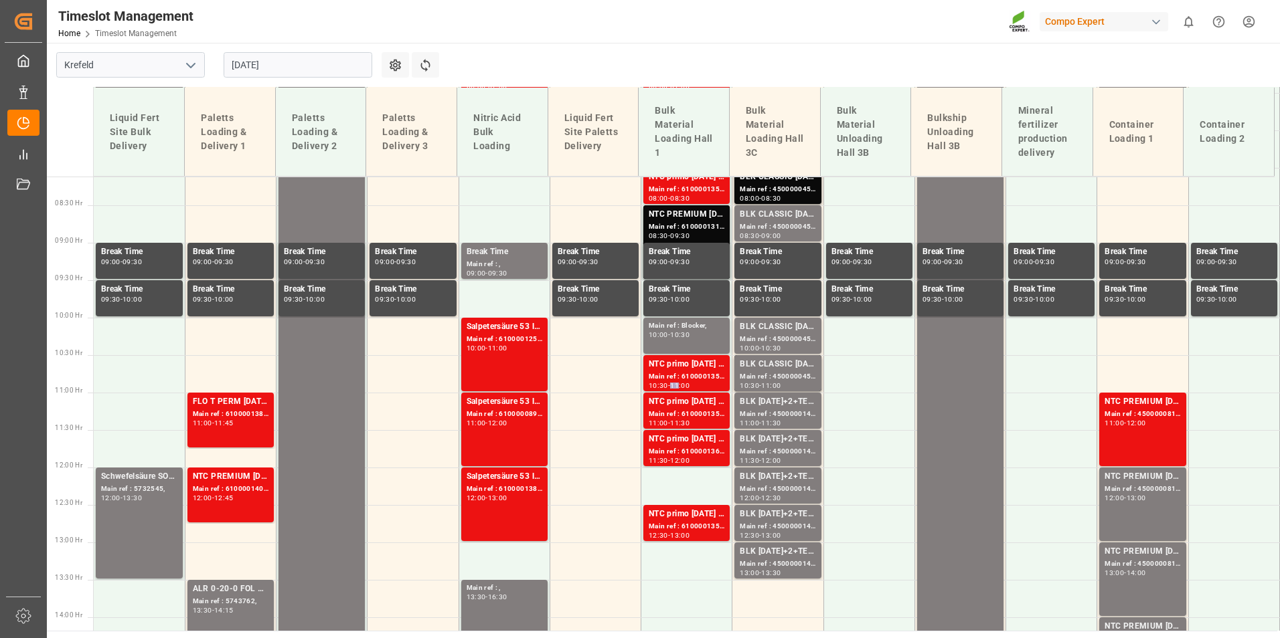
click at [679, 384] on div "11:00" at bounding box center [679, 386] width 19 height 6
click at [705, 416] on div "Main ref : 6100001359, 2000000517;" at bounding box center [686, 414] width 76 height 11
click at [670, 446] on div "Main ref : 6100001360, 2000000517;" at bounding box center [686, 451] width 76 height 11
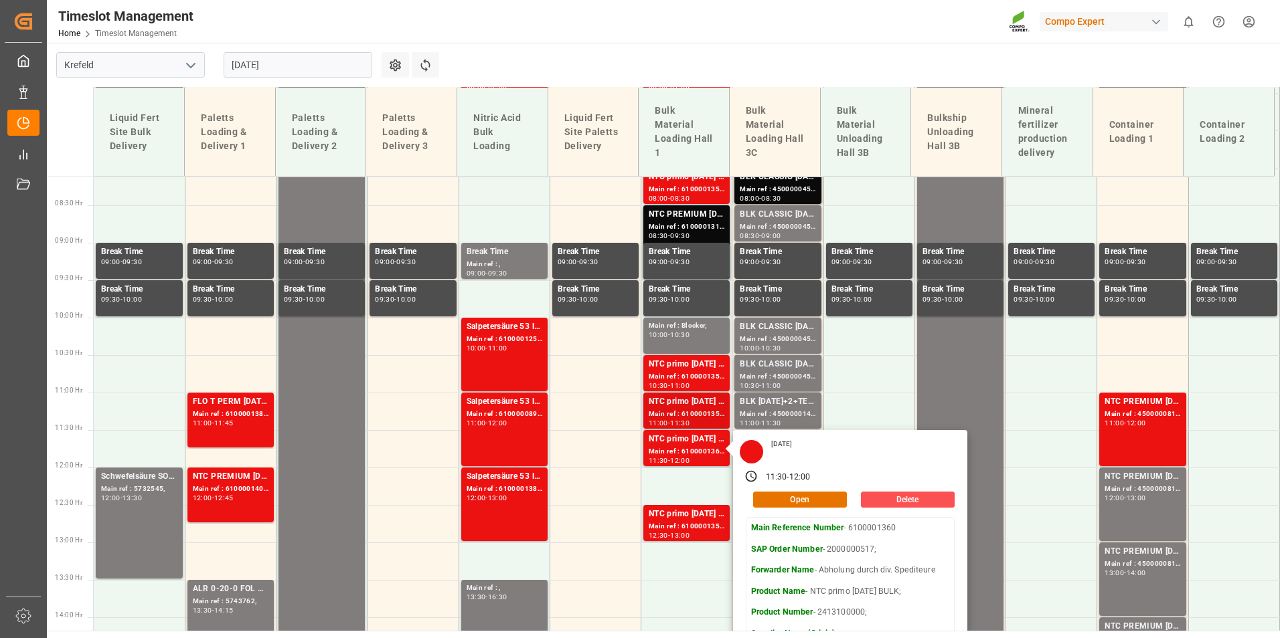
scroll to position [809, 0]
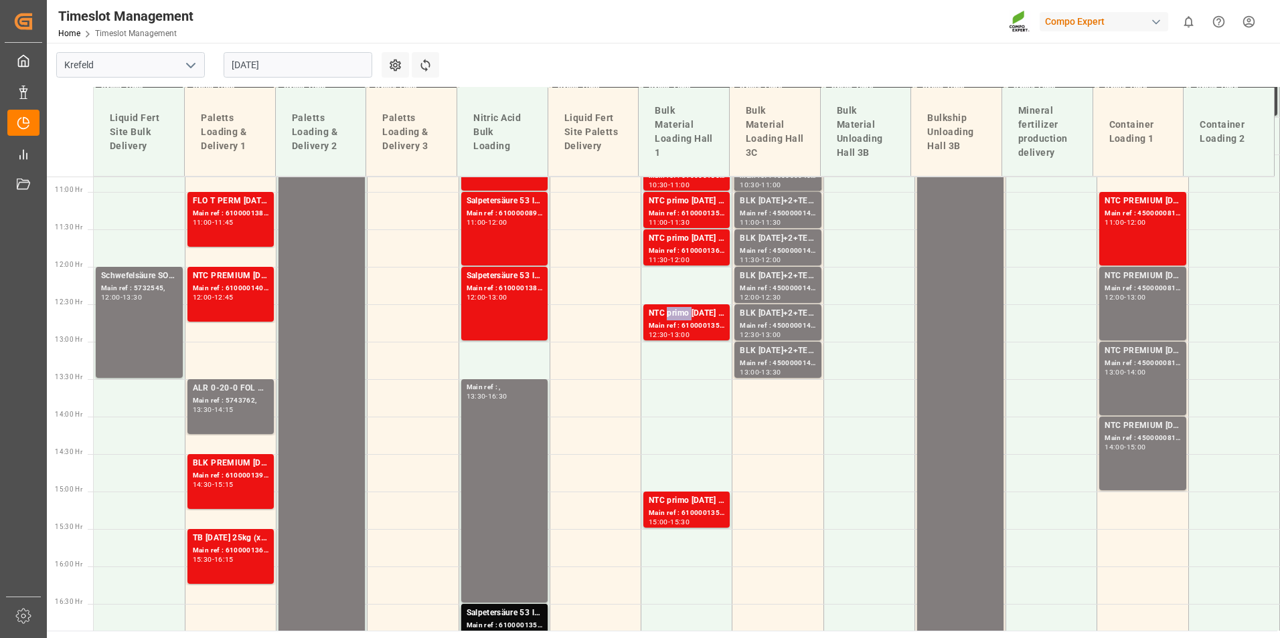
click at [669, 310] on div "NTC primo [DATE] BULK;" at bounding box center [686, 313] width 76 height 13
click at [673, 236] on div "NTC primo [DATE] BULK;" at bounding box center [686, 238] width 76 height 13
click at [673, 316] on div "NTC primo [DATE] BULK;" at bounding box center [686, 313] width 76 height 13
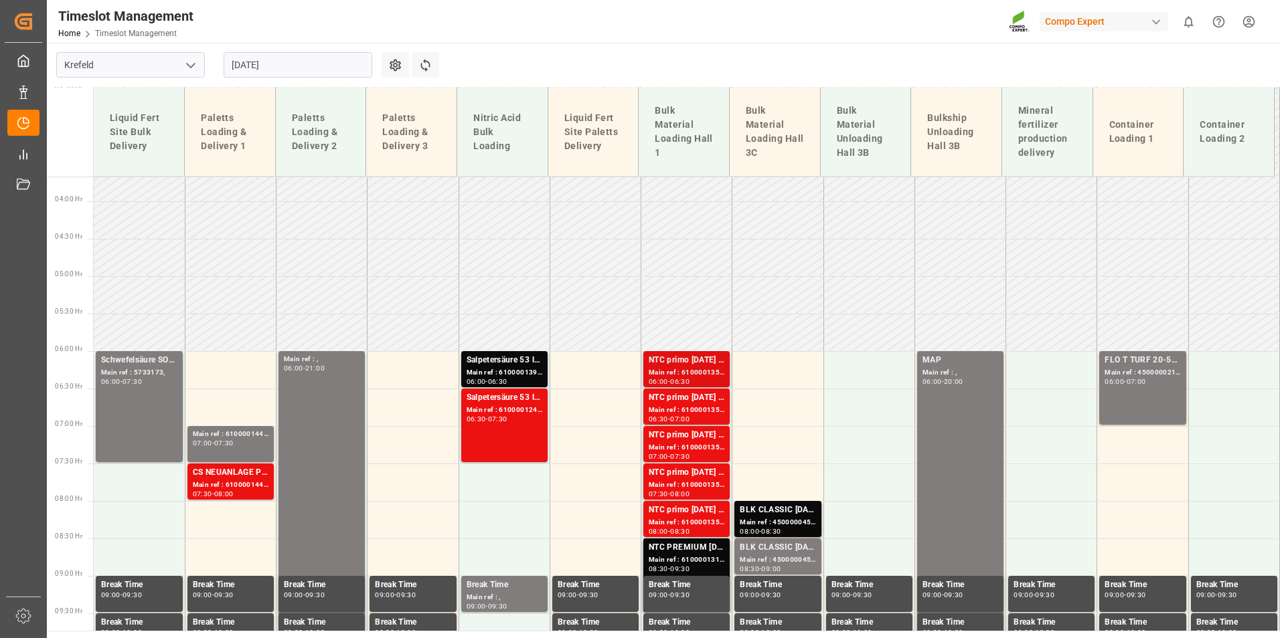
scroll to position [274, 0]
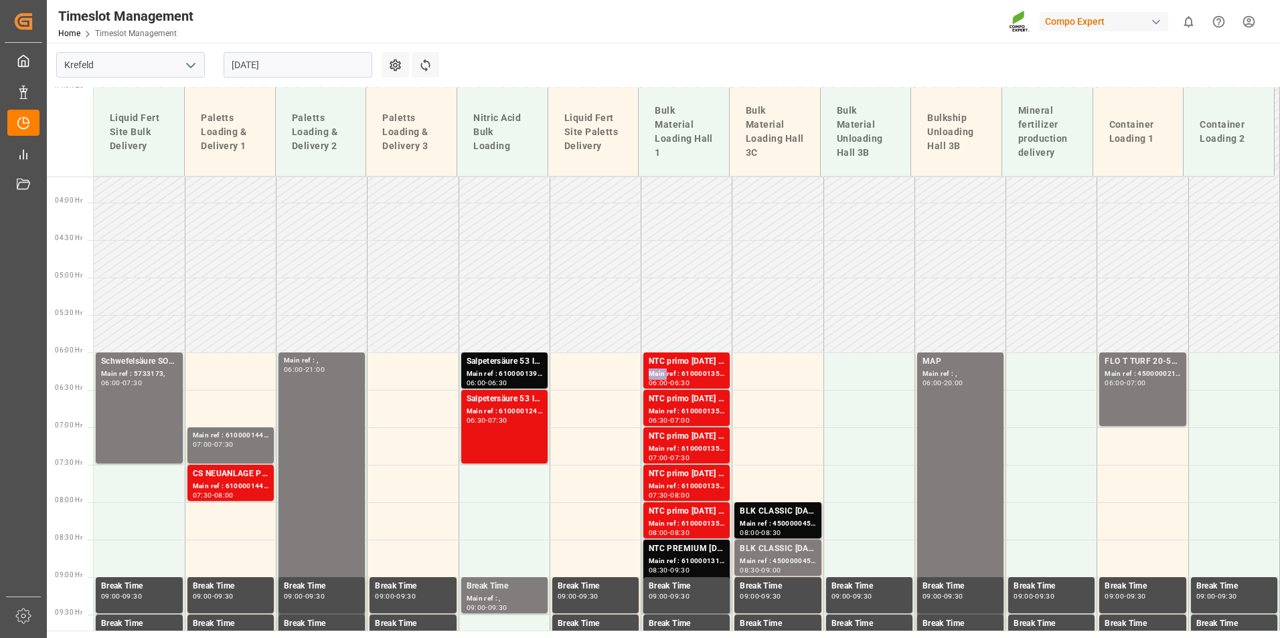
click at [657, 371] on div "Main ref : 6100001354, 2000000517;" at bounding box center [686, 374] width 76 height 11
click at [695, 359] on div "NTC primo [DATE] BULK;" at bounding box center [686, 361] width 76 height 13
click at [693, 406] on div "Main ref : 6100001356, 2000000517;" at bounding box center [686, 411] width 76 height 11
click at [692, 439] on div "NTC primo [DATE] BULK;" at bounding box center [686, 436] width 76 height 13
click at [691, 488] on div "Main ref : 6100001351, 2000000517;" at bounding box center [686, 486] width 76 height 11
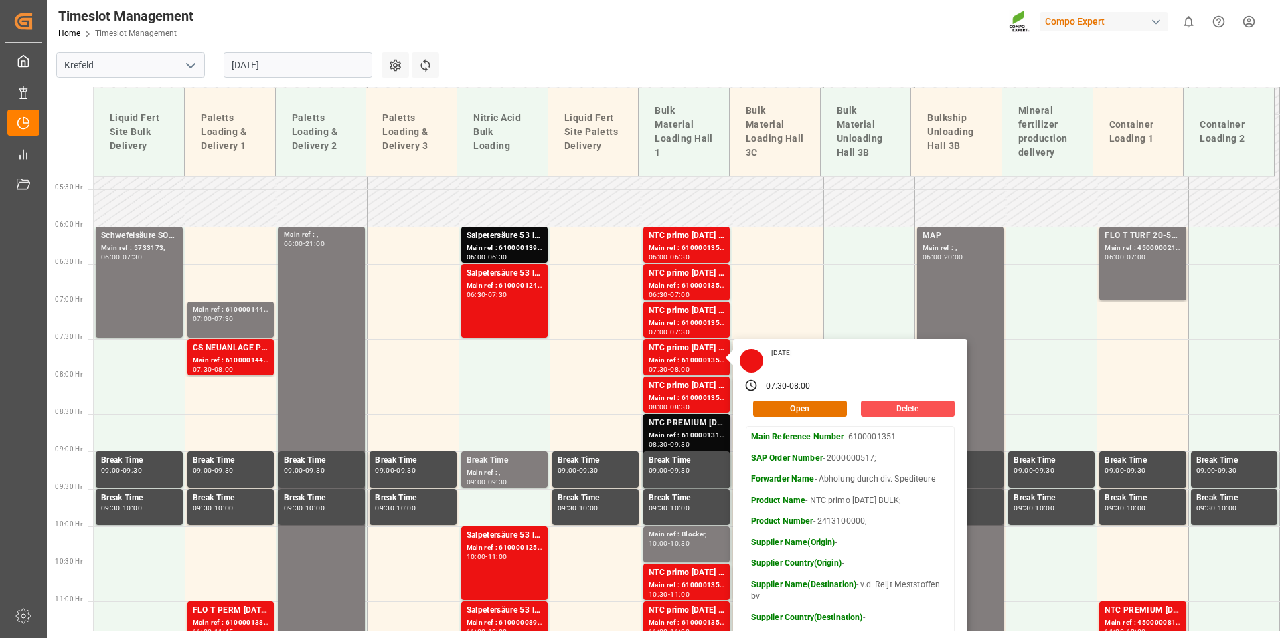
scroll to position [408, 0]
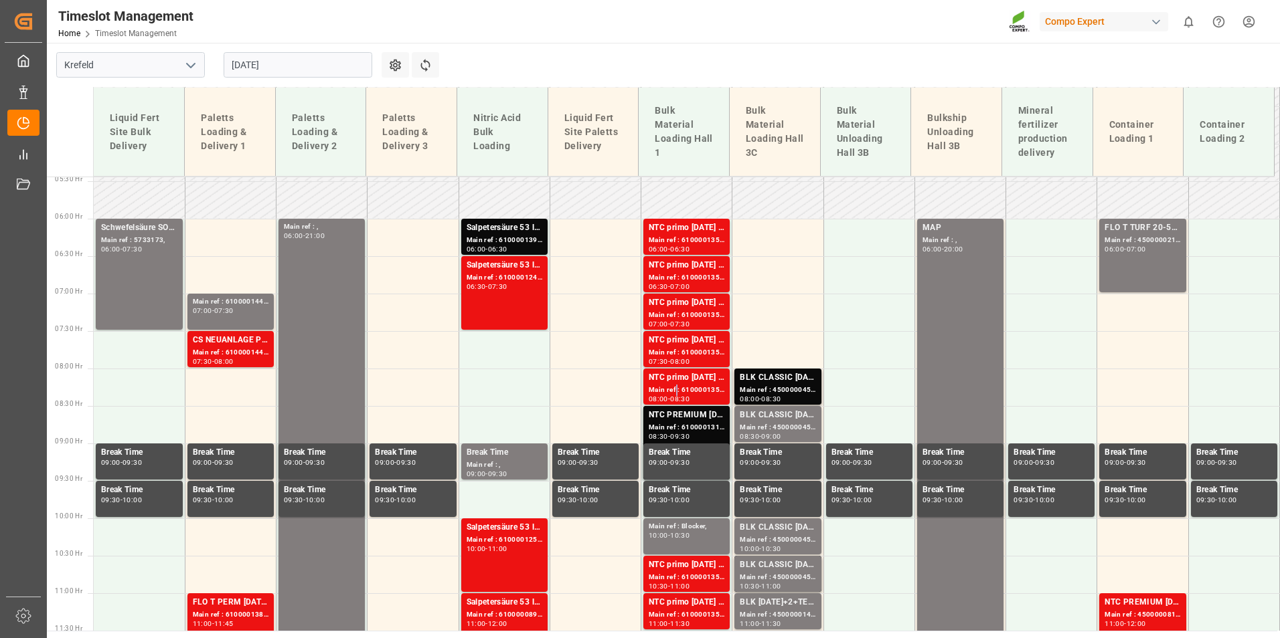
click at [673, 395] on div "Main ref : 6100001358, 2000000517;" at bounding box center [686, 390] width 76 height 11
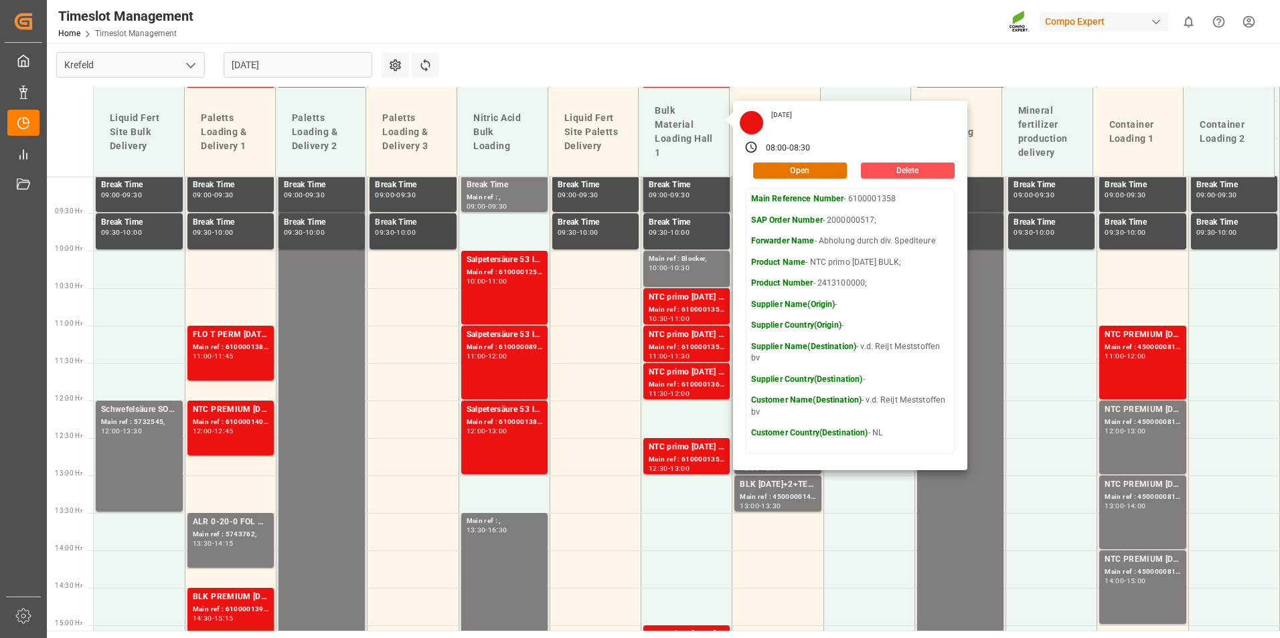
scroll to position [474, 0]
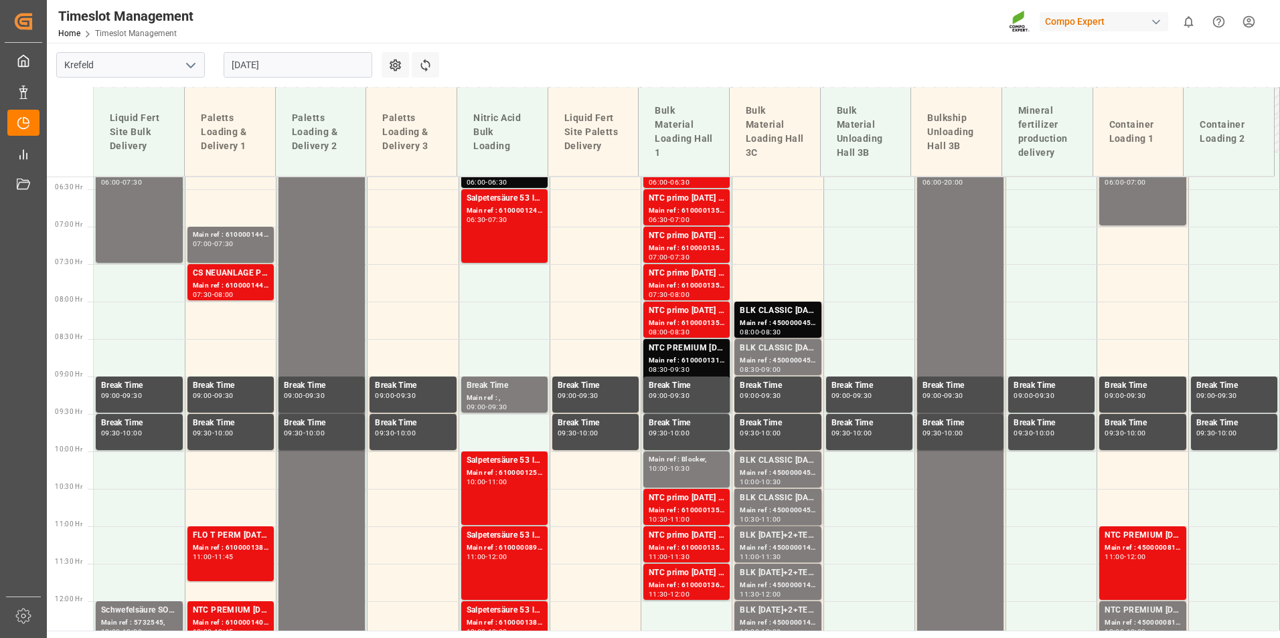
click at [254, 238] on div "Main ref : 6100001442, 6100001442" at bounding box center [231, 235] width 76 height 11
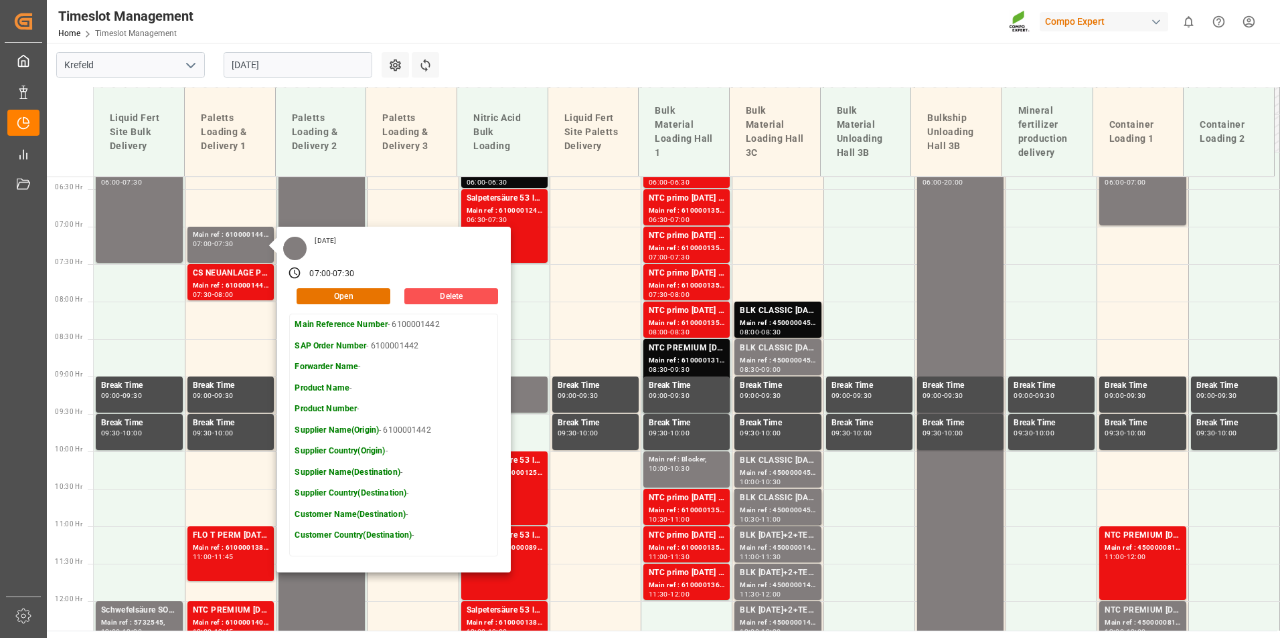
click at [541, 68] on main "[GEOGRAPHIC_DATA] [DATE] Settings Refresh Time Slots Liquid Fert Site Bulk Deli…" at bounding box center [662, 337] width 1230 height 588
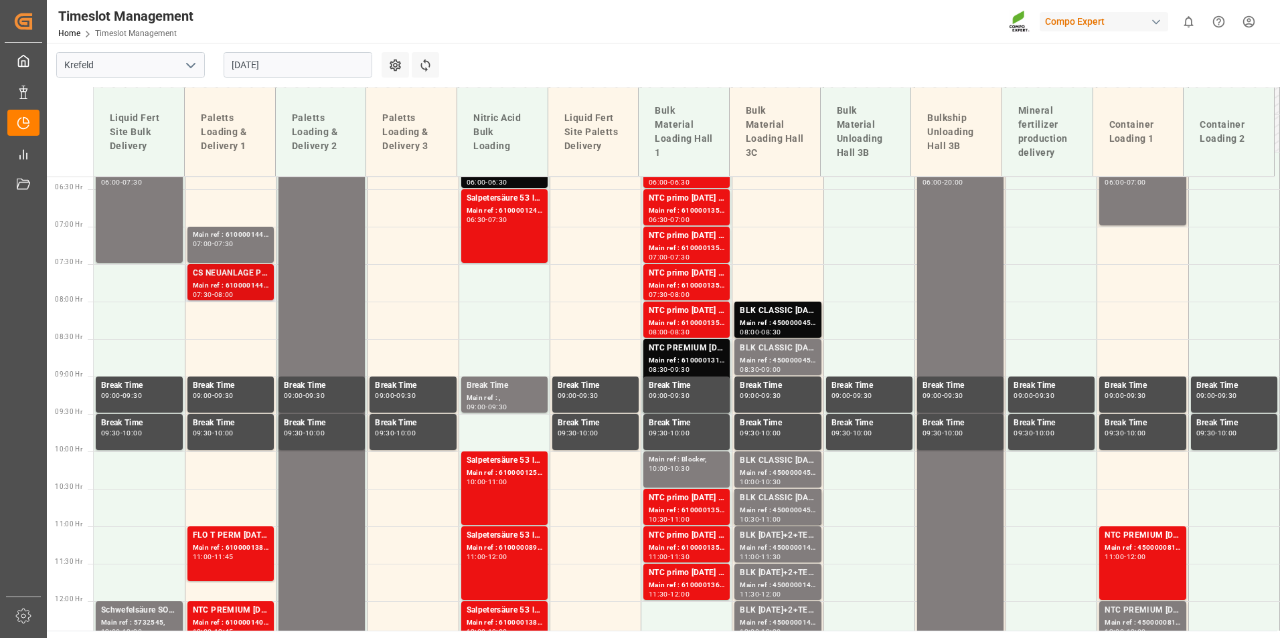
click at [213, 290] on div "Main ref : 6100001449, 2000001271;" at bounding box center [231, 285] width 76 height 11
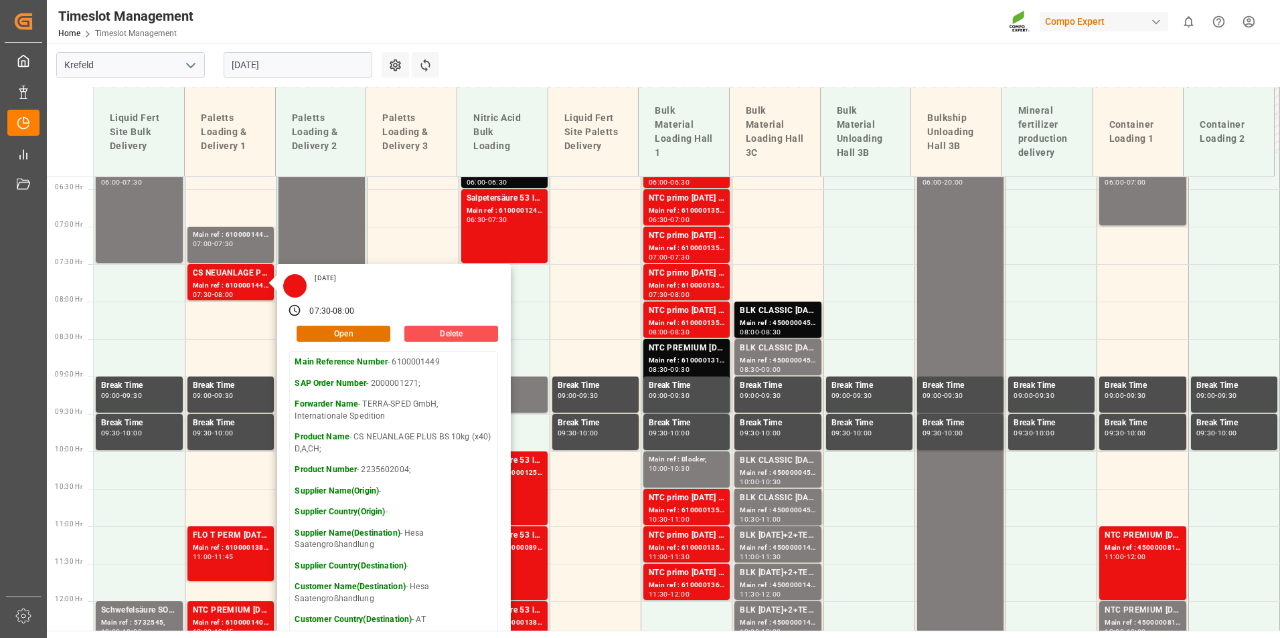
click at [515, 21] on div "Timeslot Management Home Timeslot Management Compo Expert 0 Notifications Only …" at bounding box center [658, 21] width 1242 height 43
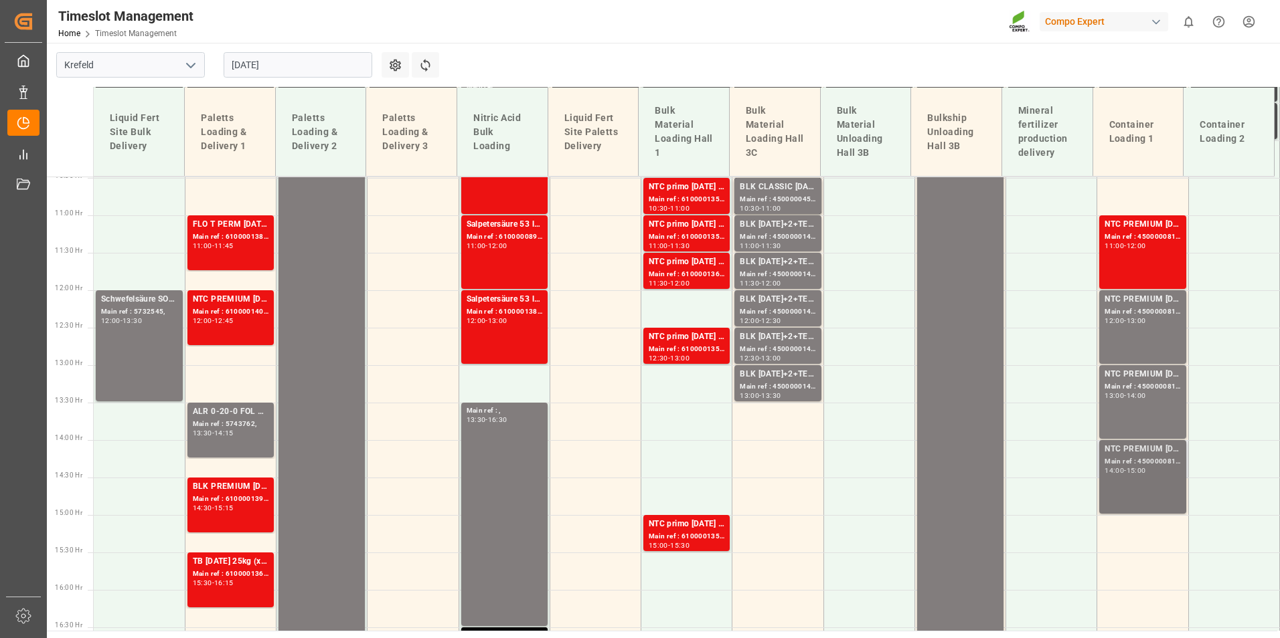
scroll to position [809, 0]
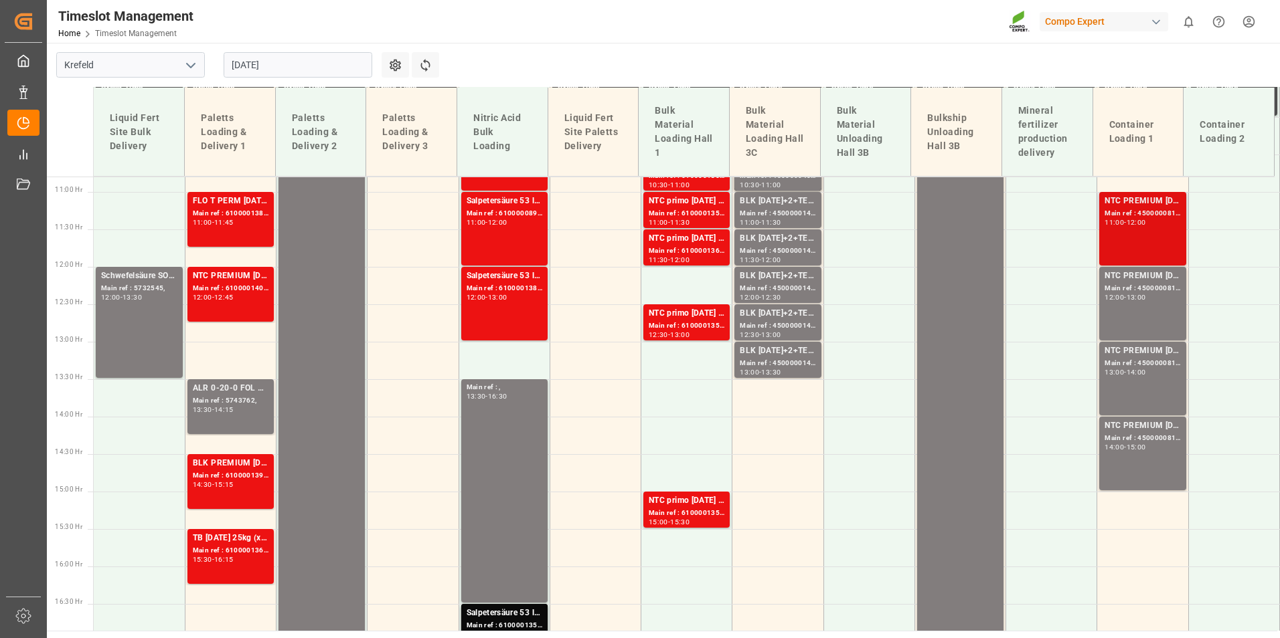
click at [1135, 230] on div "NTC PREMIUM [DATE] 50kg (x25) NLA MTO; Main ref : 4500000815, 2000000613; 11:00…" at bounding box center [1142, 229] width 76 height 68
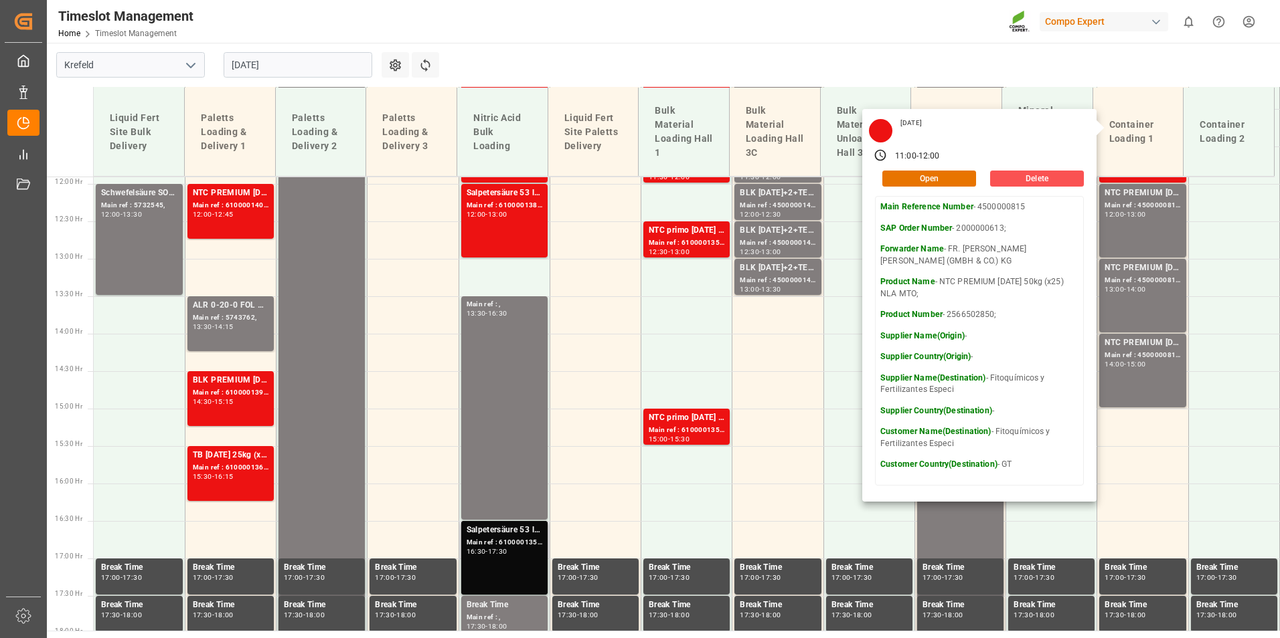
scroll to position [1010, 0]
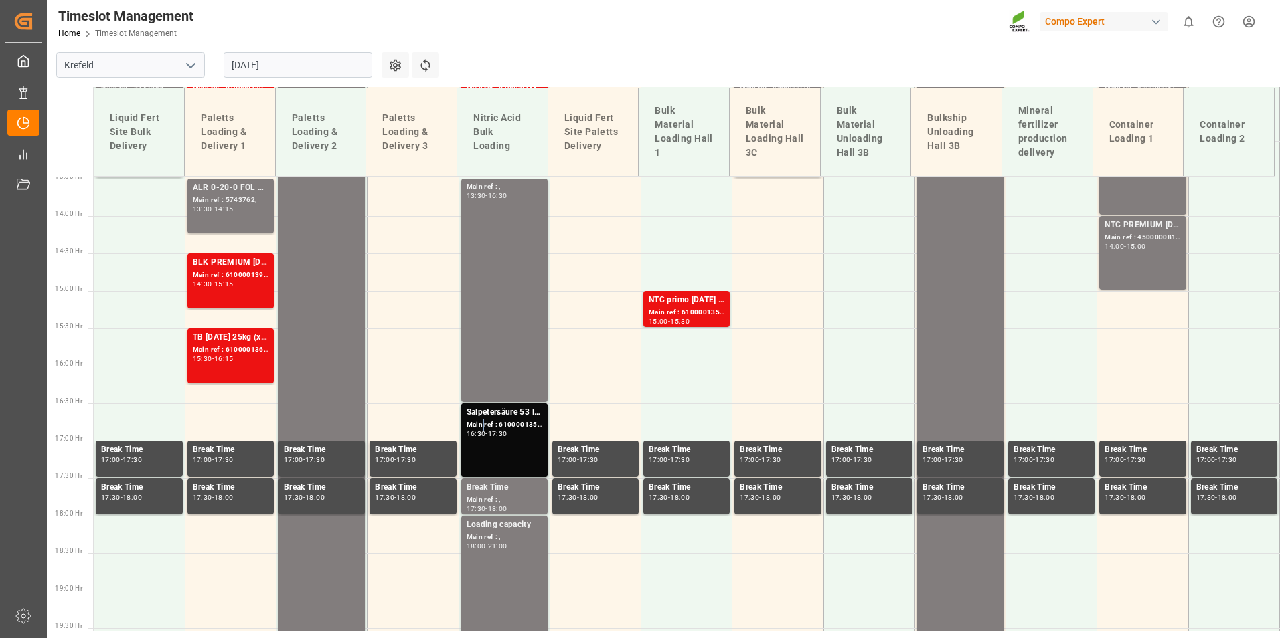
click at [478, 420] on div "Main ref : 6100001350, 2000001175;" at bounding box center [504, 425] width 76 height 11
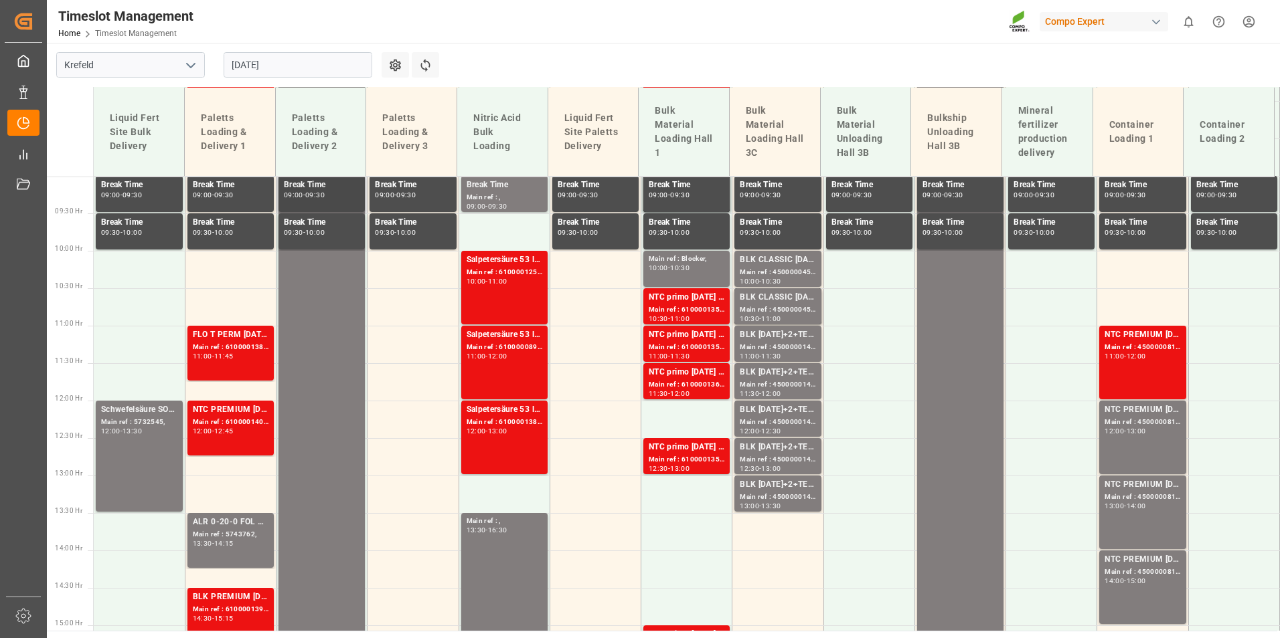
scroll to position [408, 0]
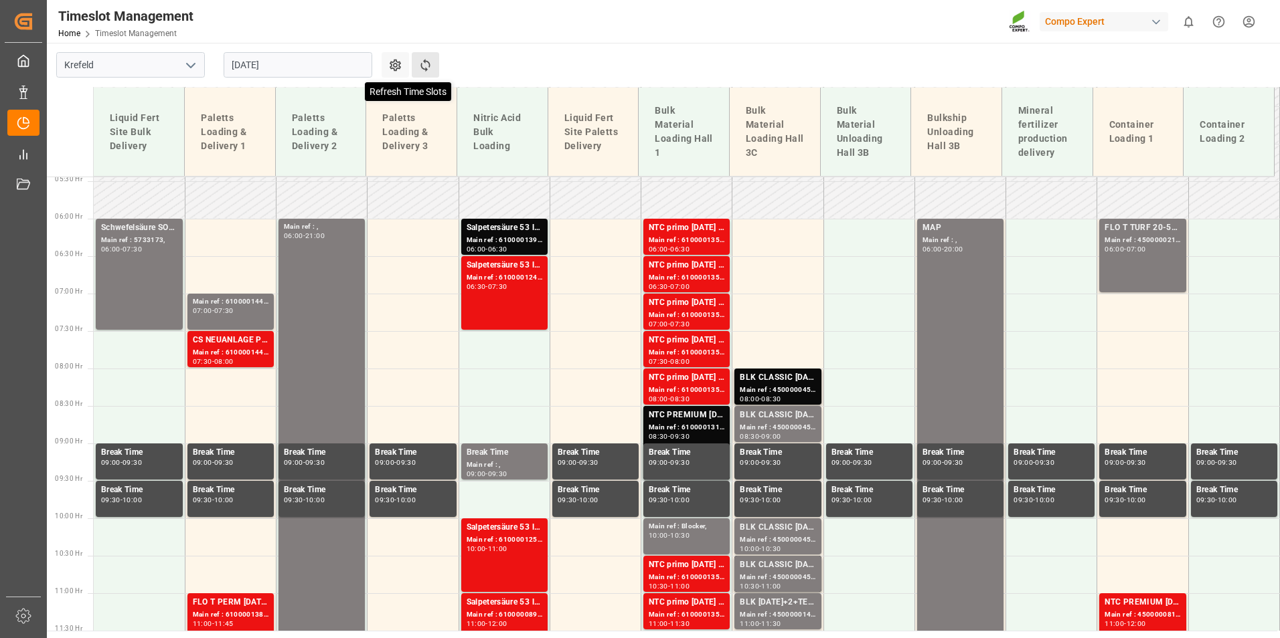
click at [430, 66] on icon at bounding box center [425, 65] width 14 height 14
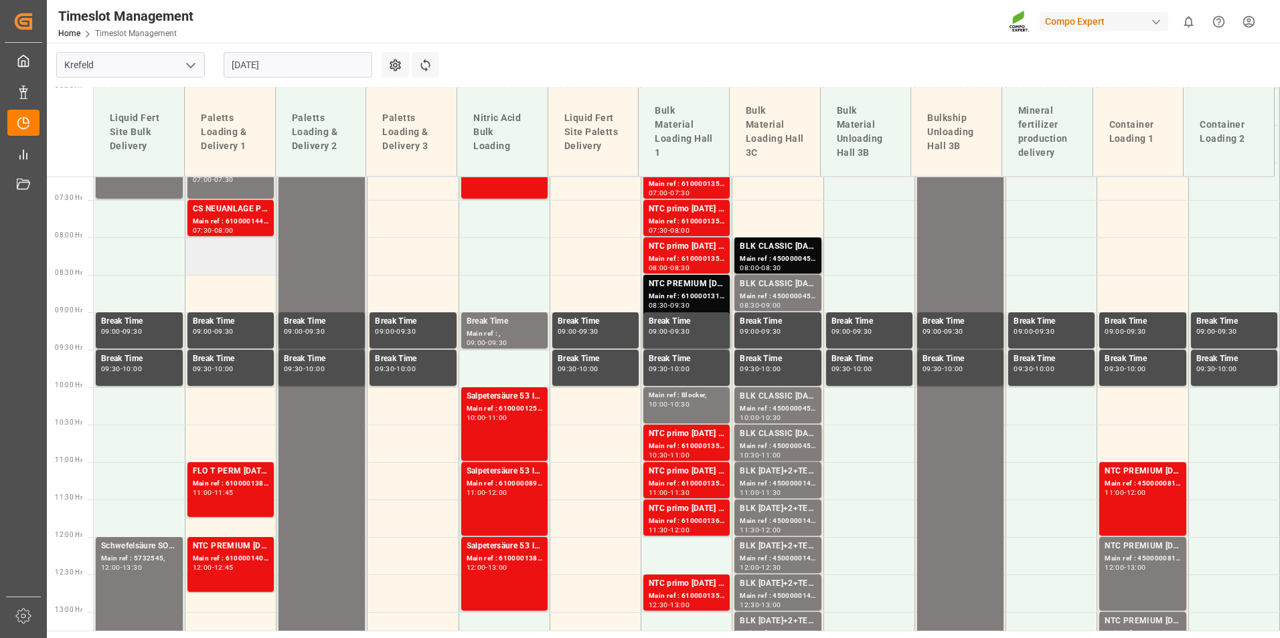
scroll to position [558, 0]
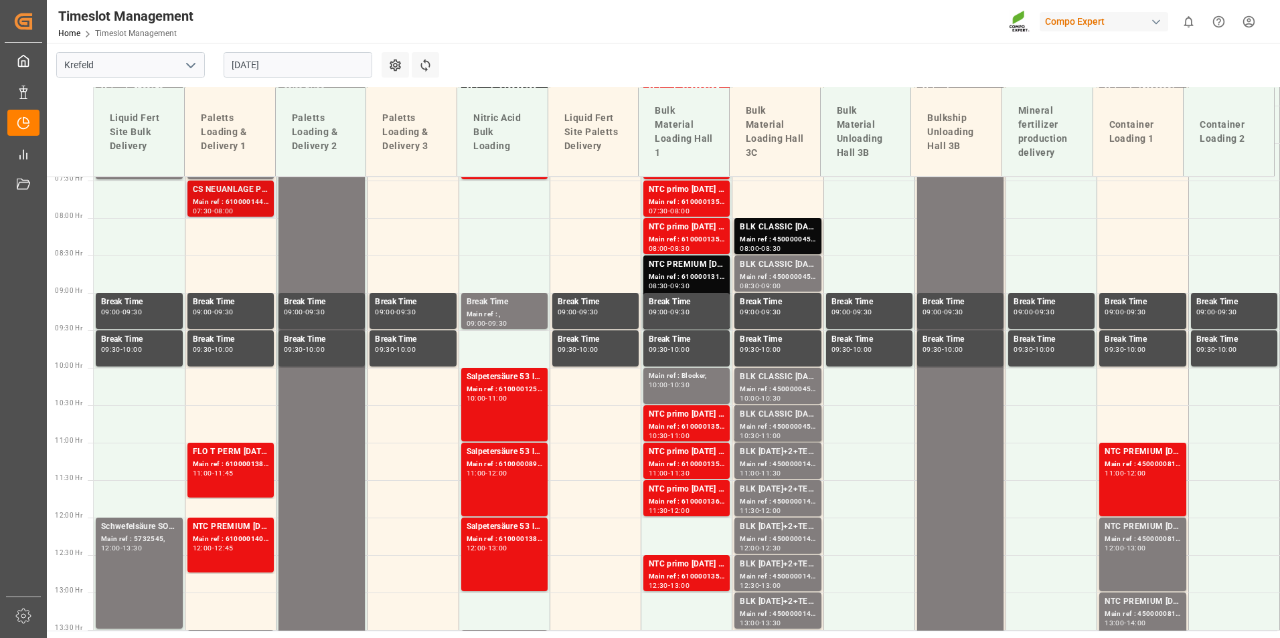
click at [214, 208] on div "-" at bounding box center [213, 211] width 2 height 6
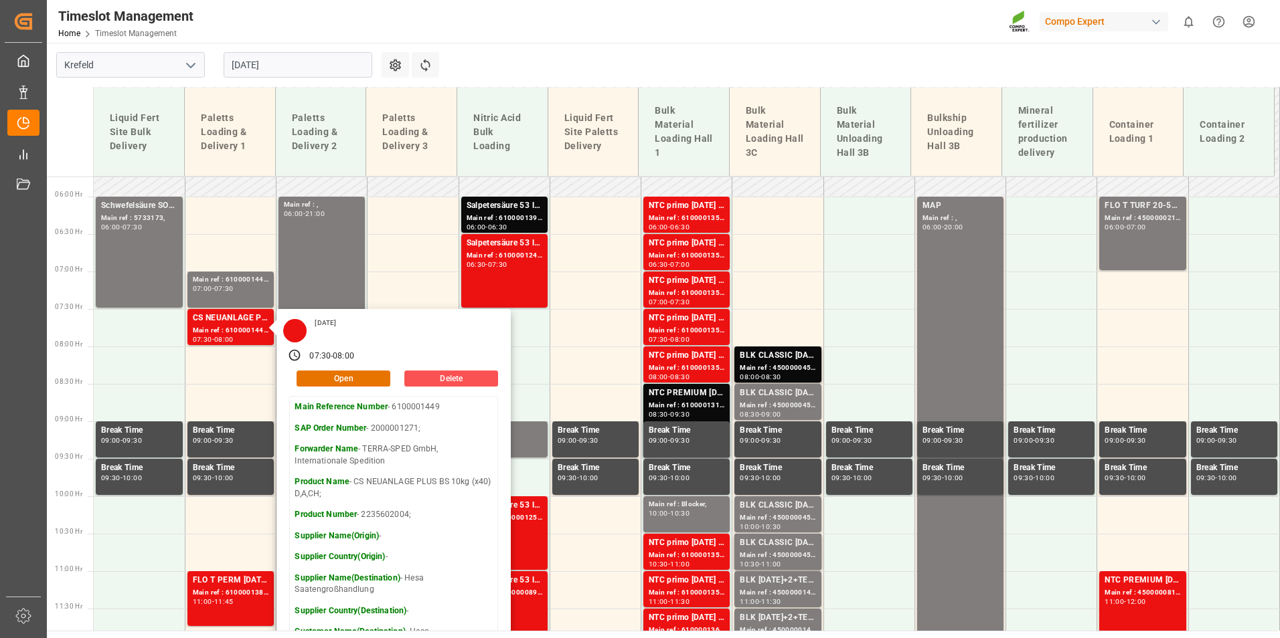
scroll to position [424, 0]
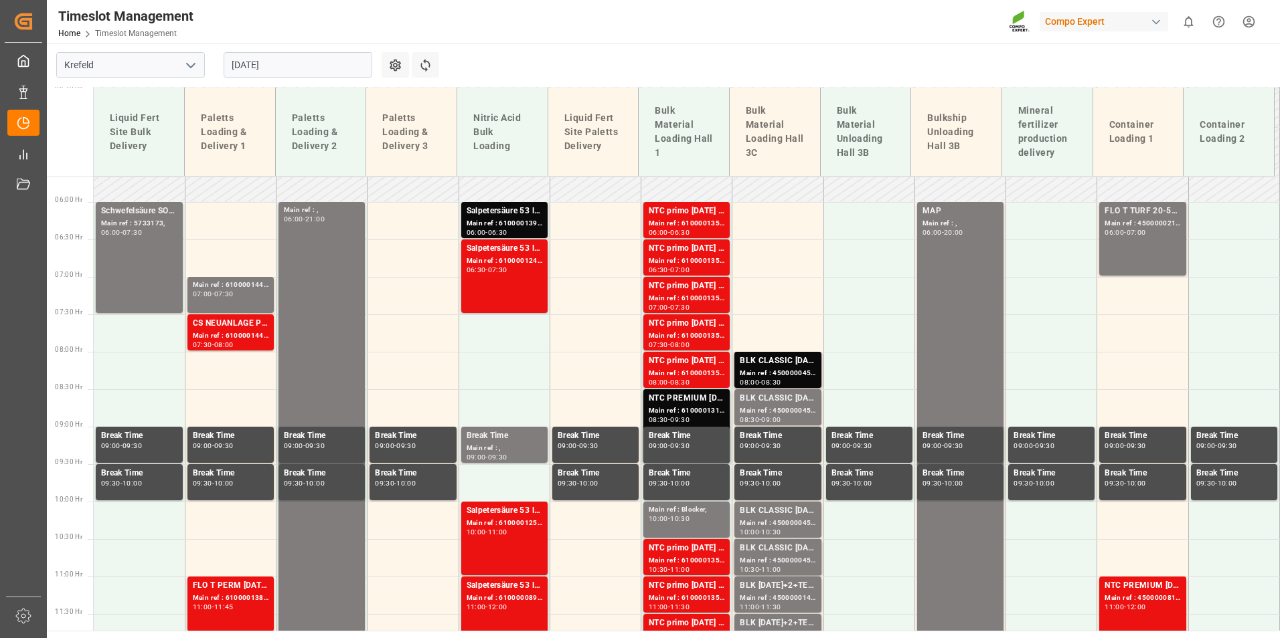
click at [250, 299] on div "Main ref : 6100001442, 6100001442 07:00 - 07:30" at bounding box center [231, 295] width 76 height 31
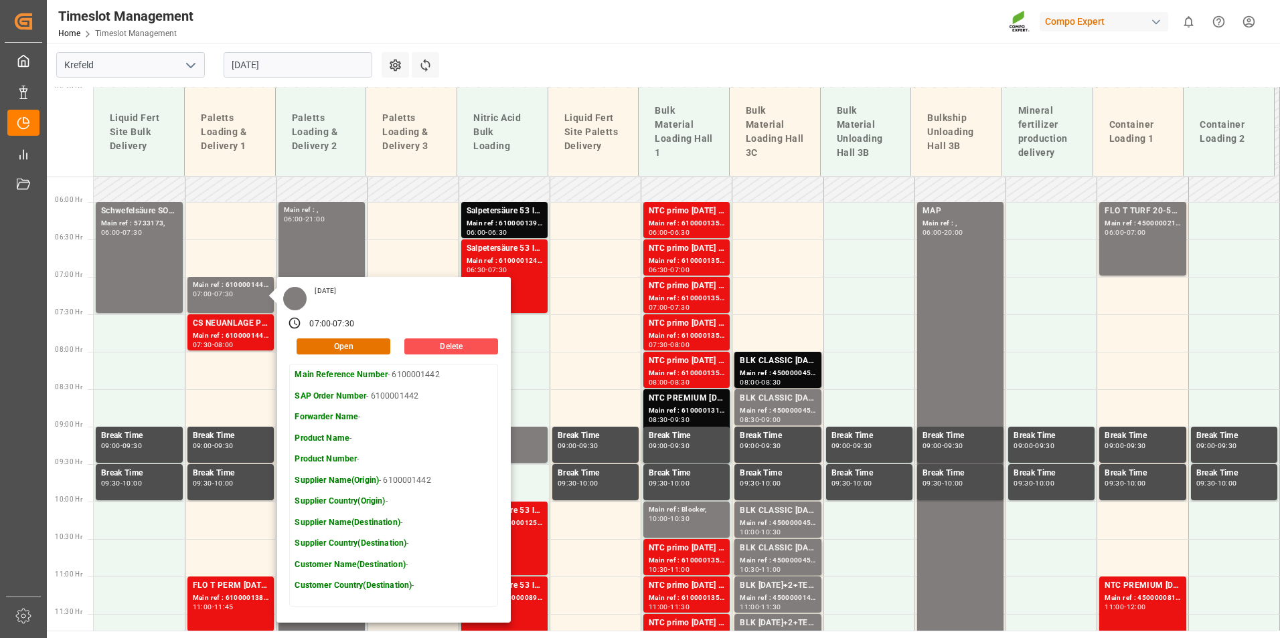
scroll to position [759, 0]
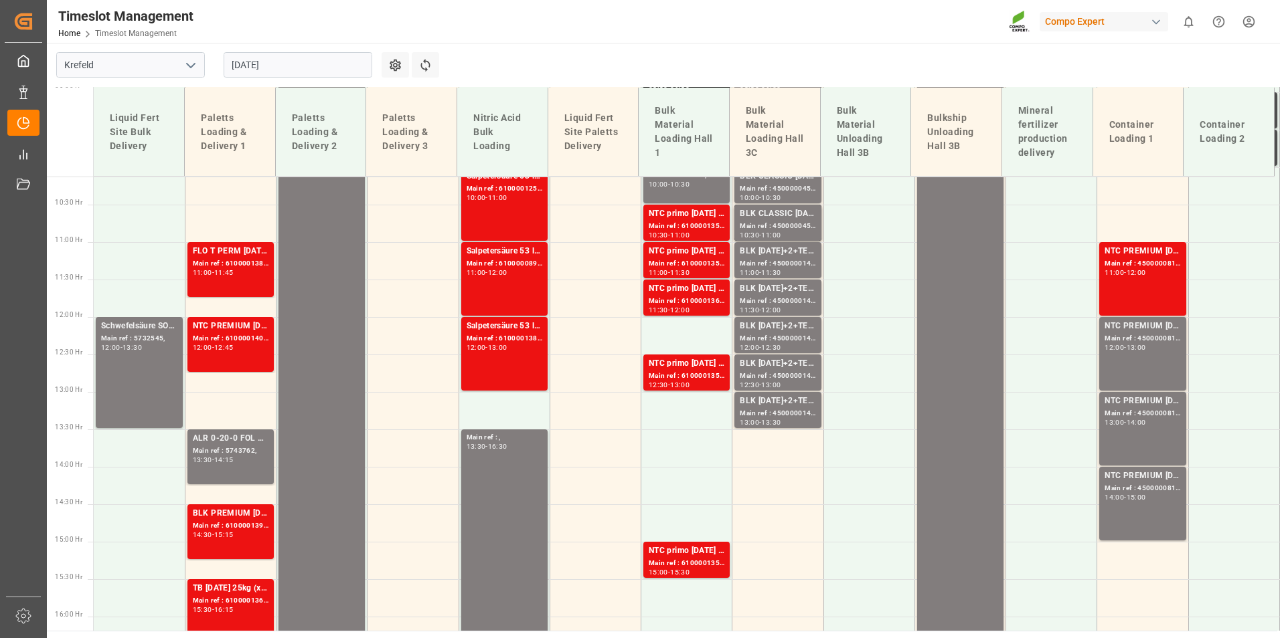
click at [230, 276] on div "11:00 - 11:45" at bounding box center [231, 273] width 76 height 7
click at [265, 347] on div "12:00 - 12:45" at bounding box center [231, 348] width 76 height 7
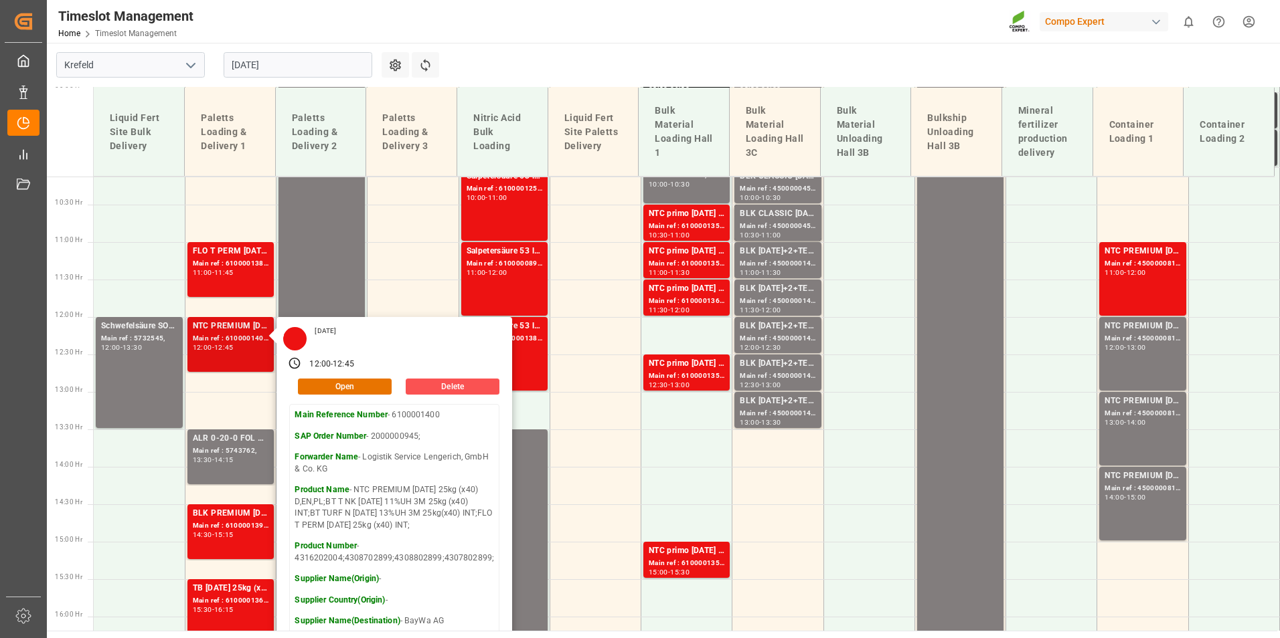
scroll to position [960, 0]
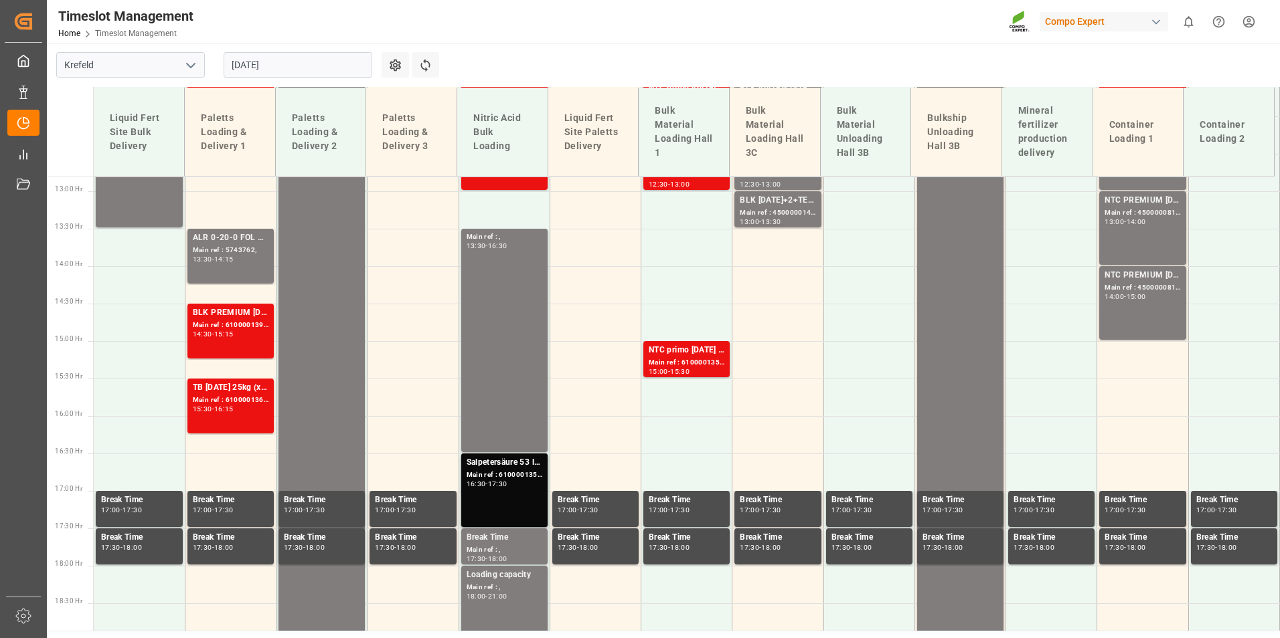
click at [230, 340] on div "BLK PREMIUM [DATE] 25kg(x60)ES,IT,PT,SI; Main ref : 6100001398, 2000000787; 14:…" at bounding box center [231, 332] width 76 height 50
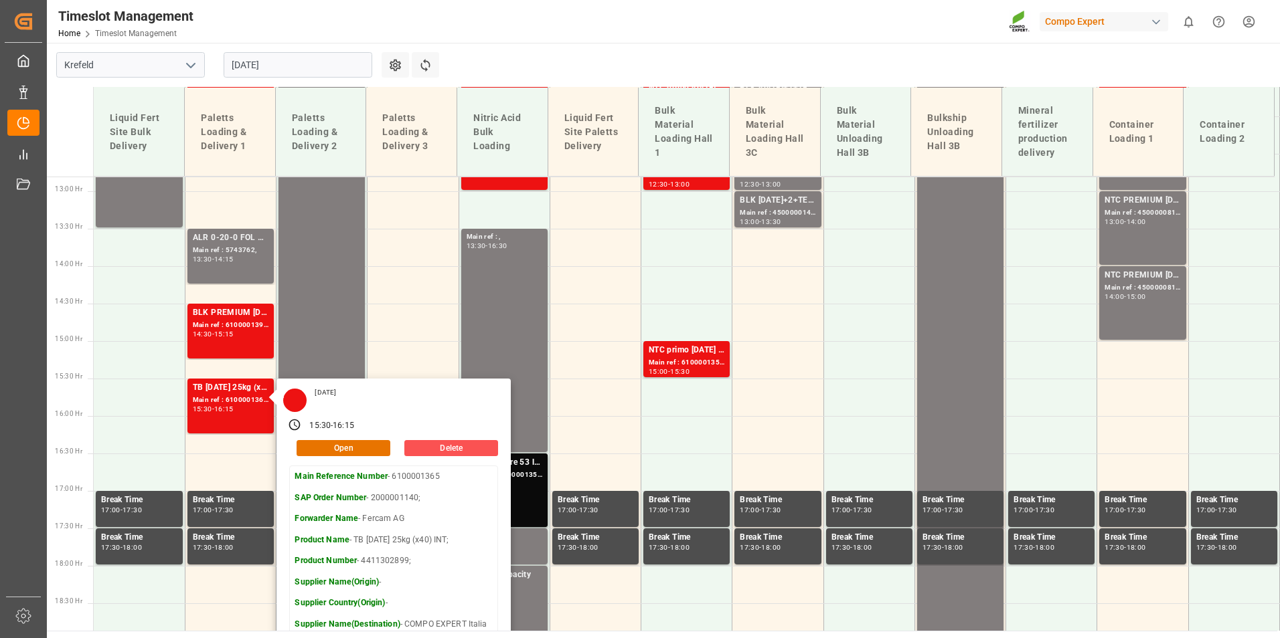
click at [499, 56] on main "[GEOGRAPHIC_DATA] [DATE] Settings Refresh Time Slots Liquid Fert Site Bulk Deli…" at bounding box center [662, 337] width 1230 height 588
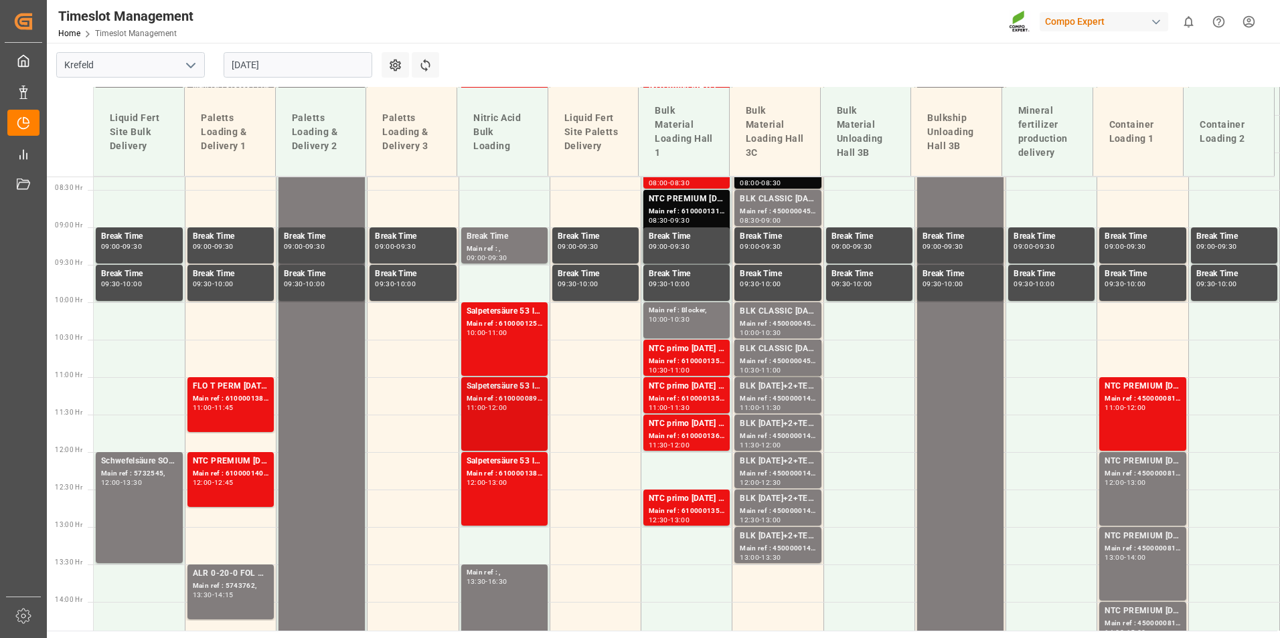
scroll to position [625, 0]
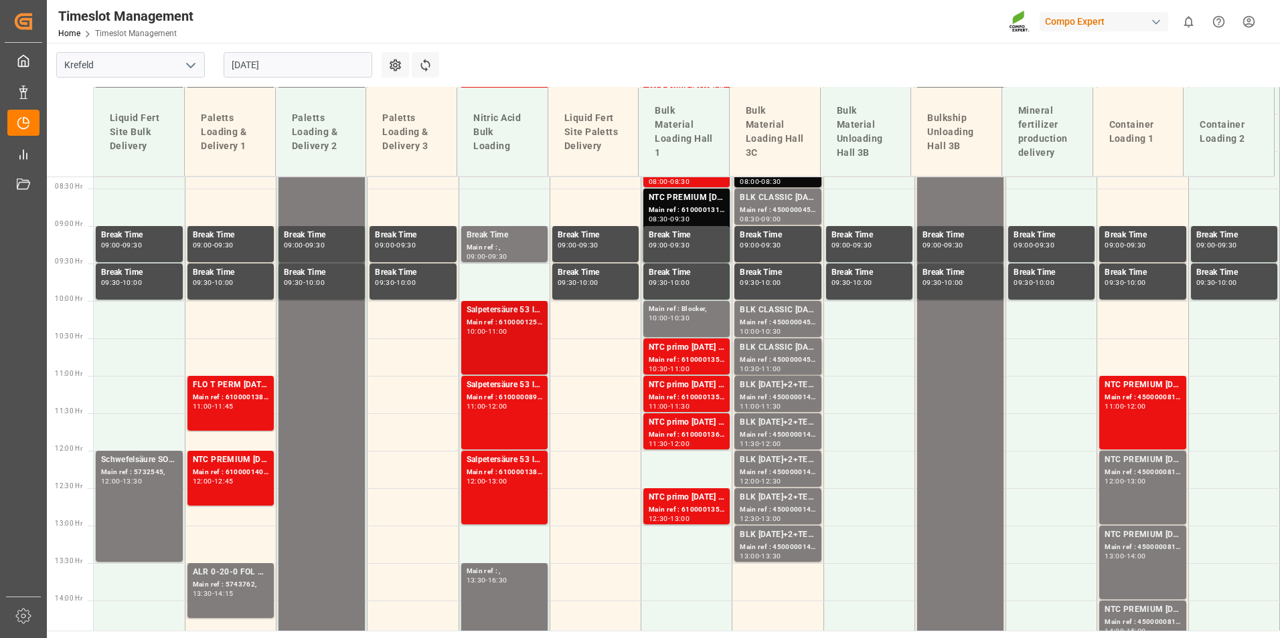
click at [501, 347] on div "Salpetersäure 53 lose; Main ref : 6100001254, 2000001100; 10:00 - 11:00" at bounding box center [504, 338] width 76 height 68
click at [527, 407] on div "11:00 - 12:00" at bounding box center [504, 407] width 76 height 7
click at [527, 476] on div "Main ref : 6100001389, 2000001205;" at bounding box center [504, 472] width 76 height 11
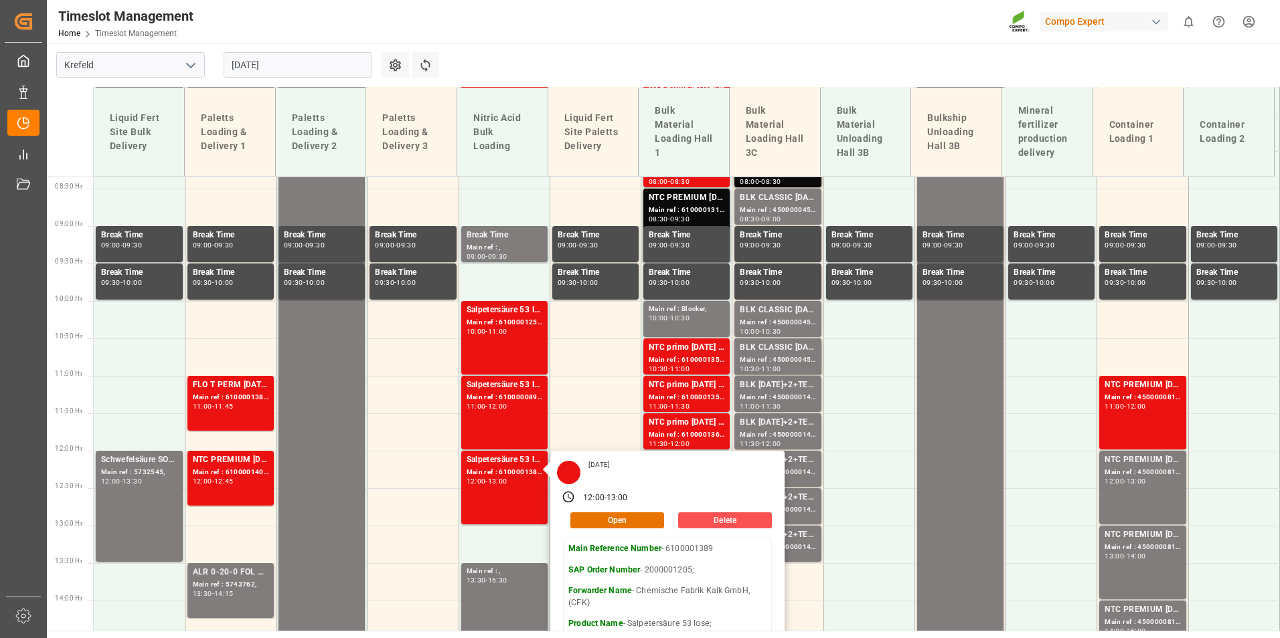
scroll to position [290, 0]
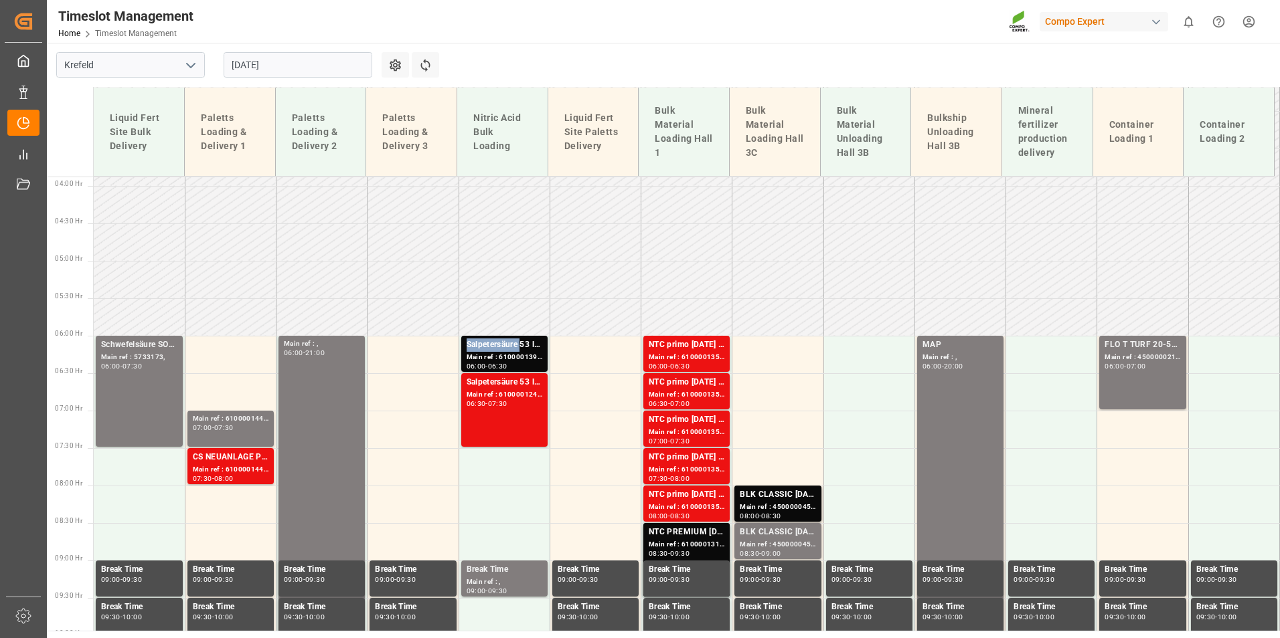
click at [509, 348] on div "Salpetersäure 53 lose;" at bounding box center [504, 345] width 76 height 13
click at [509, 398] on div "Main ref : 6100001241, 2000001094;" at bounding box center [504, 394] width 76 height 11
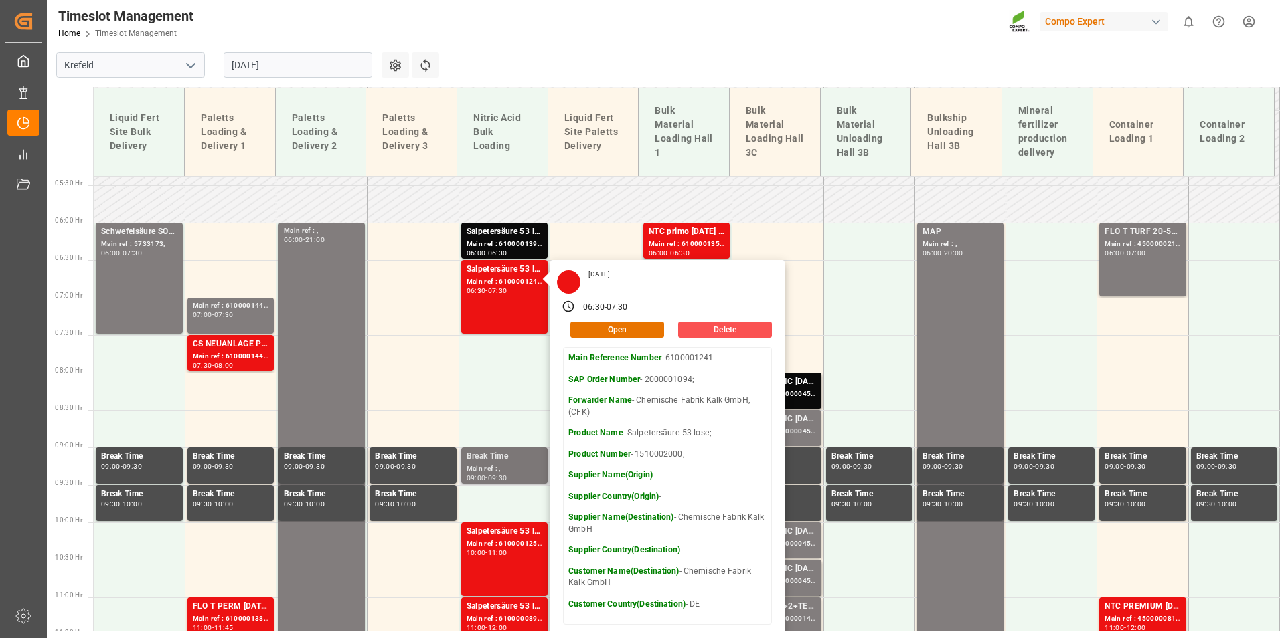
scroll to position [558, 0]
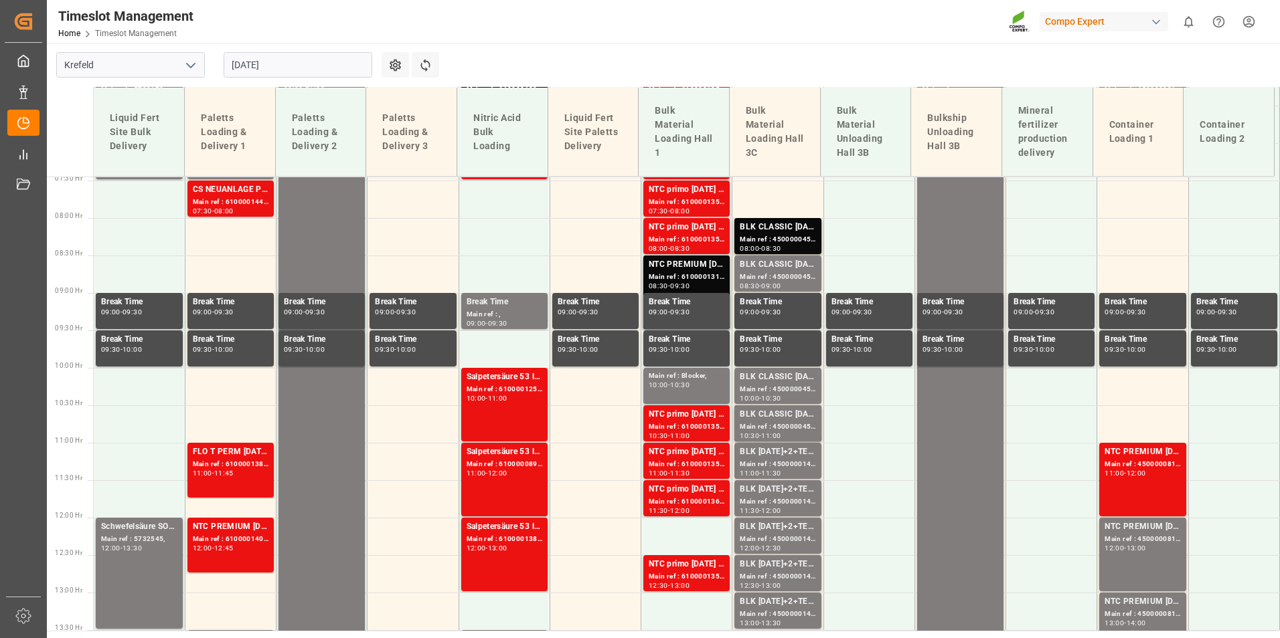
click at [507, 401] on div "11:00" at bounding box center [497, 399] width 19 height 6
click at [509, 531] on div "Salpetersäure 53 lose;" at bounding box center [504, 527] width 76 height 13
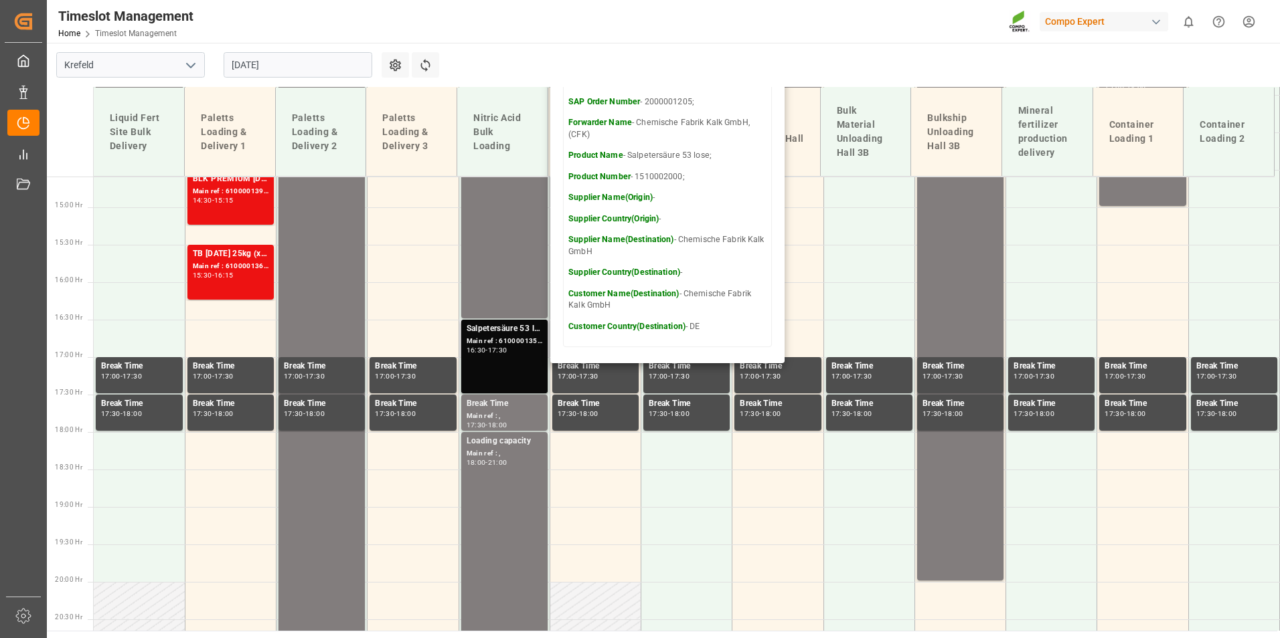
scroll to position [759, 0]
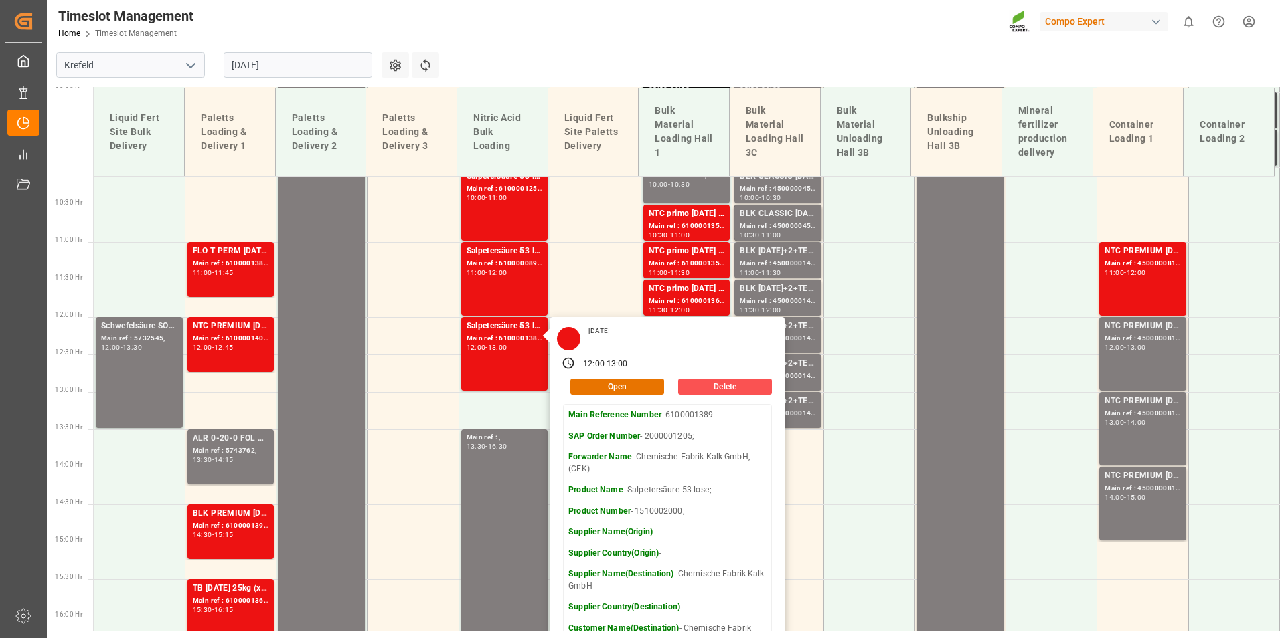
click at [616, 62] on main "[GEOGRAPHIC_DATA] [DATE] Settings Refresh Time Slots Liquid Fert Site Bulk Deli…" at bounding box center [662, 337] width 1230 height 588
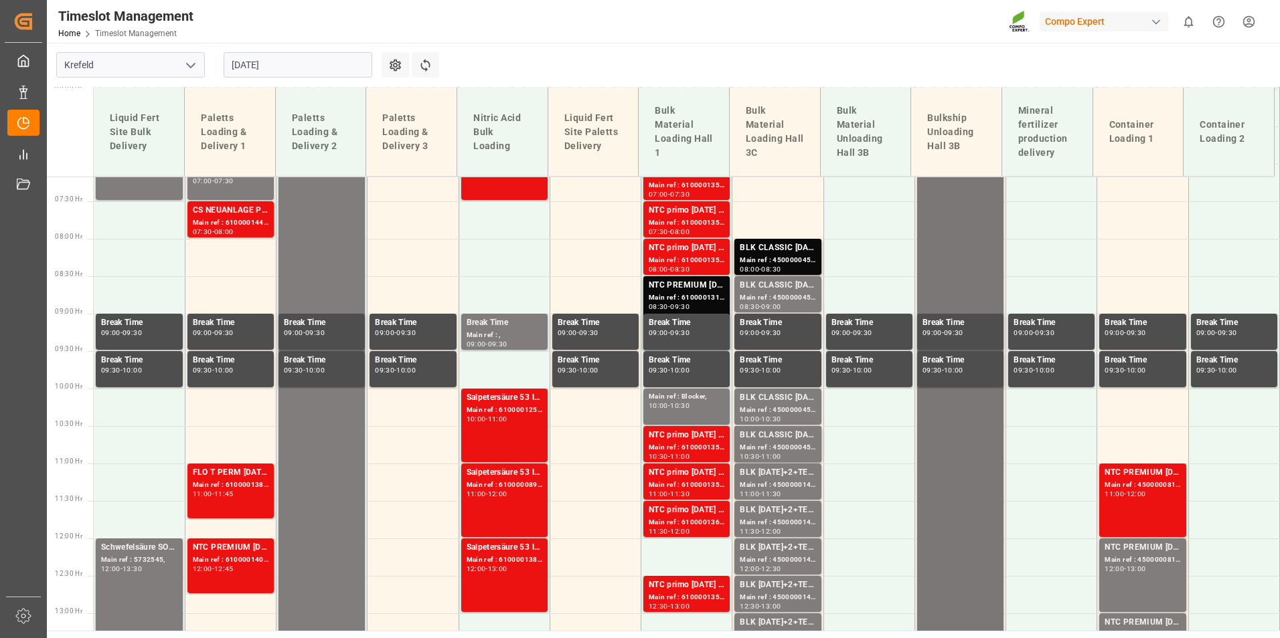
scroll to position [424, 0]
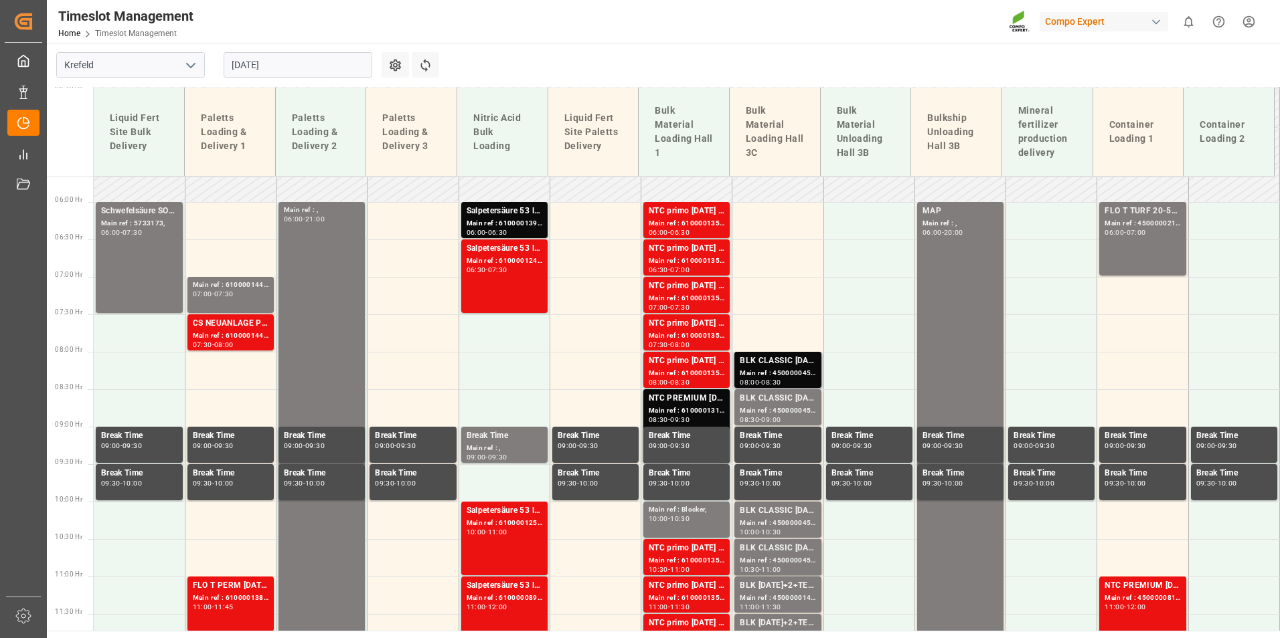
click at [778, 369] on div "Main ref : 4500000453, 2000000389;" at bounding box center [777, 373] width 76 height 11
click at [782, 396] on div "BLK CLASSIC [DATE]+3+TE BULK;" at bounding box center [777, 398] width 76 height 13
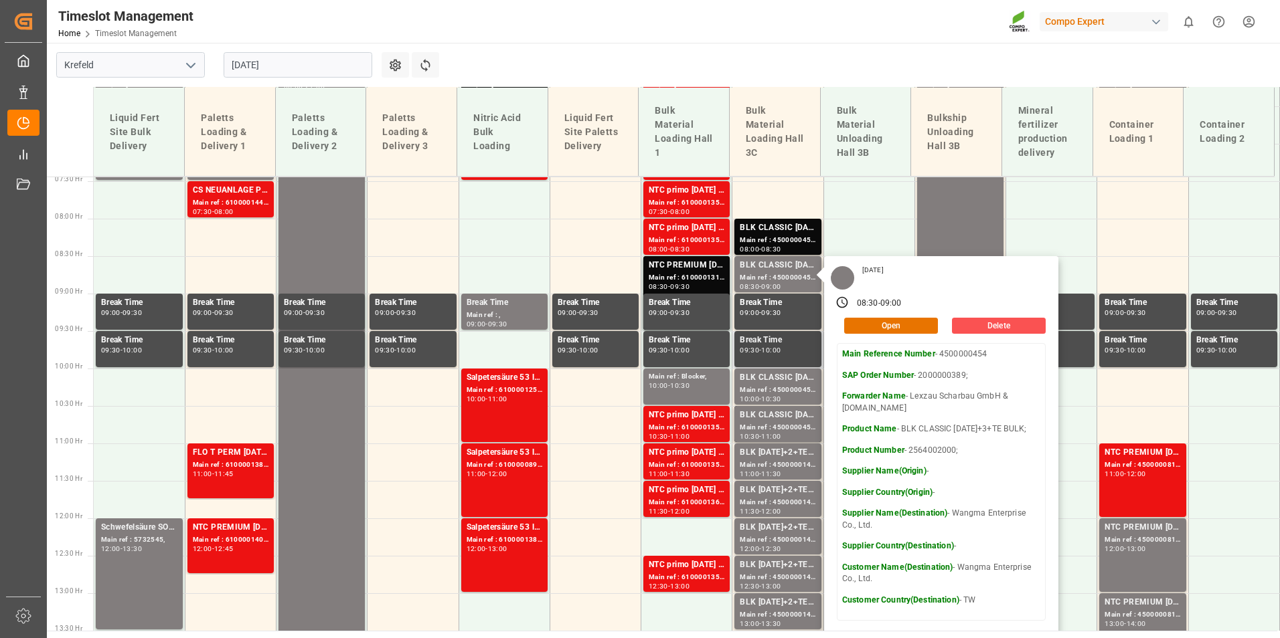
scroll to position [558, 0]
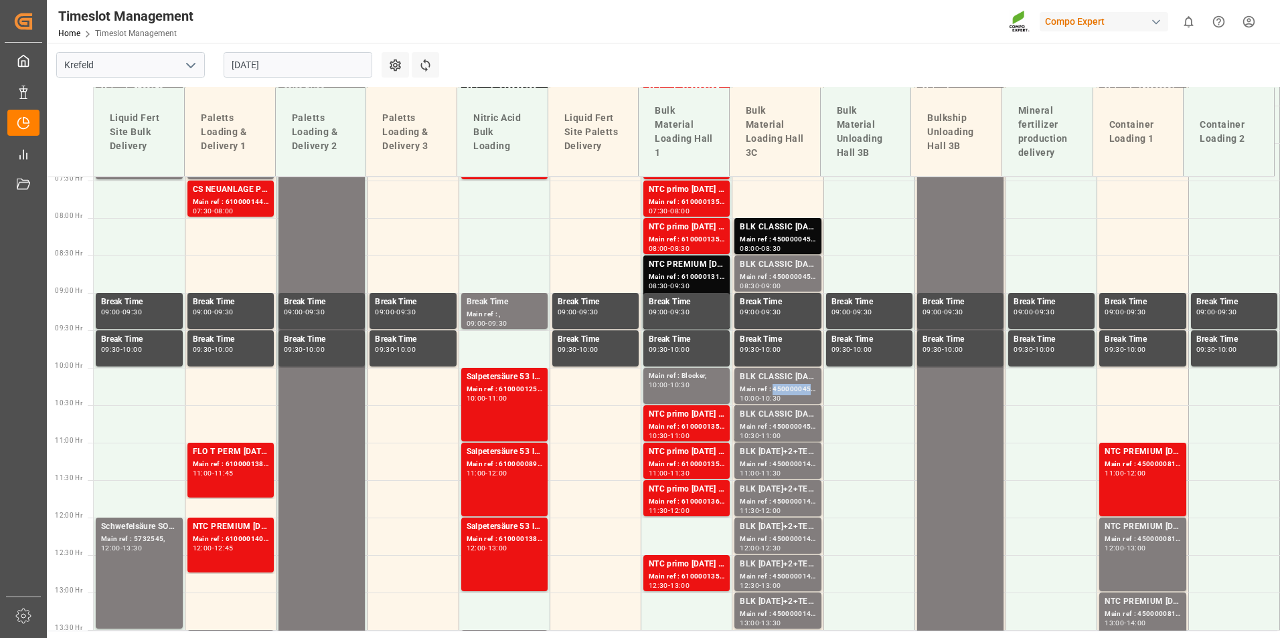
click at [792, 388] on div "Main ref : 4500000455, 2000000389;" at bounding box center [777, 389] width 76 height 11
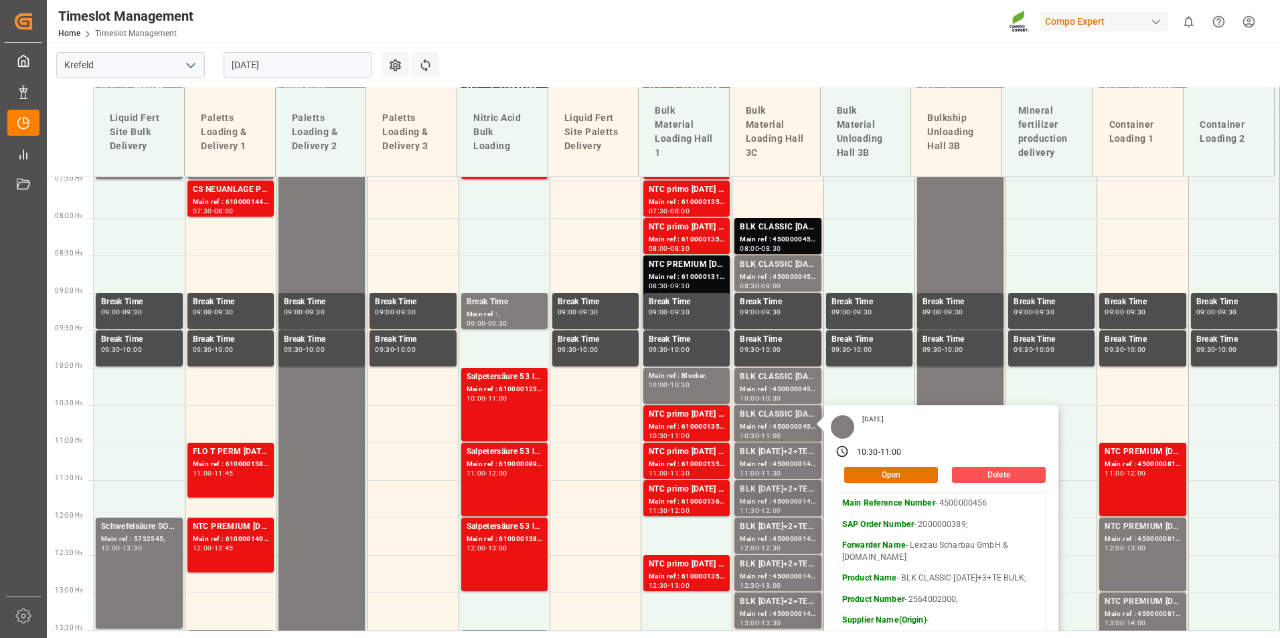
scroll to position [692, 0]
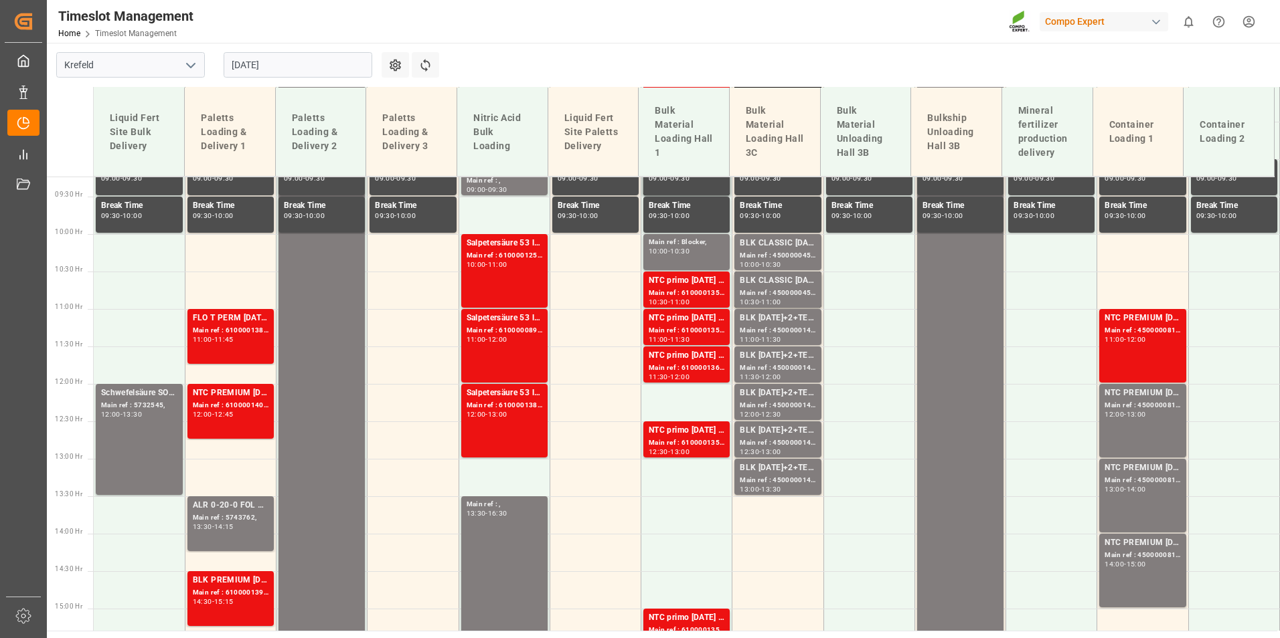
click at [773, 341] on div "11:30" at bounding box center [770, 340] width 19 height 6
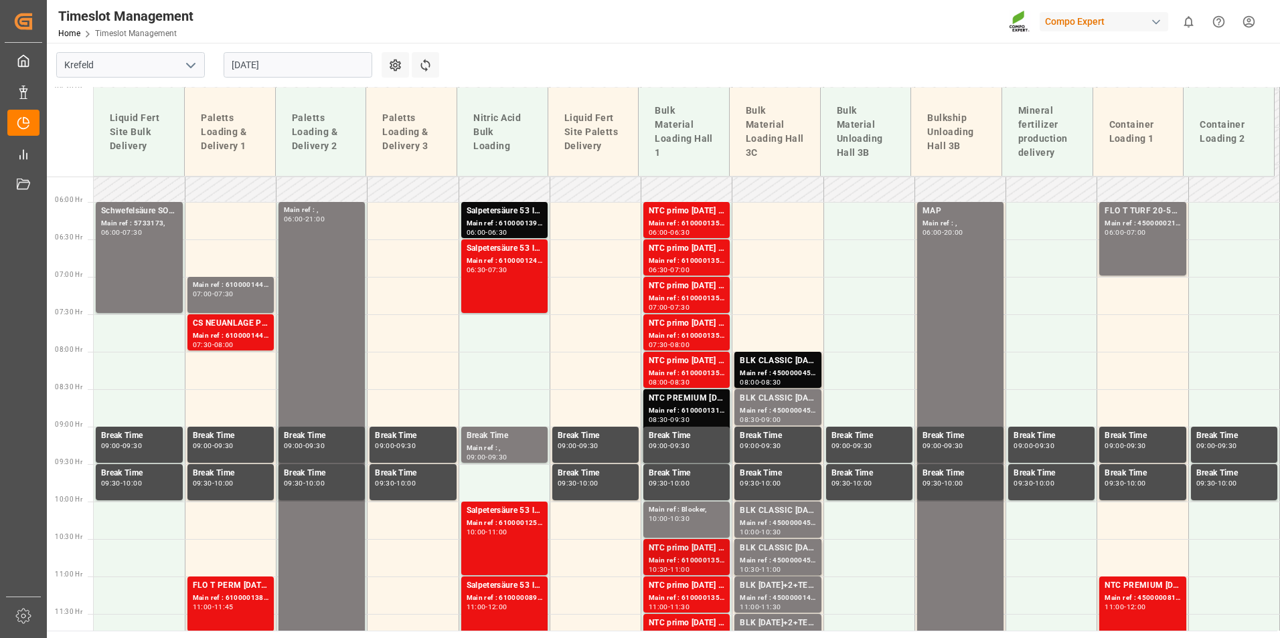
scroll to position [357, 0]
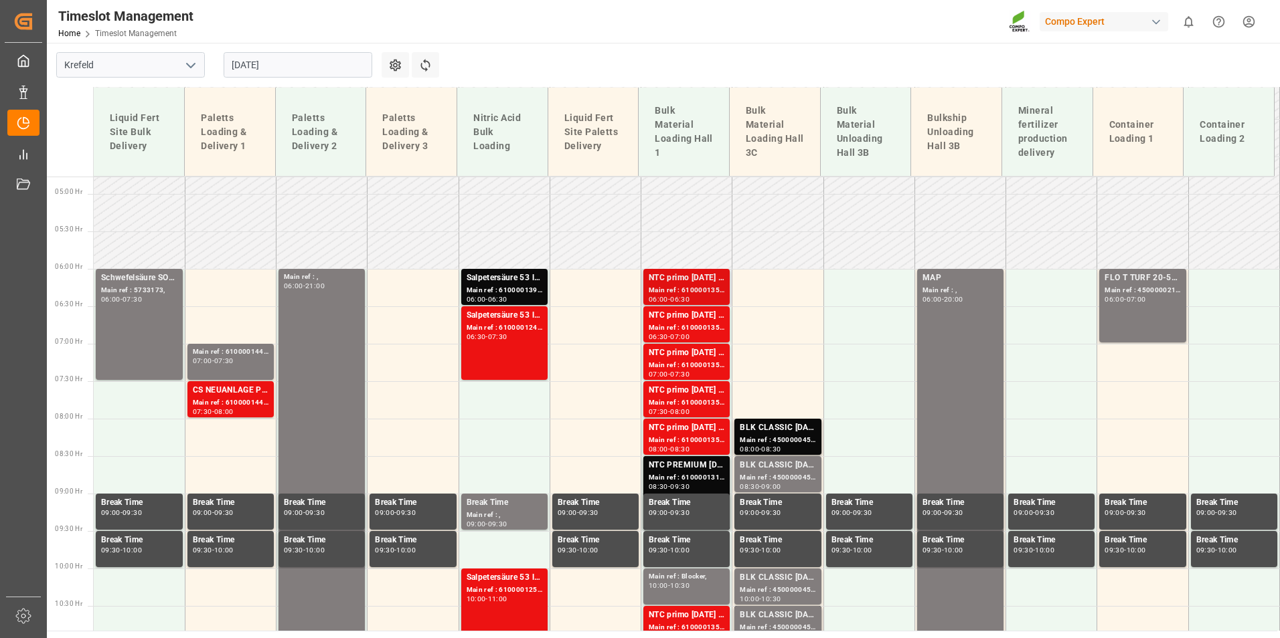
click at [691, 291] on div "Main ref : 6100001354, 2000000517;" at bounding box center [686, 290] width 76 height 11
click at [705, 364] on div "Main ref : 6100001352, 2000000517;" at bounding box center [686, 365] width 76 height 11
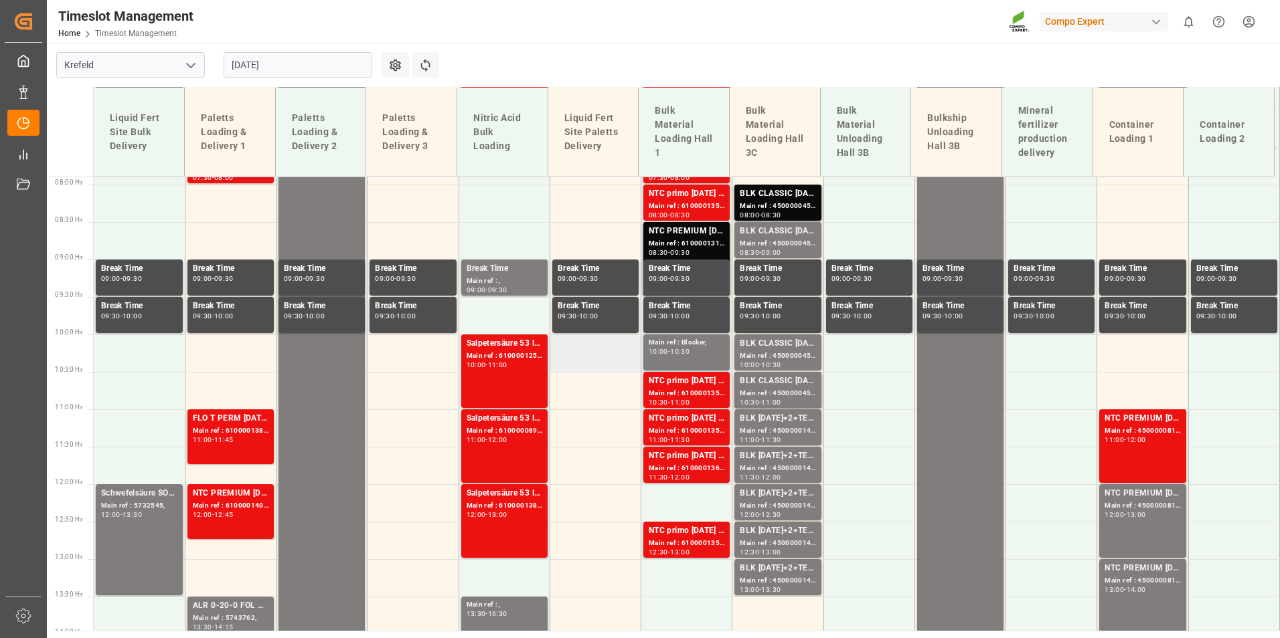
scroll to position [692, 0]
